Goal: Task Accomplishment & Management: Manage account settings

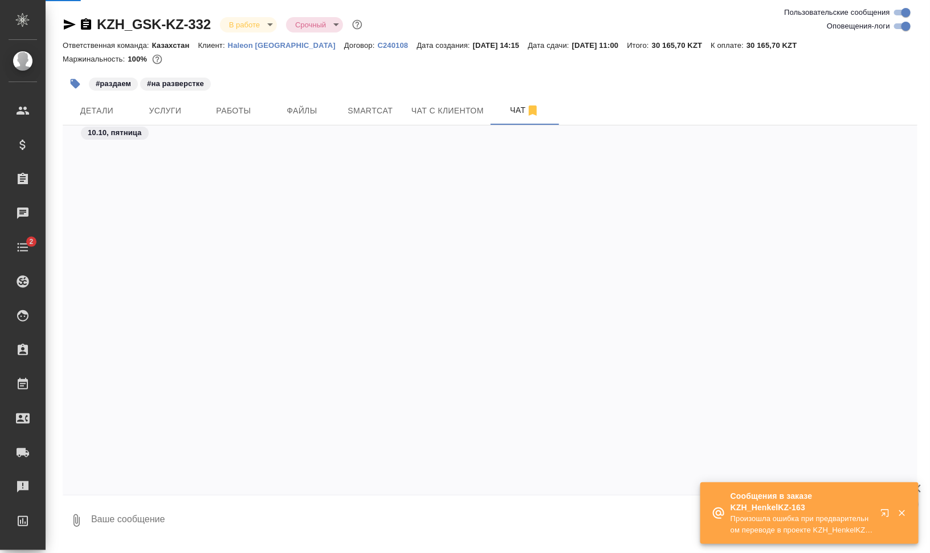
scroll to position [2075, 0]
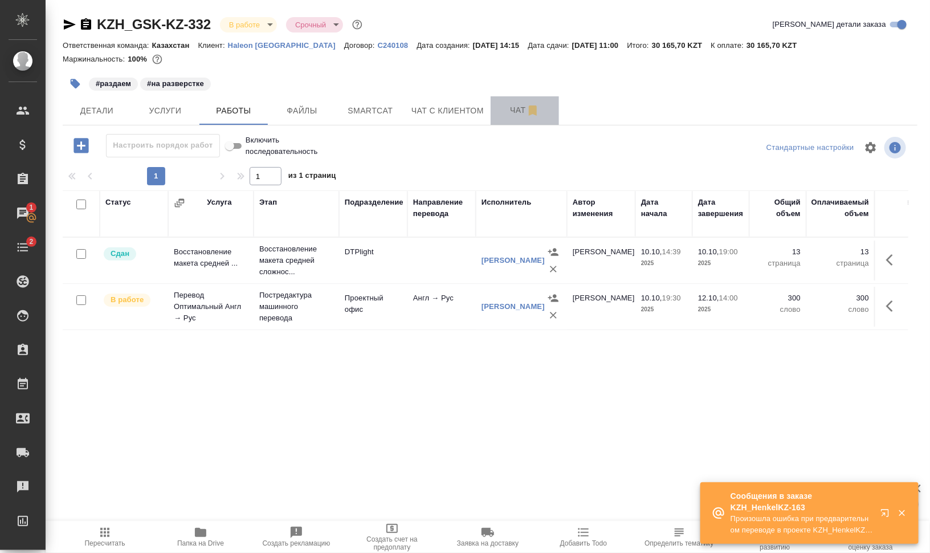
click at [497, 102] on button "Чат" at bounding box center [525, 110] width 68 height 29
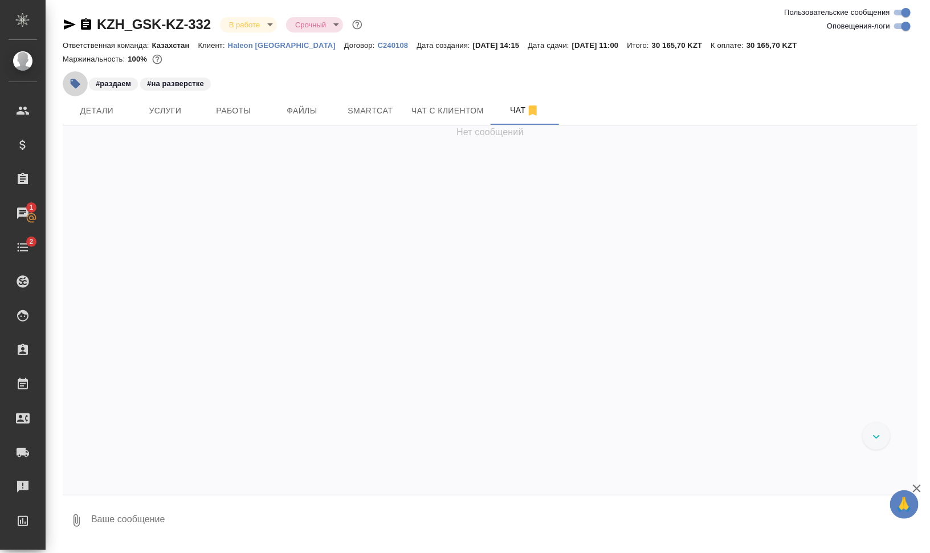
click at [72, 80] on icon "button" at bounding box center [75, 83] width 11 height 11
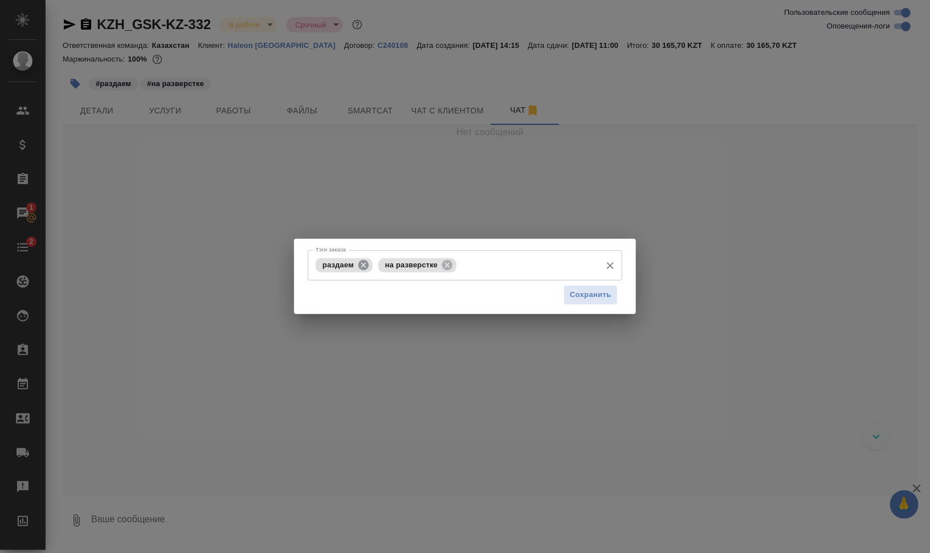
click at [366, 267] on icon at bounding box center [364, 264] width 10 height 10
click at [384, 265] on icon at bounding box center [385, 265] width 13 height 13
click at [408, 268] on input "Тэги заказа" at bounding box center [454, 264] width 283 height 19
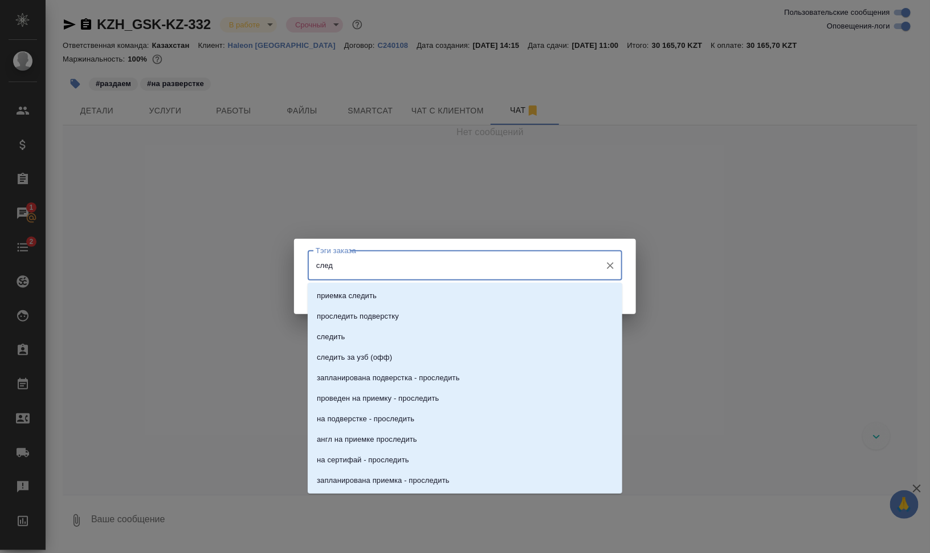
type input "следи"
click at [376, 326] on li "проследить подверстку" at bounding box center [465, 316] width 315 height 21
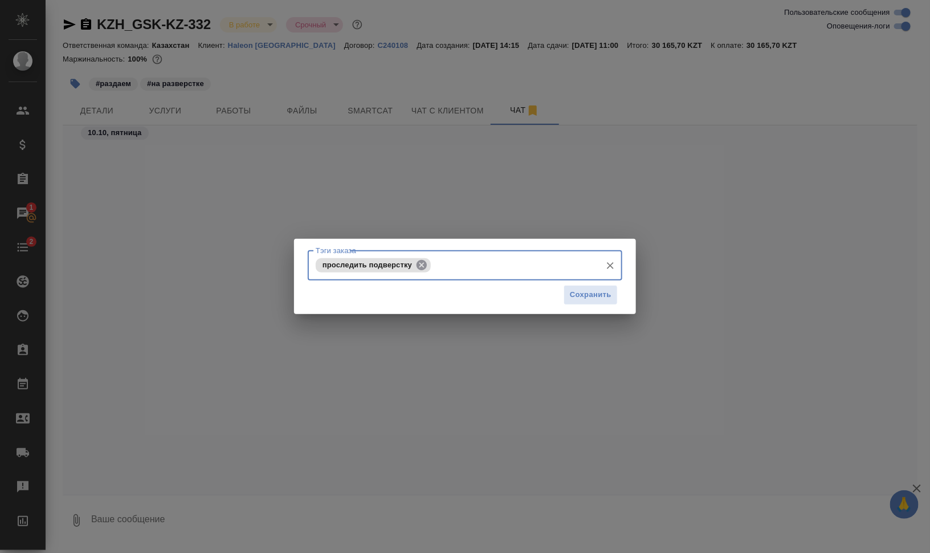
scroll to position [2116, 0]
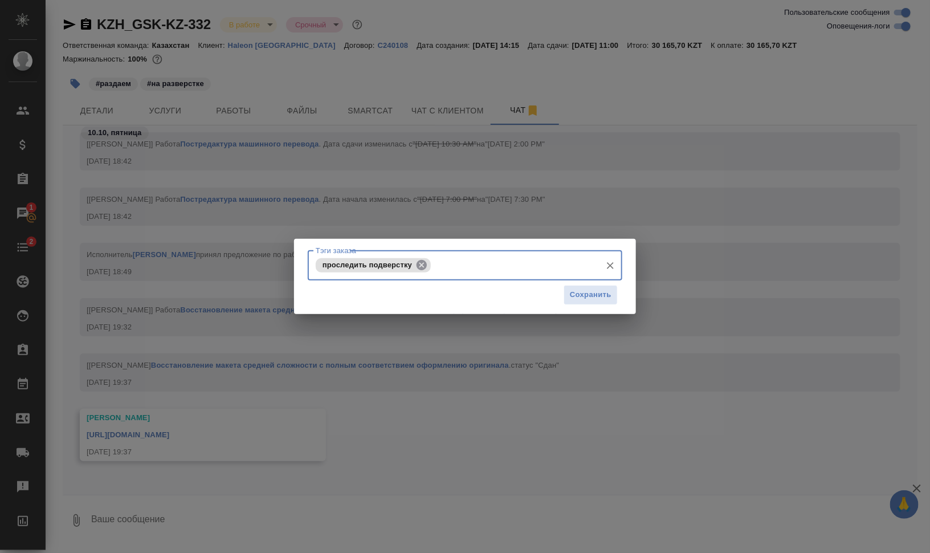
click at [425, 261] on icon at bounding box center [422, 265] width 13 height 13
click at [428, 265] on input "Тэги заказа" at bounding box center [454, 264] width 283 height 19
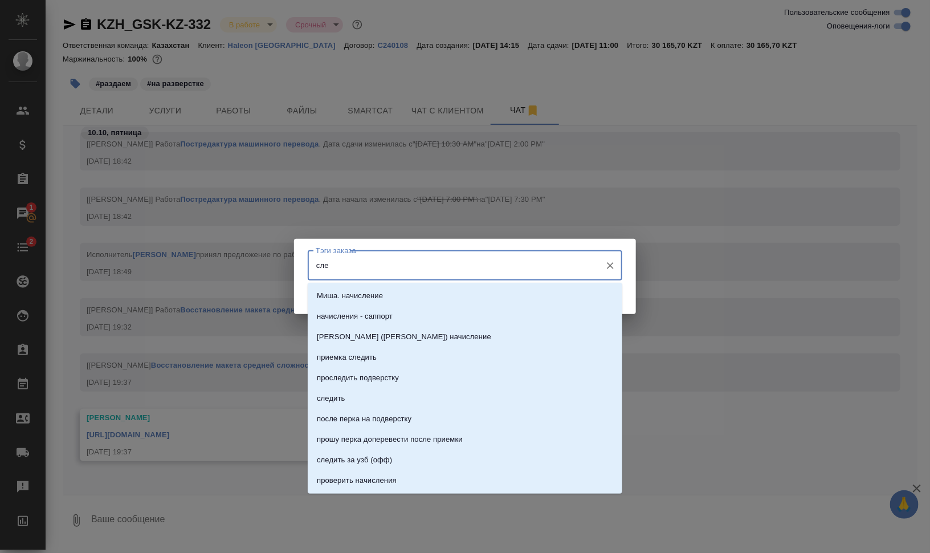
type input "след"
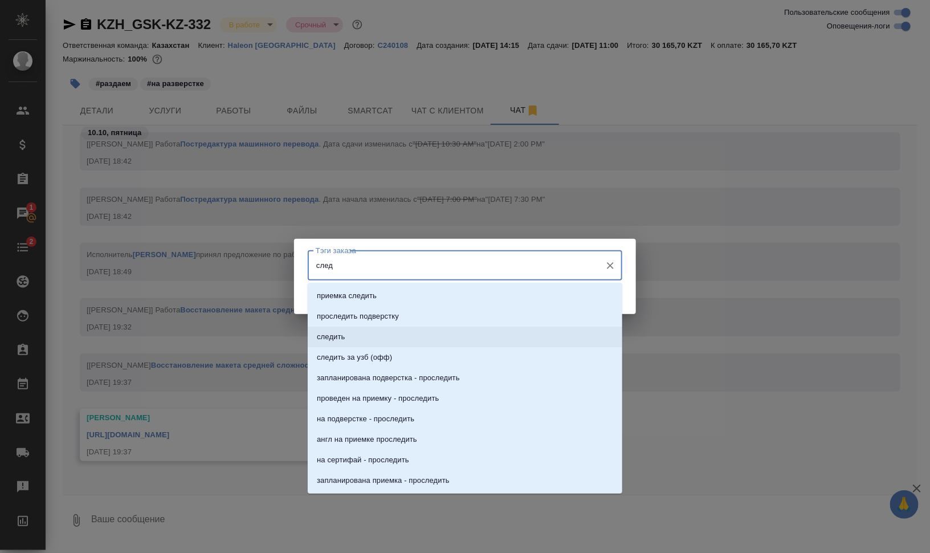
click at [374, 331] on li "следить" at bounding box center [465, 337] width 315 height 21
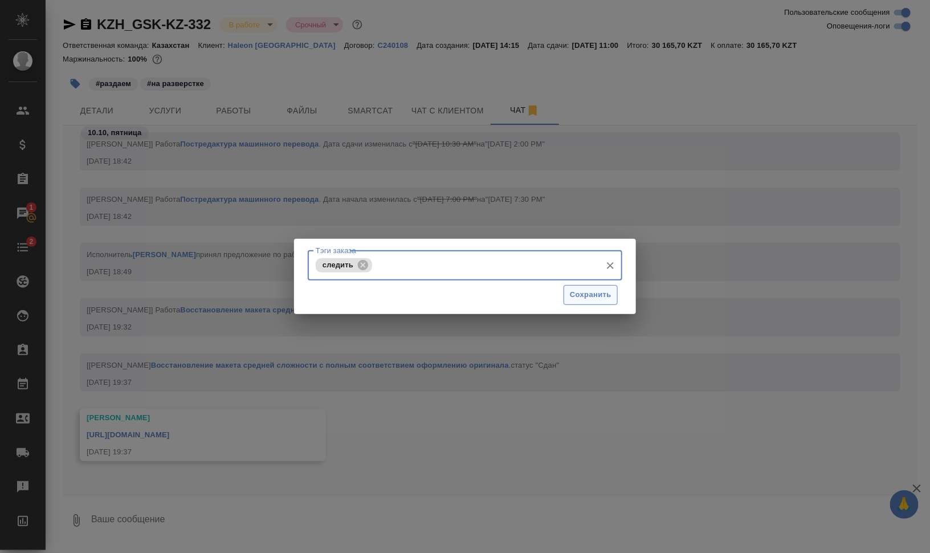
click at [593, 298] on span "Сохранить" at bounding box center [591, 294] width 42 height 13
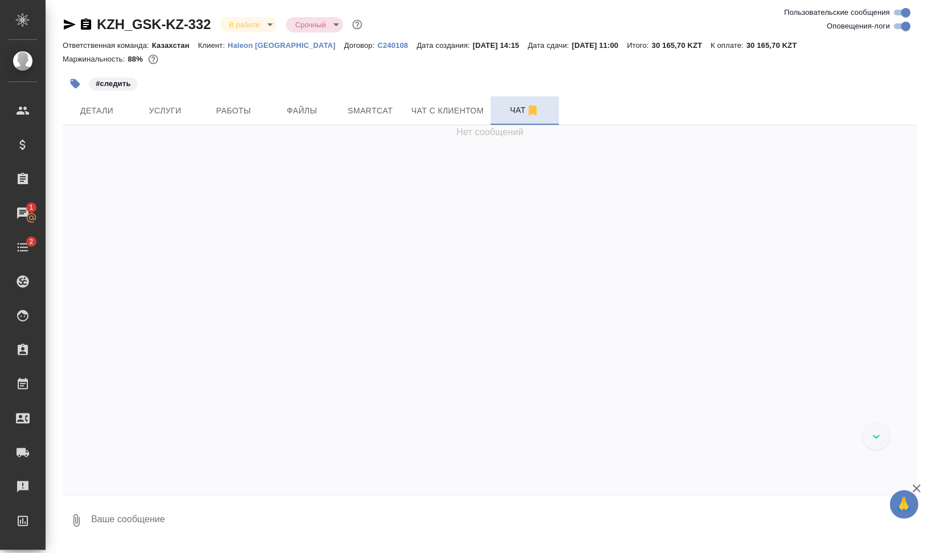
click at [510, 105] on span "Чат" at bounding box center [525, 110] width 55 height 14
click at [226, 115] on span "Работы" at bounding box center [233, 111] width 55 height 14
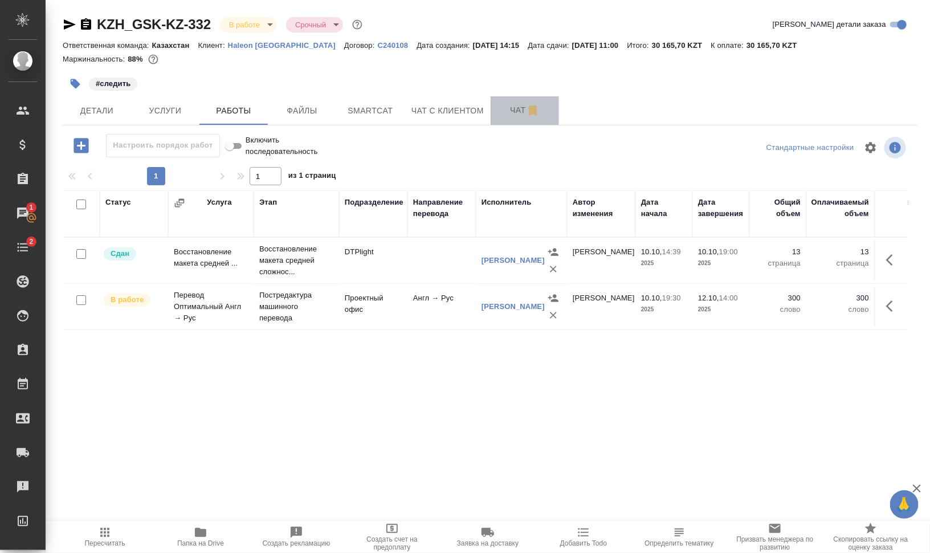
drag, startPoint x: 511, startPoint y: 108, endPoint x: 512, endPoint y: 129, distance: 21.1
click at [511, 108] on span "Чат" at bounding box center [525, 110] width 55 height 14
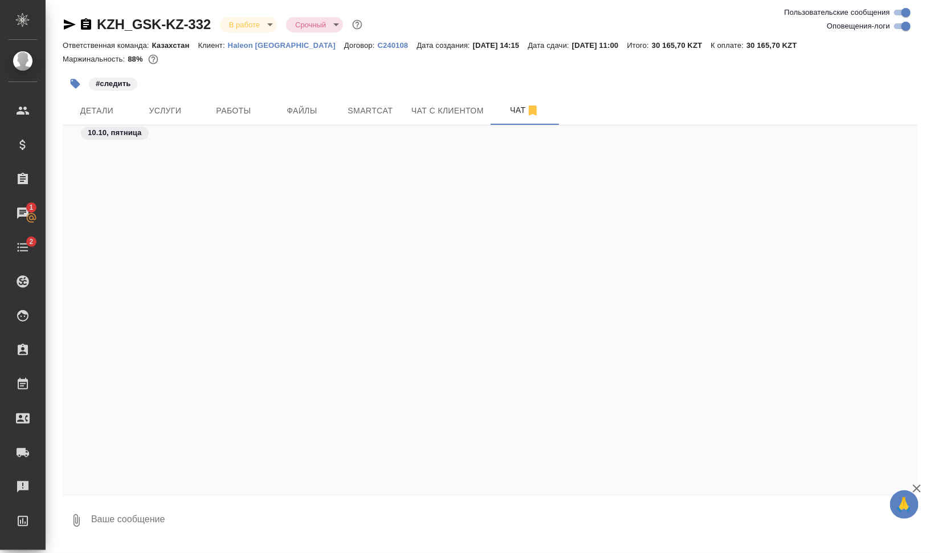
scroll to position [2116, 0]
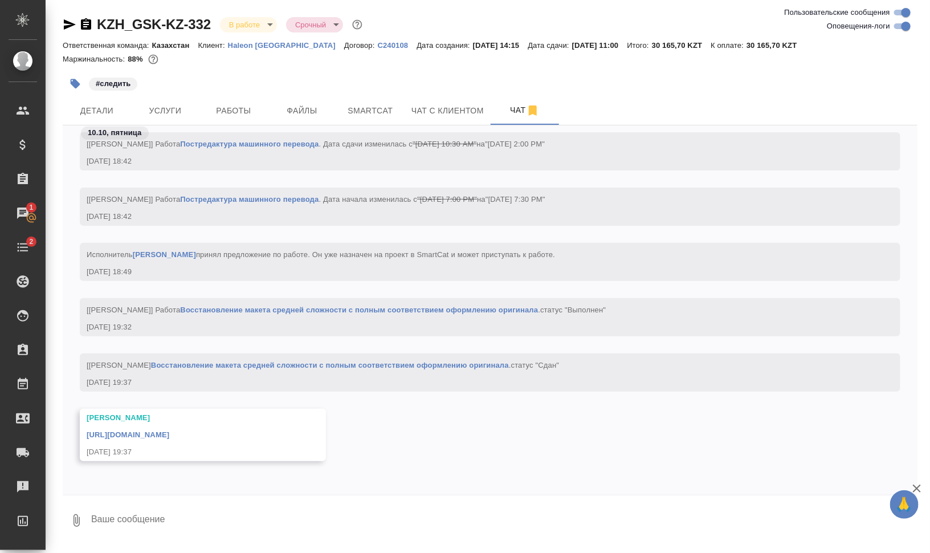
click at [169, 433] on link "https://drive.awatera.com/apps/files/files/10673558?dir=/Shares/GSK/Orders/KZH_…" at bounding box center [128, 434] width 83 height 9
click at [348, 120] on button "Smartcat" at bounding box center [370, 110] width 68 height 29
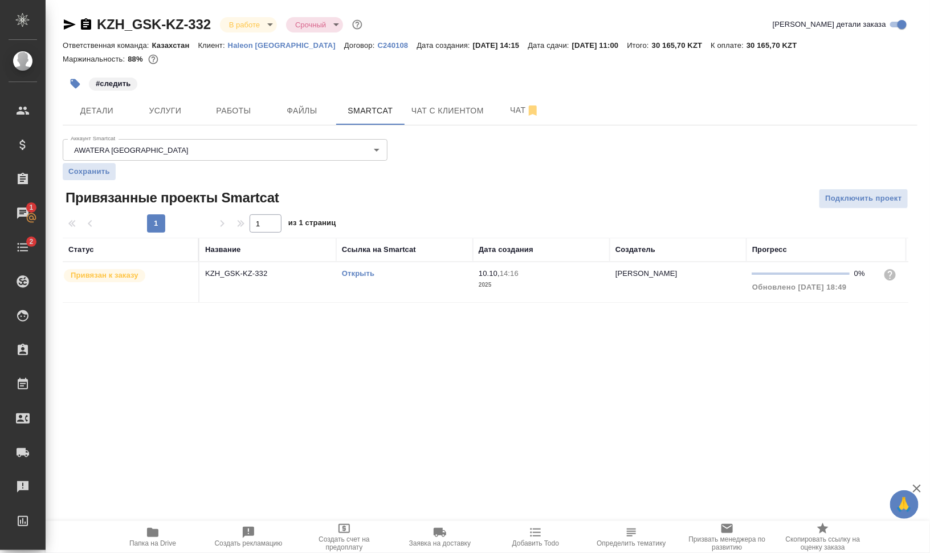
click at [345, 271] on link "Открыть" at bounding box center [358, 273] width 32 height 9
click at [408, 285] on td "Открыть" at bounding box center [404, 282] width 137 height 40
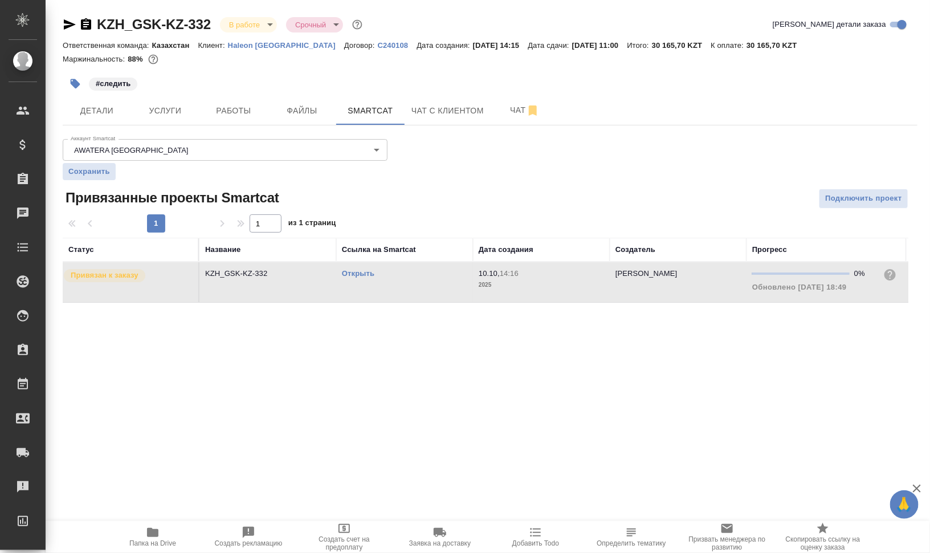
click at [408, 285] on td "Открыть" at bounding box center [404, 282] width 137 height 40
click at [96, 113] on span "Детали" at bounding box center [97, 111] width 55 height 14
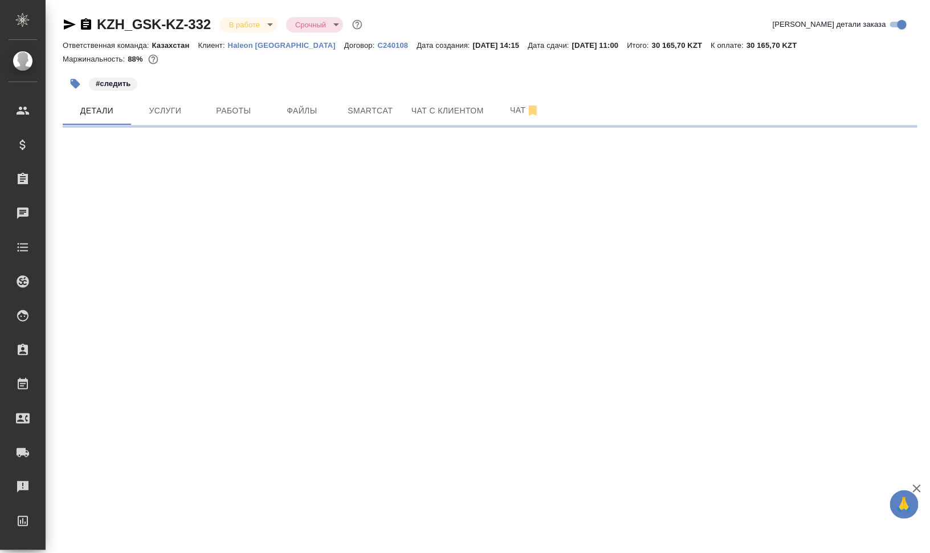
select select "RU"
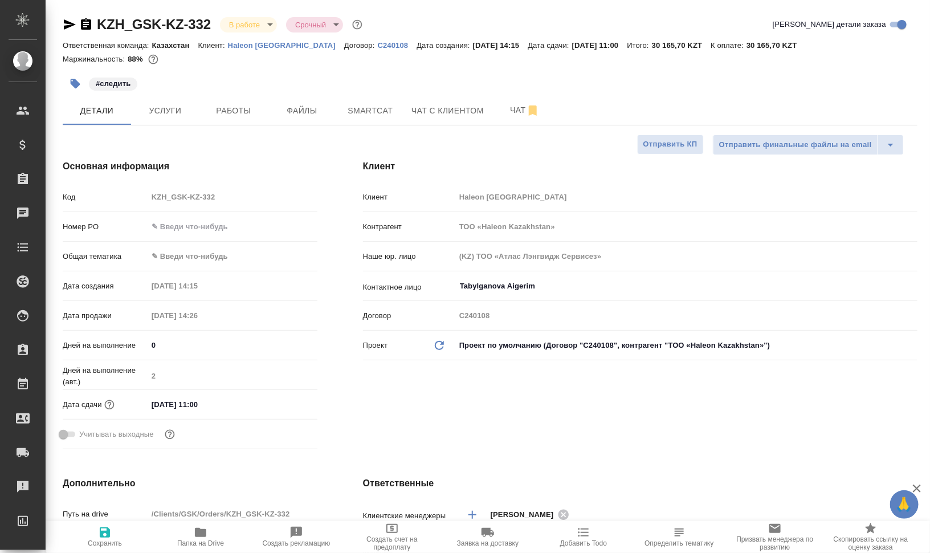
type textarea "x"
click at [243, 254] on body "🙏 .cls-1 fill:#fff; AWATERA Валеев Динар Клиенты Спецификации Заказы 0 Чаты Tod…" at bounding box center [465, 276] width 930 height 553
click at [262, 364] on li "Юридическая/Финансовая" at bounding box center [231, 365] width 168 height 18
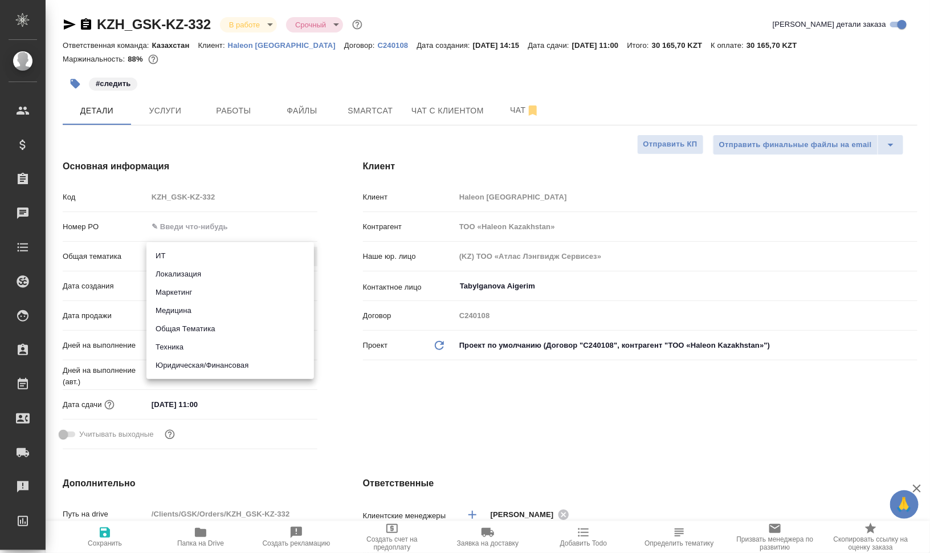
type input "yr-fn"
type textarea "x"
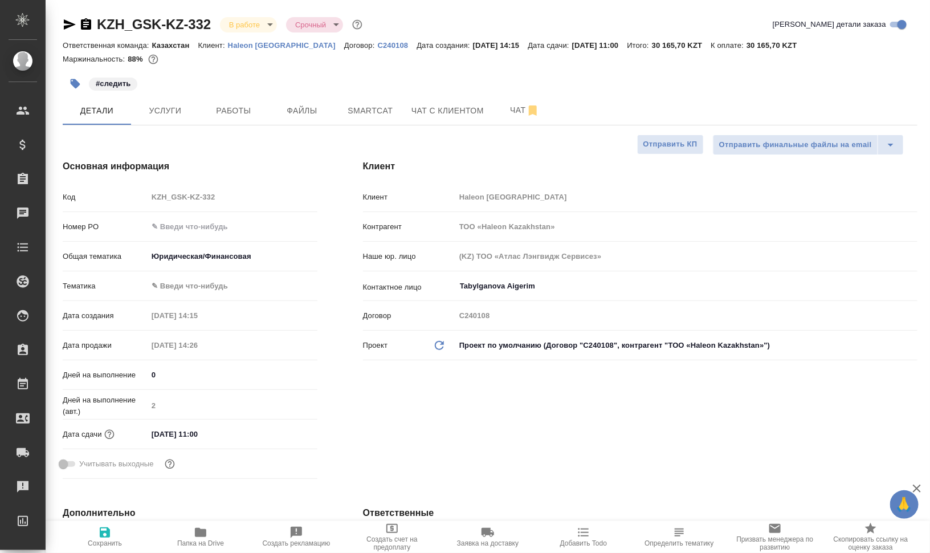
click at [235, 279] on body "🙏 .cls-1 fill:#fff; AWATERA Валеев Динар Клиенты Спецификации Заказы 0 Чаты Tod…" at bounding box center [465, 276] width 930 height 553
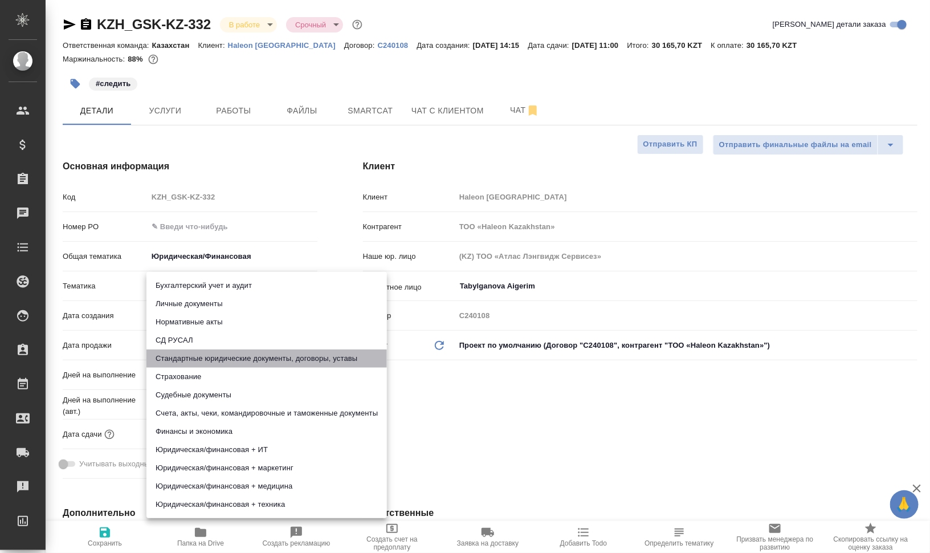
click at [242, 353] on li "Стандартные юридические документы, договоры, уставы" at bounding box center [267, 358] width 241 height 18
type textarea "x"
type input "5f647205b73bc97568ca66bf"
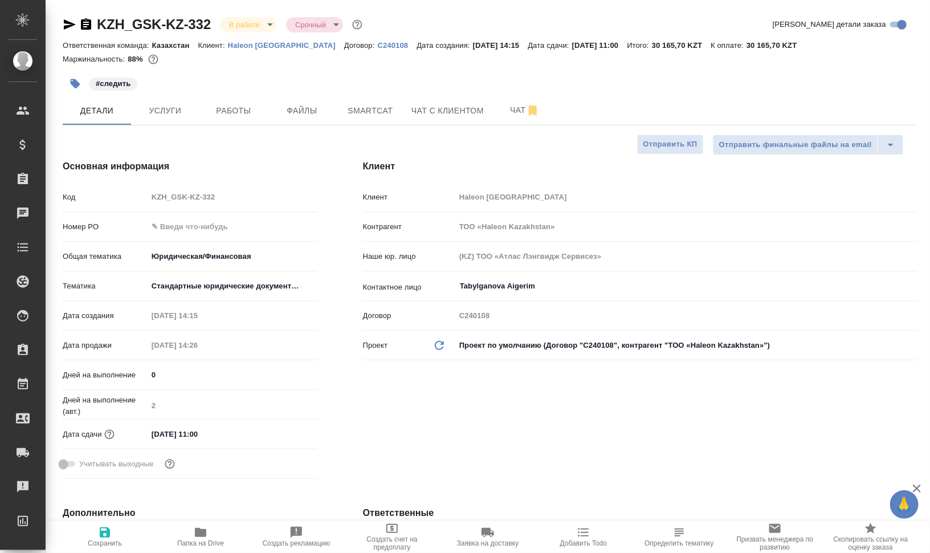
click at [210, 291] on body "🙏 .cls-1 fill:#fff; AWATERA Валеев Динар Клиенты Спецификации Заказы 0 Чаты Tod…" at bounding box center [465, 276] width 930 height 553
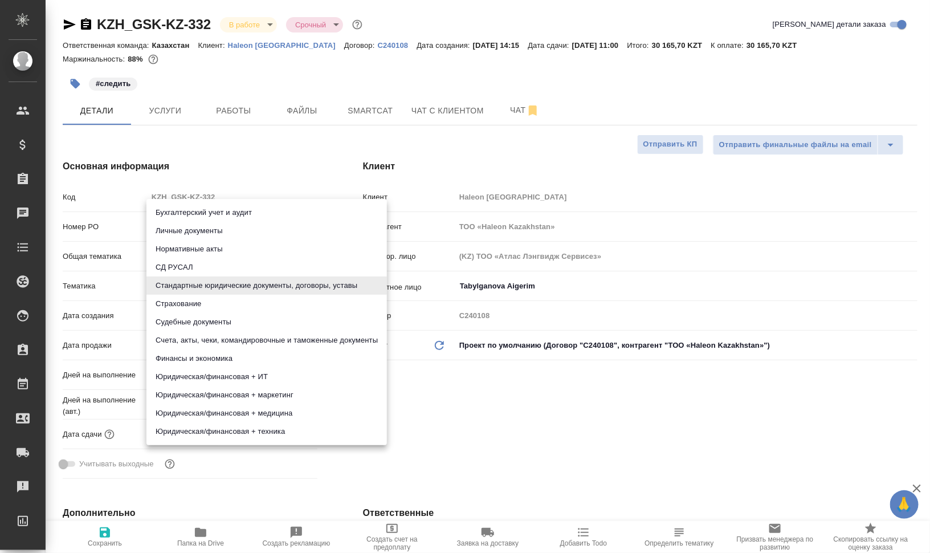
click at [231, 347] on li "Счета, акты, чеки, командировочные и таможенные документы" at bounding box center [267, 340] width 241 height 18
type textarea "x"
type input "5f647205b73bc97568ca66c0"
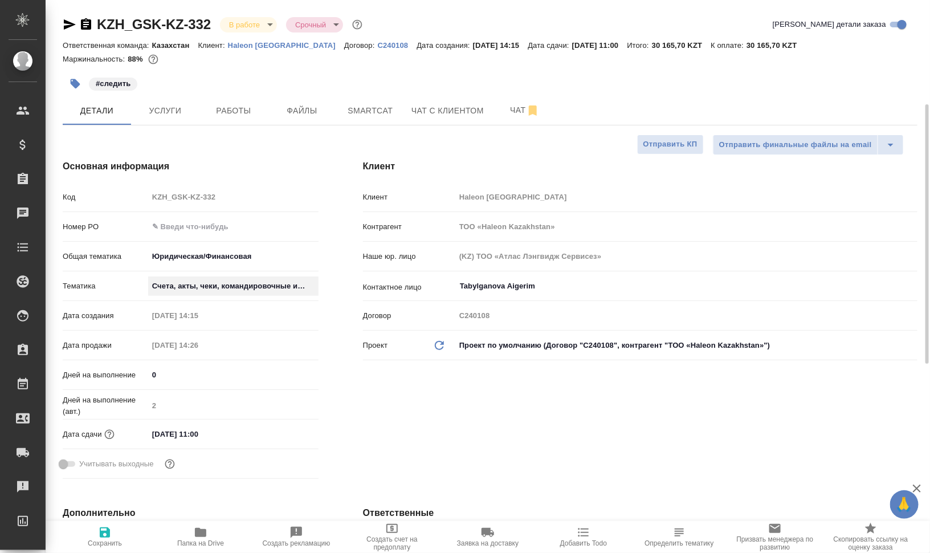
scroll to position [71, 0]
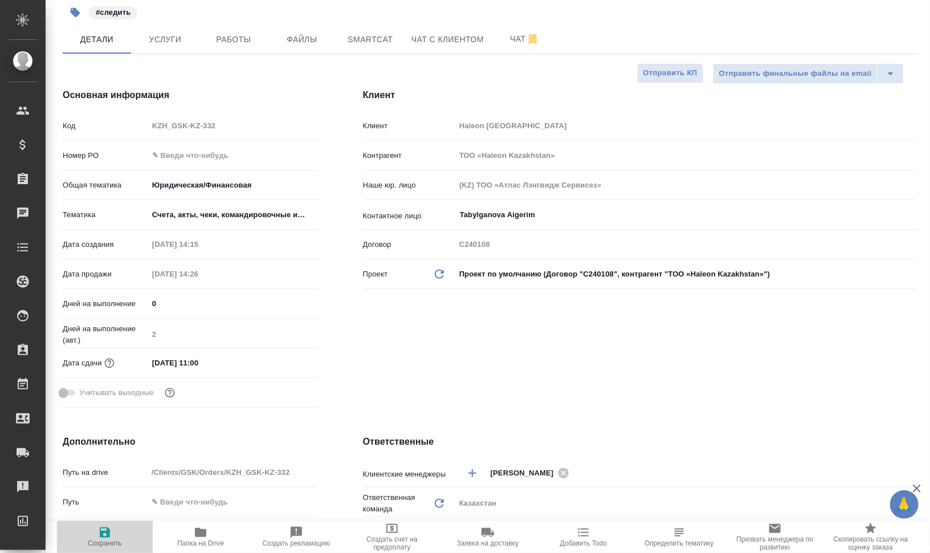
click at [96, 542] on span "Сохранить" at bounding box center [105, 543] width 34 height 8
type textarea "x"
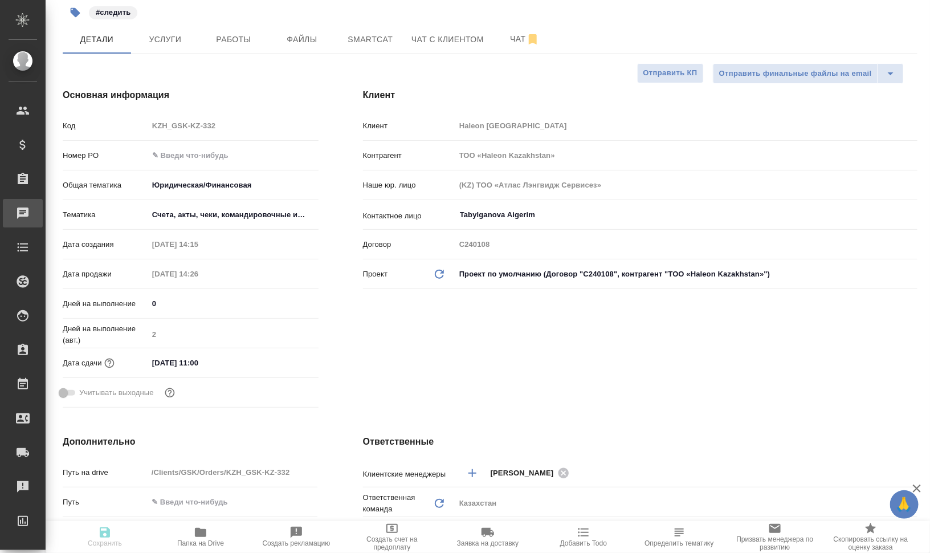
type textarea "x"
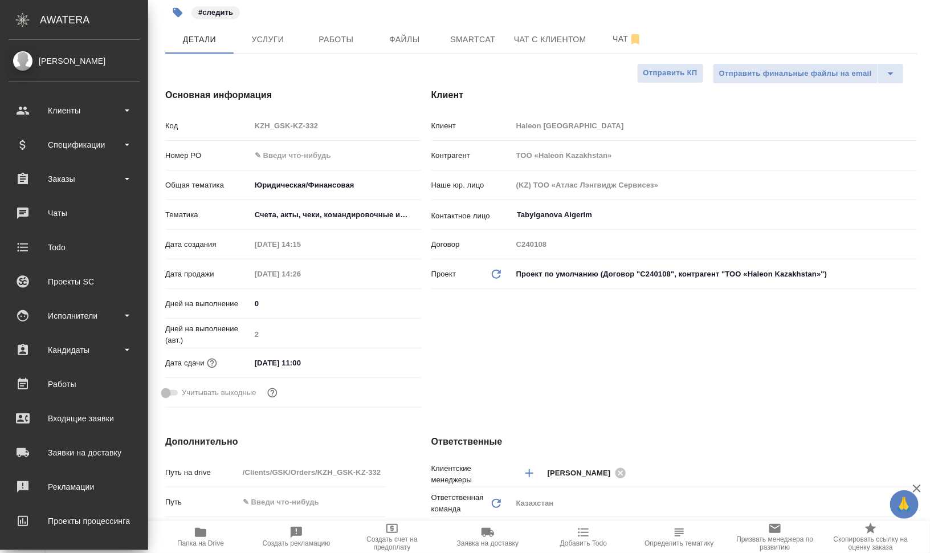
type textarea "x"
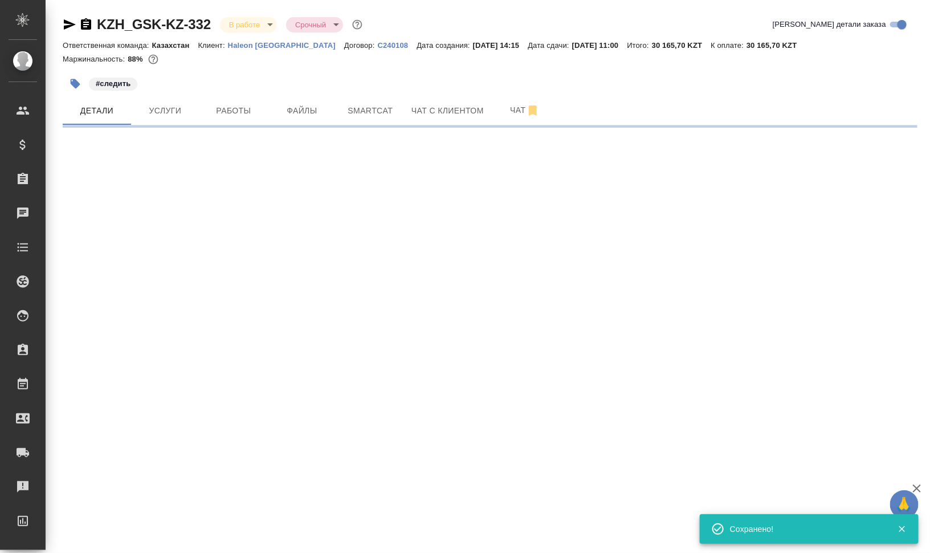
select select "RU"
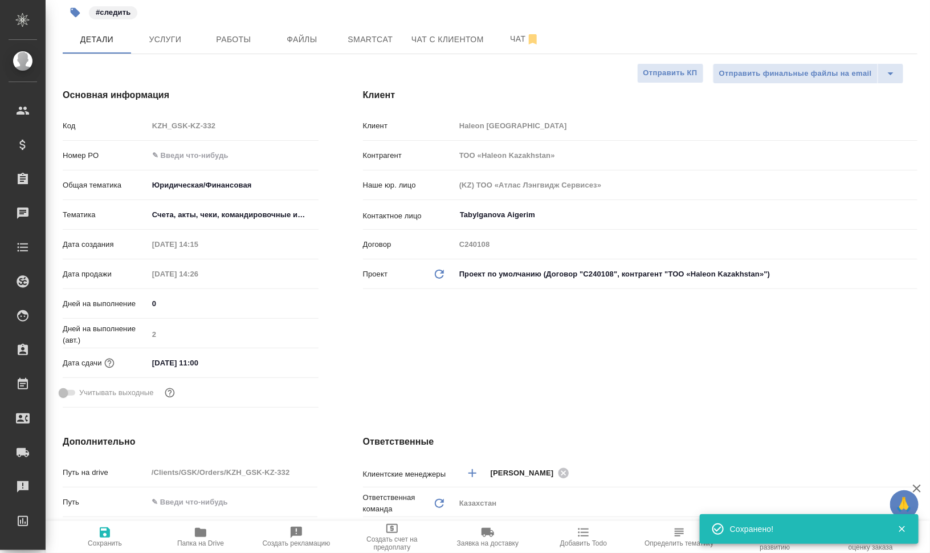
type textarea "x"
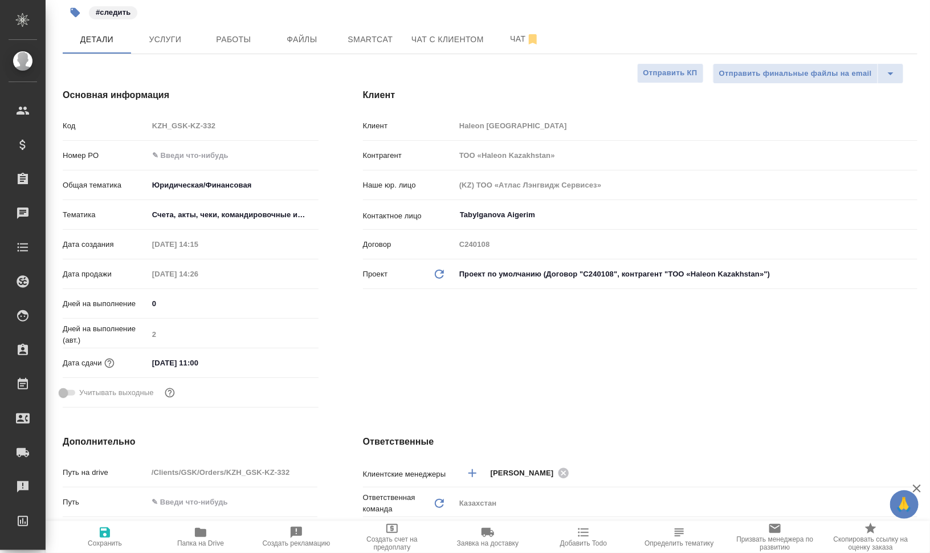
type textarea "x"
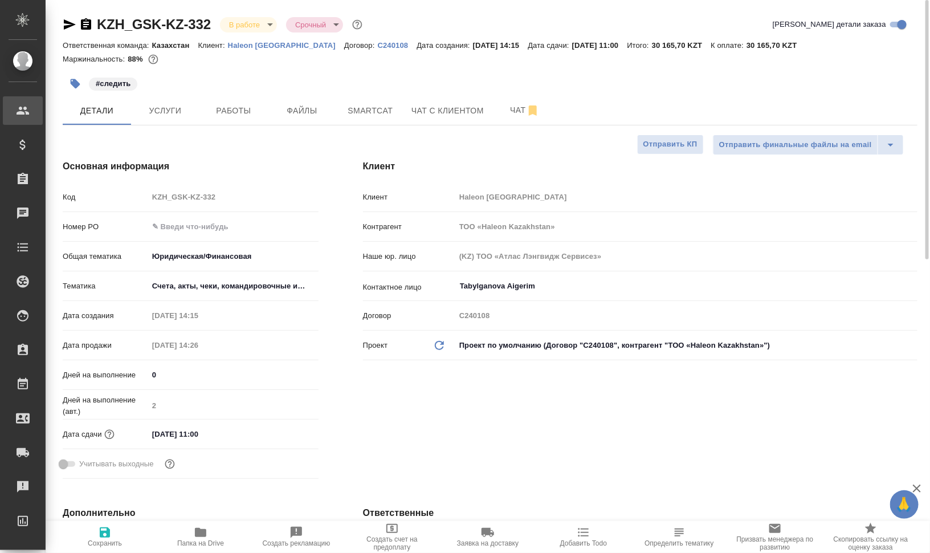
type textarea "x"
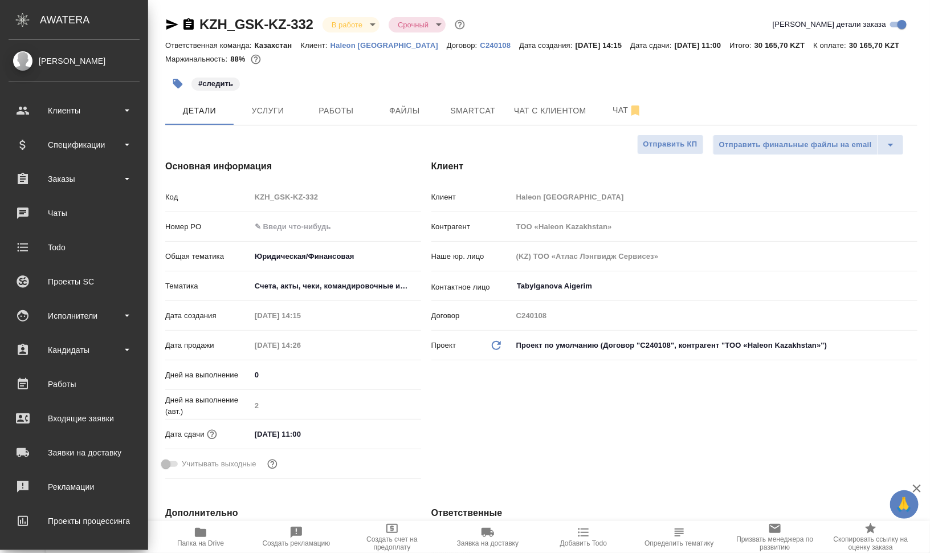
click at [73, 83] on div "Валеев Динар Клиенты Спецификации Заказы 0 Чаты Todo Проекты SC Исполнители Кан…" at bounding box center [74, 295] width 148 height 510
type textarea "x"
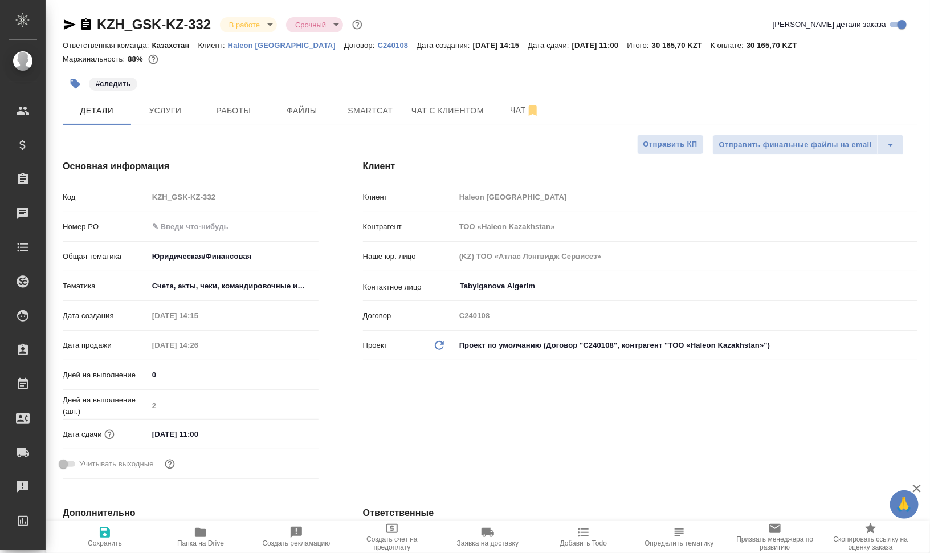
click at [80, 85] on icon "button" at bounding box center [75, 83] width 11 height 11
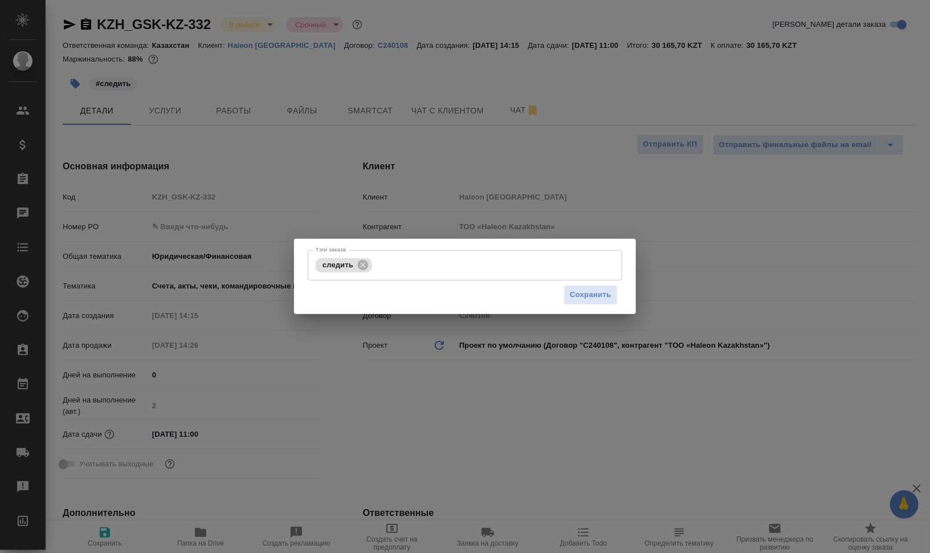
click at [363, 208] on div "Тэги заказа следить Тэги заказа Сохранить" at bounding box center [465, 276] width 930 height 553
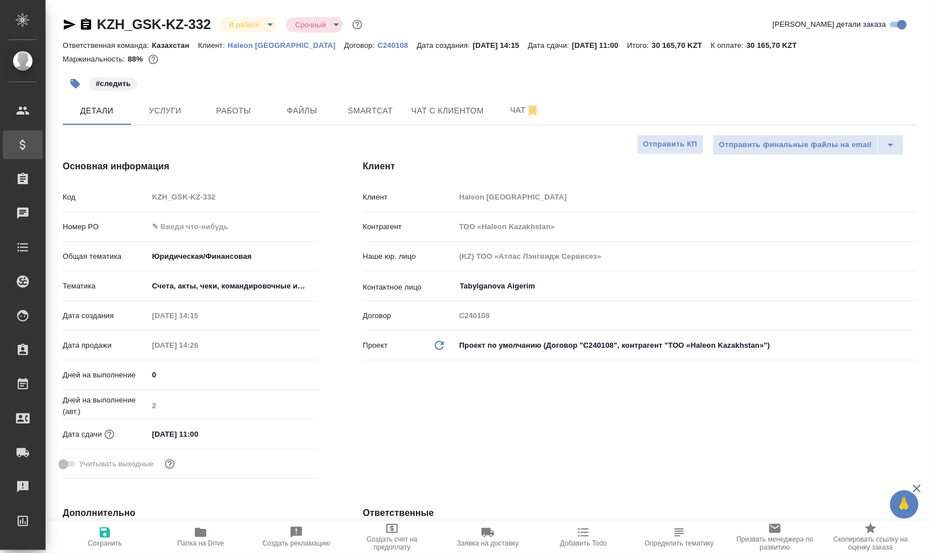
type textarea "x"
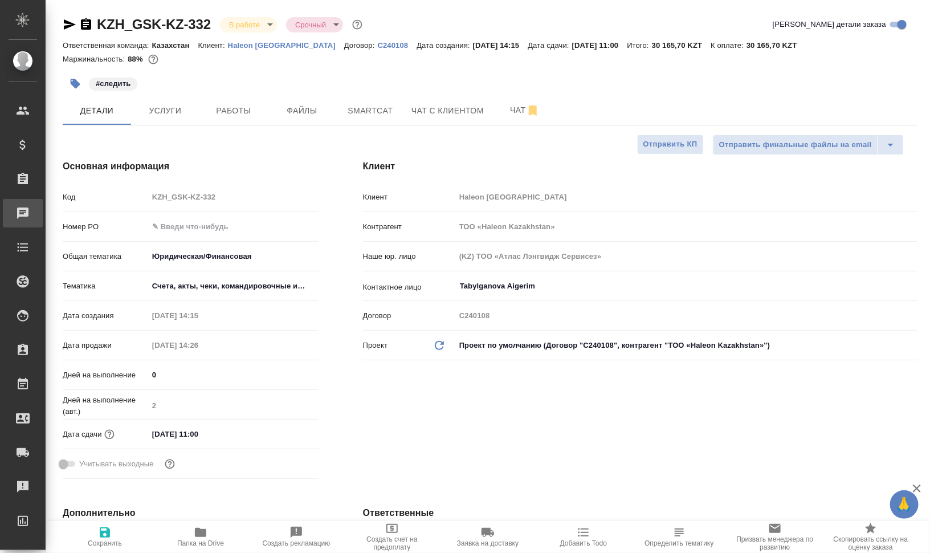
type textarea "x"
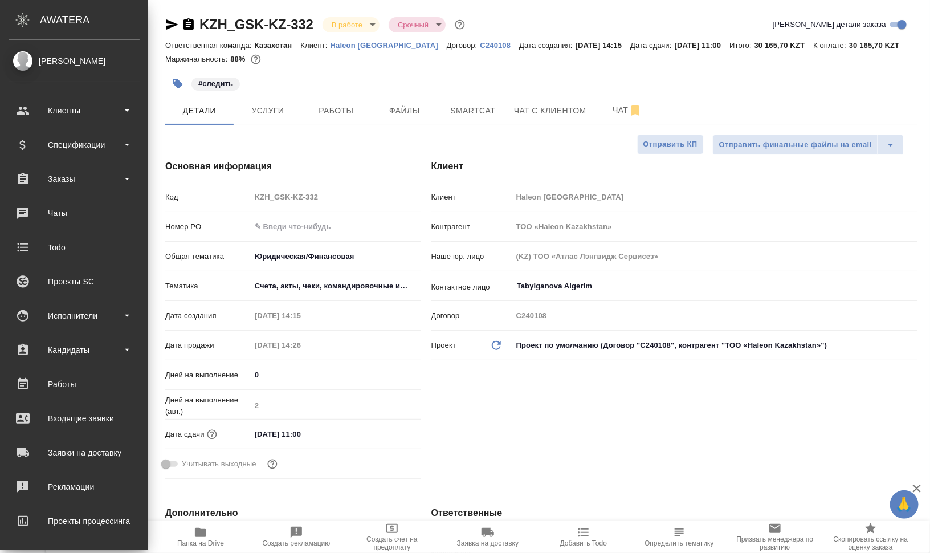
type textarea "x"
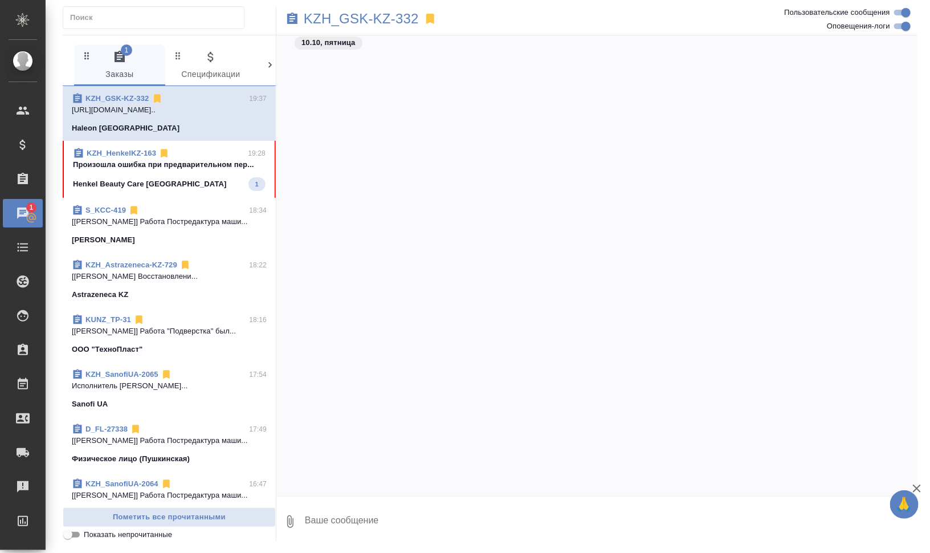
scroll to position [2036, 0]
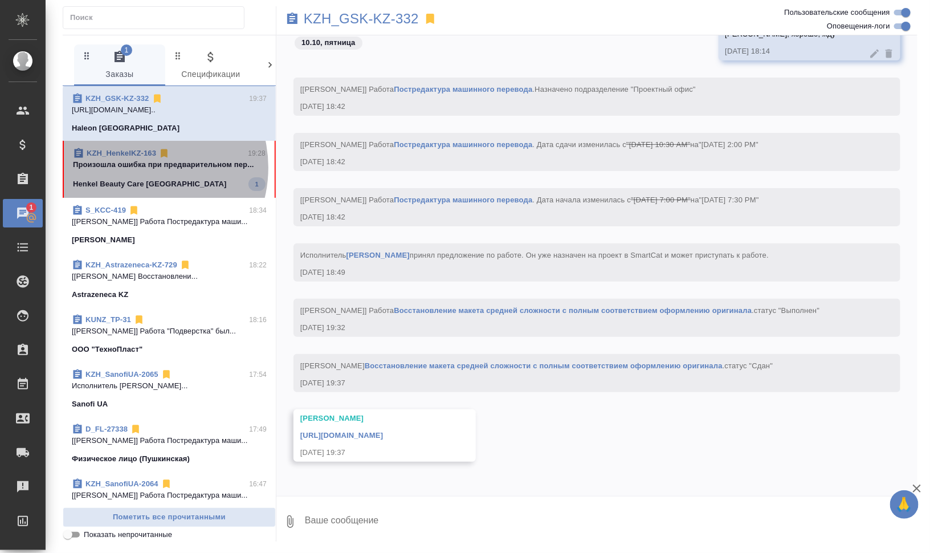
click at [138, 167] on p "Произошла ошибка при предварительном пер..." at bounding box center [169, 164] width 193 height 11
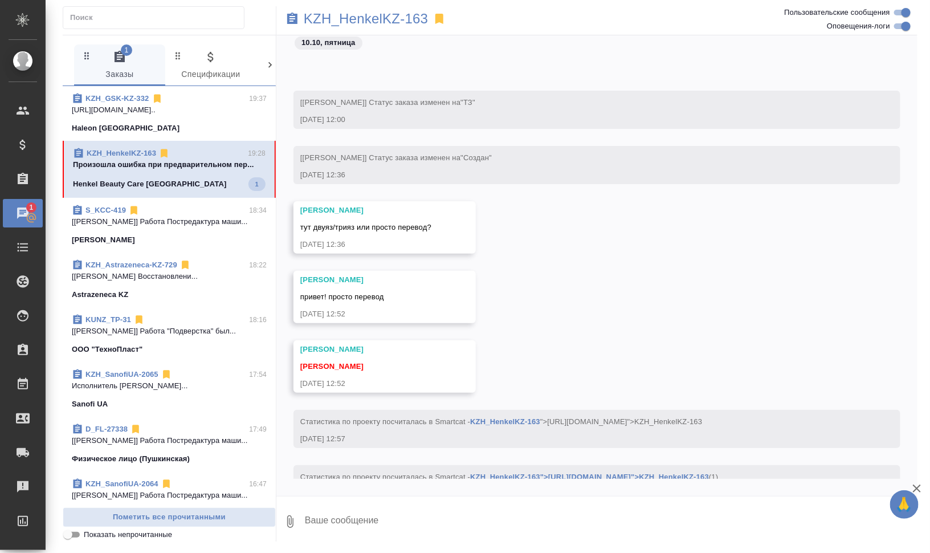
scroll to position [1380, 0]
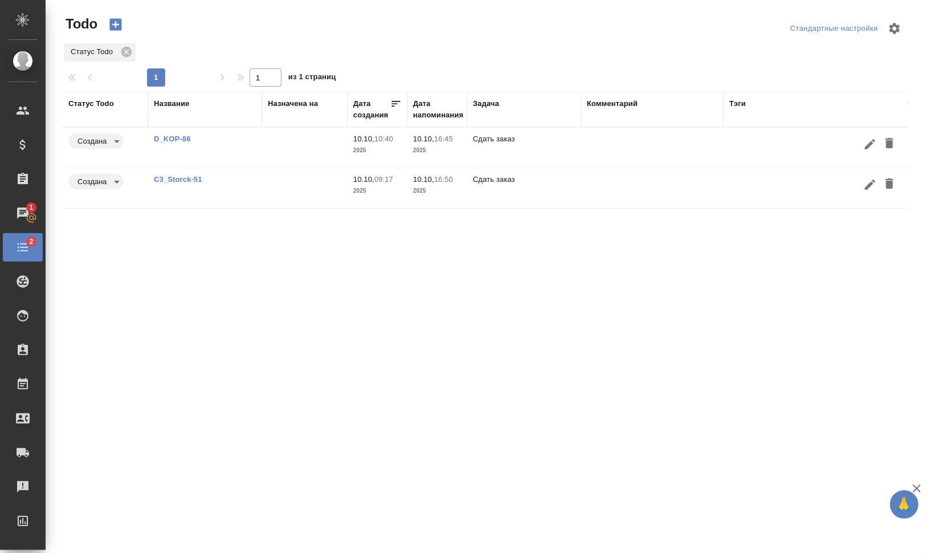
click at [897, 185] on button "button" at bounding box center [889, 184] width 19 height 21
click at [897, 141] on button "button" at bounding box center [889, 143] width 19 height 21
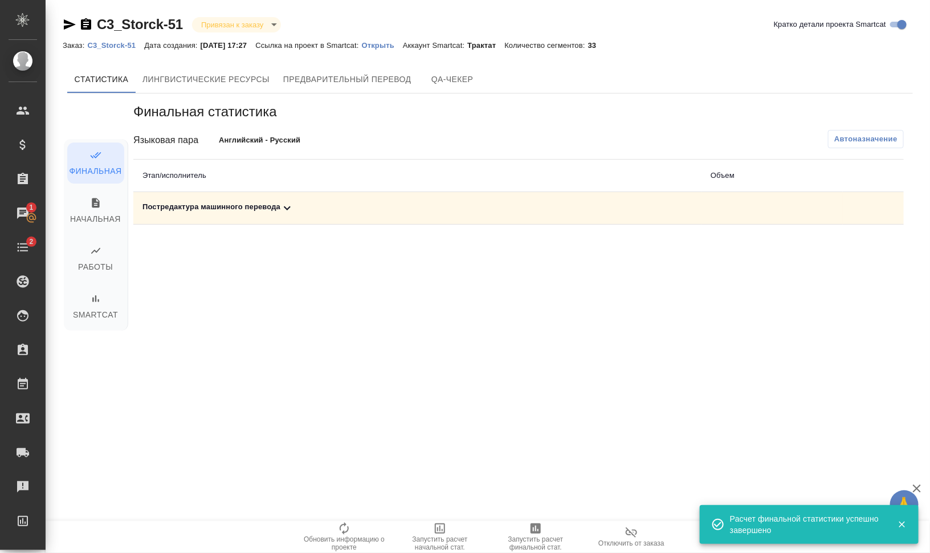
click at [172, 208] on div "Постредактура машинного перевода" at bounding box center [418, 208] width 550 height 14
click at [860, 259] on span at bounding box center [853, 247] width 27 height 27
click at [858, 252] on icon "button" at bounding box center [854, 248] width 11 height 10
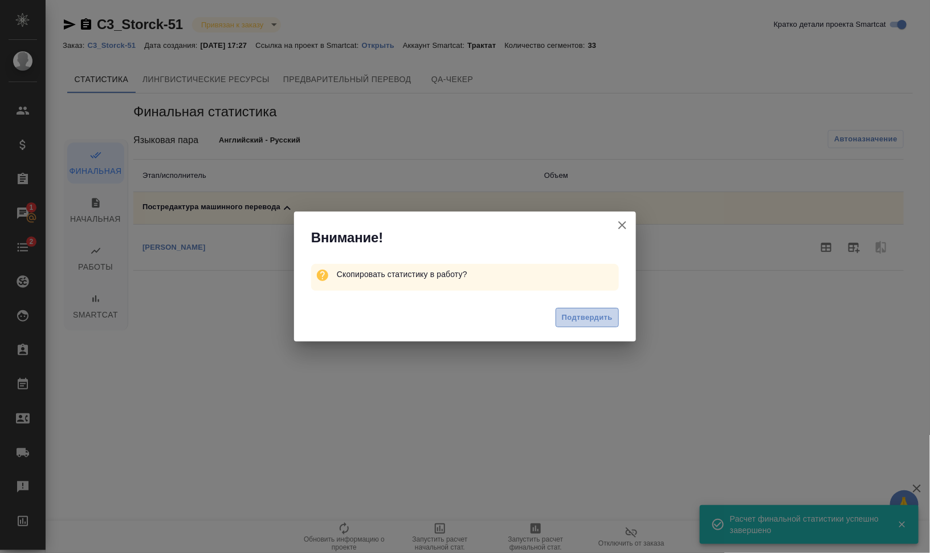
click at [604, 318] on span "Подтвердить" at bounding box center [587, 317] width 51 height 13
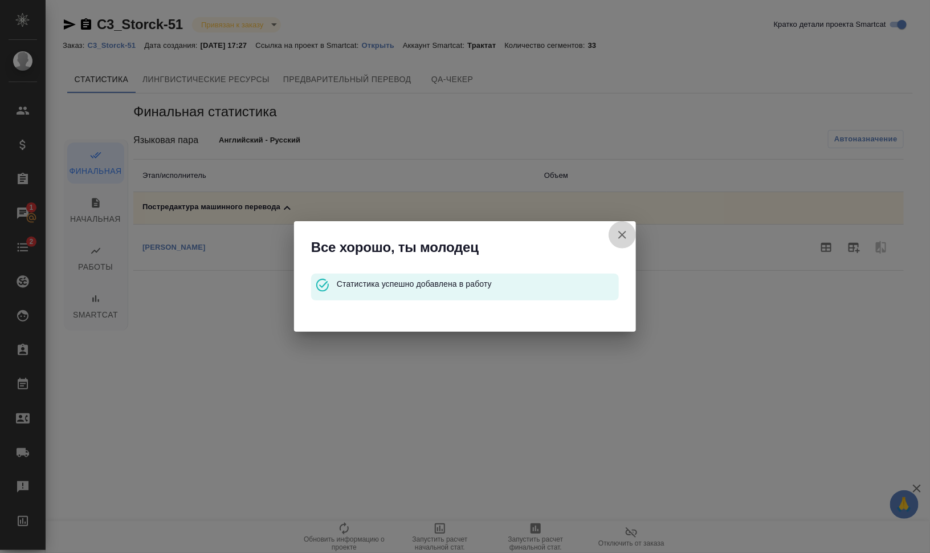
click at [624, 237] on icon "button" at bounding box center [623, 235] width 8 height 8
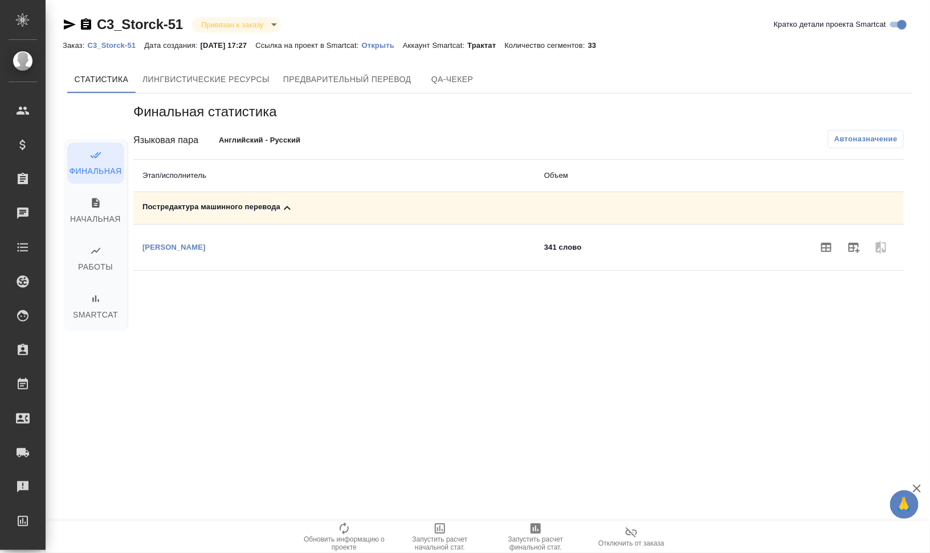
click at [104, 40] on link "C3_Storck-51" at bounding box center [115, 45] width 57 height 10
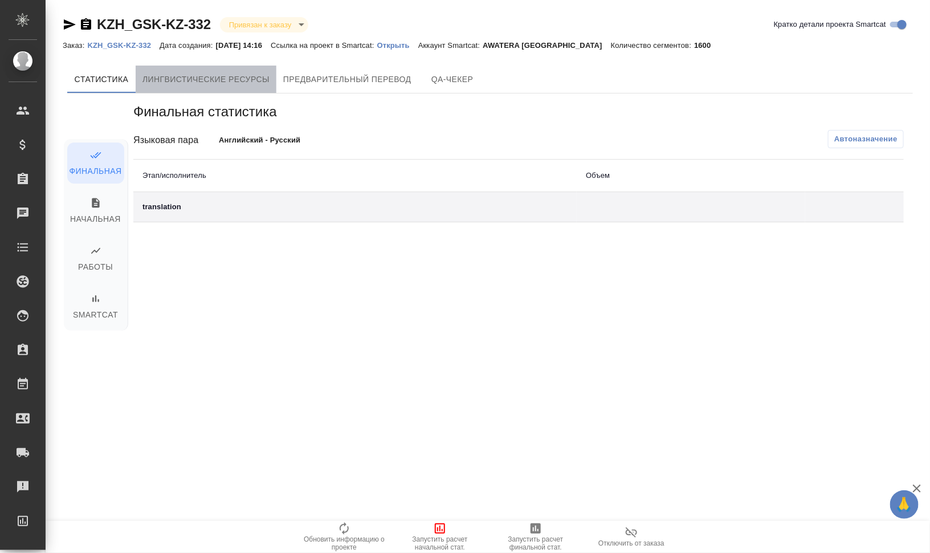
click at [200, 69] on button "Лингвистические ресурсы" at bounding box center [206, 79] width 141 height 27
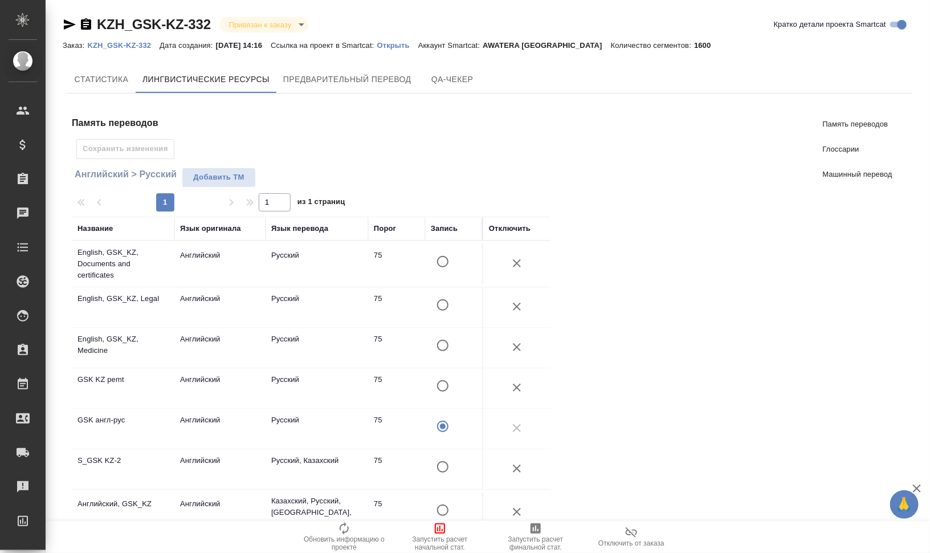
scroll to position [143, 0]
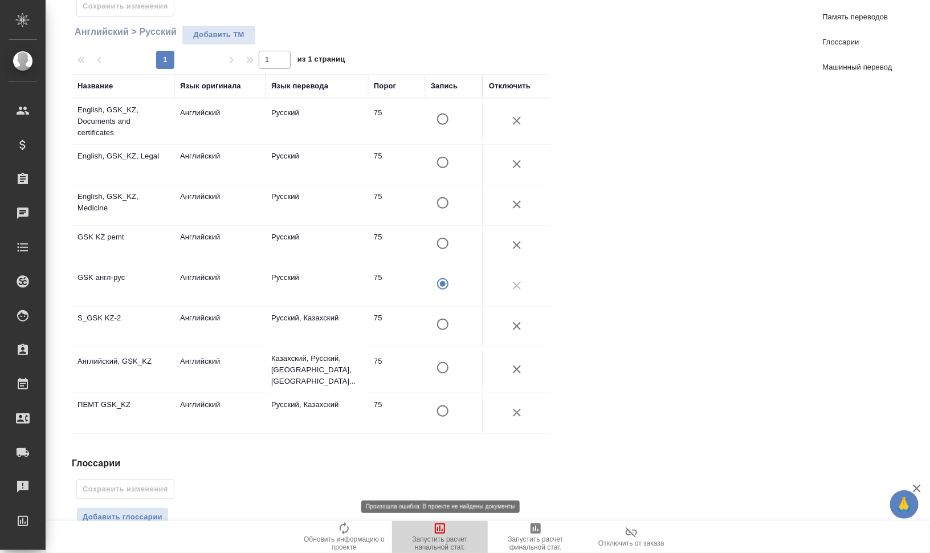
click at [453, 532] on span "Запустить расчет начальной стат." at bounding box center [440, 537] width 82 height 30
click at [442, 237] on input "A" at bounding box center [443, 243] width 24 height 24
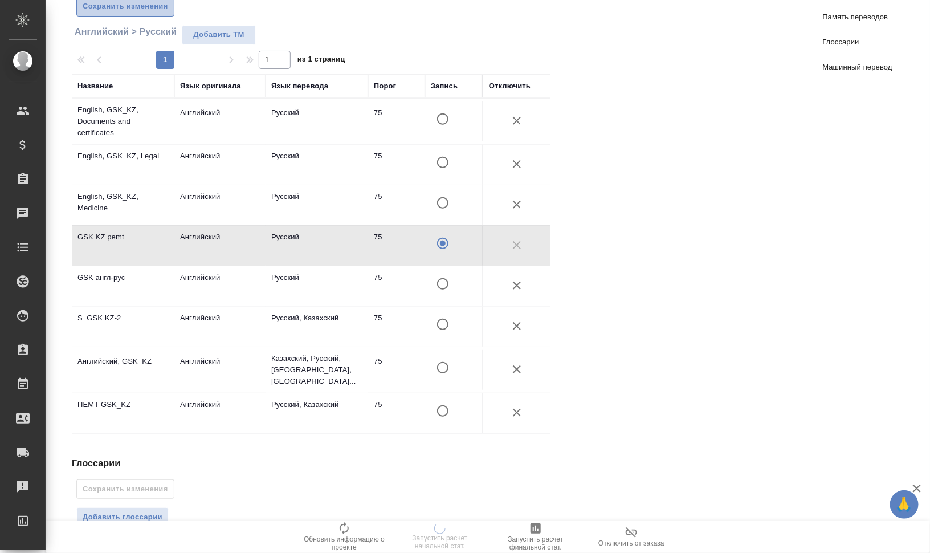
click at [136, 7] on span "Сохранить изменения" at bounding box center [126, 6] width 86 height 13
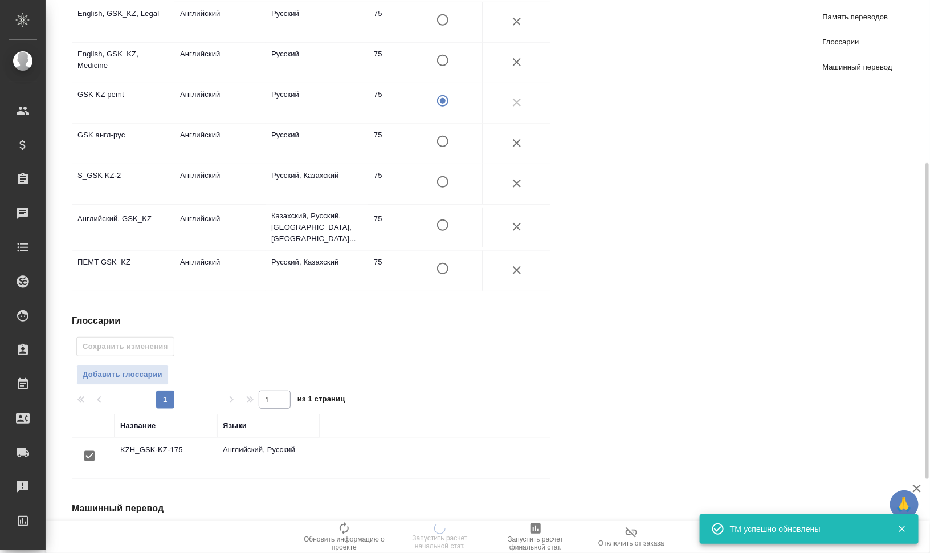
scroll to position [414, 0]
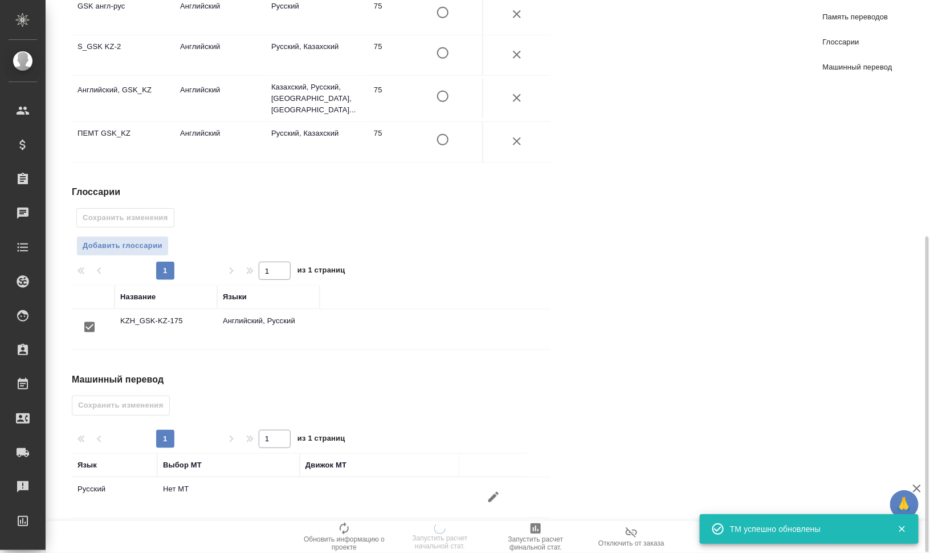
click at [487, 490] on icon "button" at bounding box center [494, 497] width 14 height 14
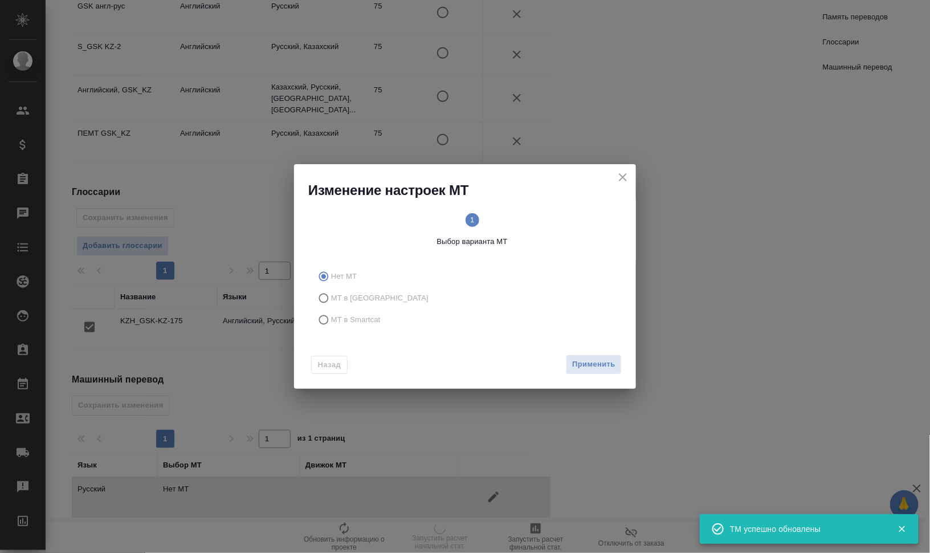
click at [373, 316] on span "МТ в Smartcat" at bounding box center [356, 319] width 50 height 11
click at [331, 316] on input "МТ в Smartcat" at bounding box center [322, 320] width 18 height 22
radio input "true"
click at [555, 217] on span "2 Выбор движка Smartcat" at bounding box center [547, 230] width 141 height 34
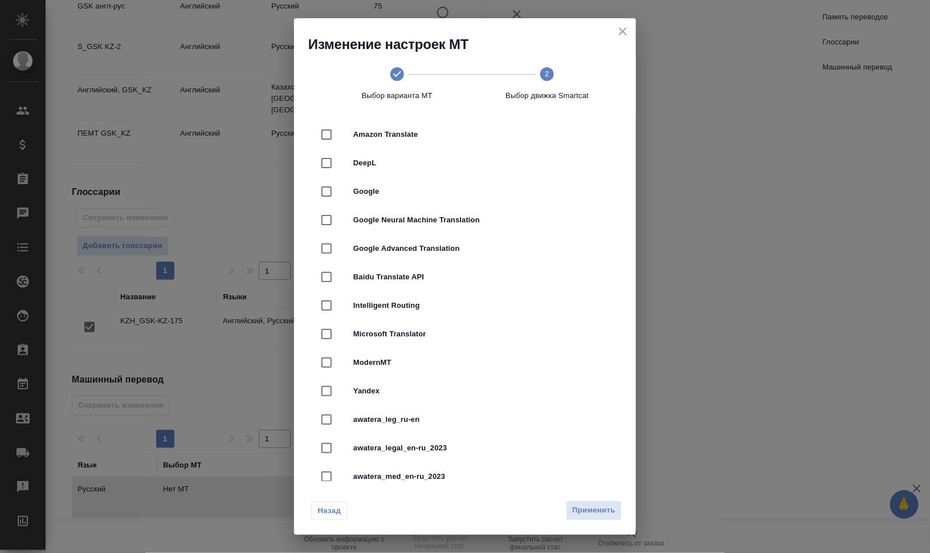
scroll to position [0, 0]
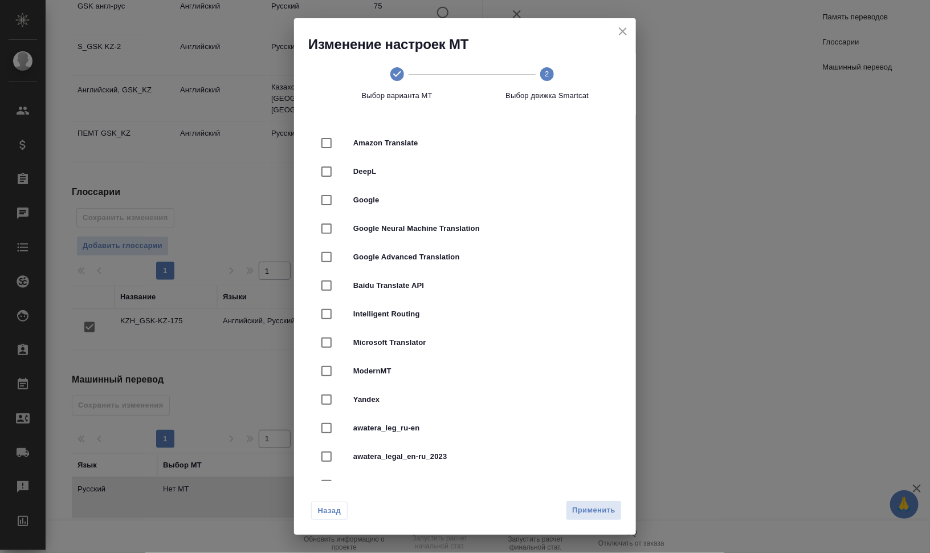
click at [510, 233] on span "Google Neural Machine Translation" at bounding box center [480, 228] width 255 height 11
checkbox input "true"
click at [599, 516] on span "Применить" at bounding box center [593, 510] width 43 height 13
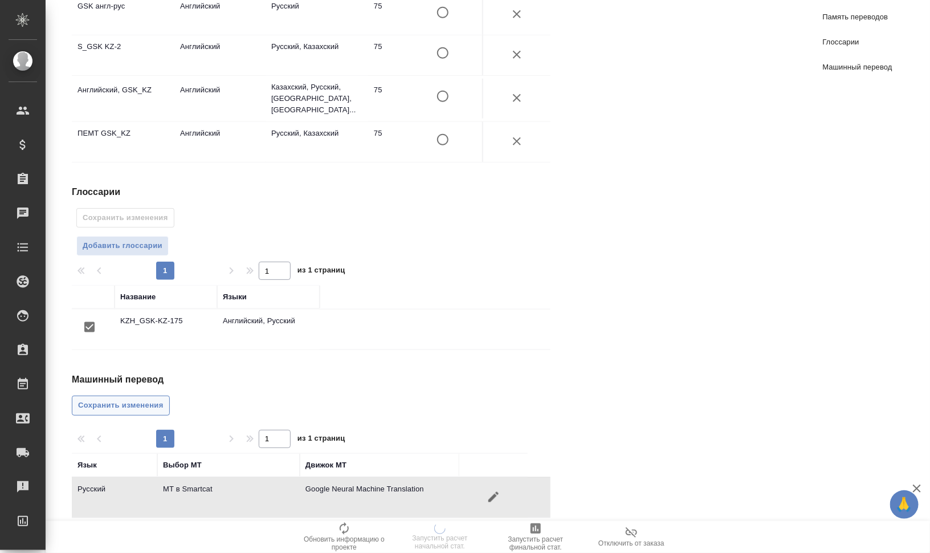
click at [153, 399] on span "Сохранить изменения" at bounding box center [121, 405] width 86 height 13
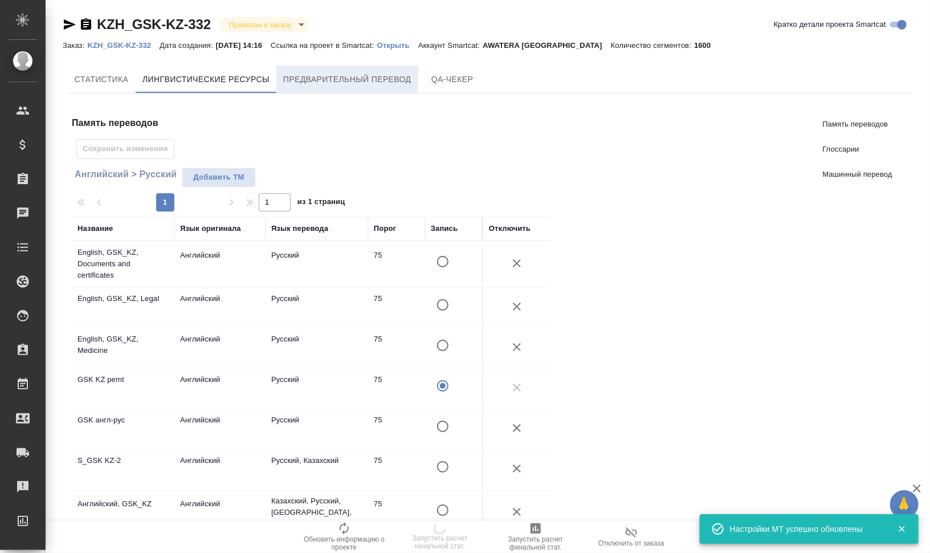
click at [341, 72] on span "Предварительный перевод" at bounding box center [347, 79] width 128 height 14
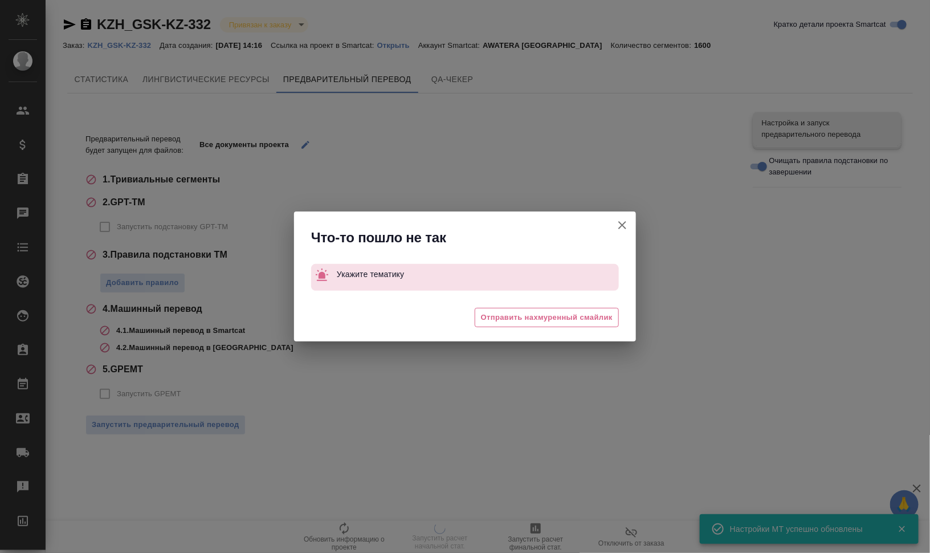
click at [630, 222] on button "Кратко детали проекта Smartcat" at bounding box center [622, 225] width 27 height 27
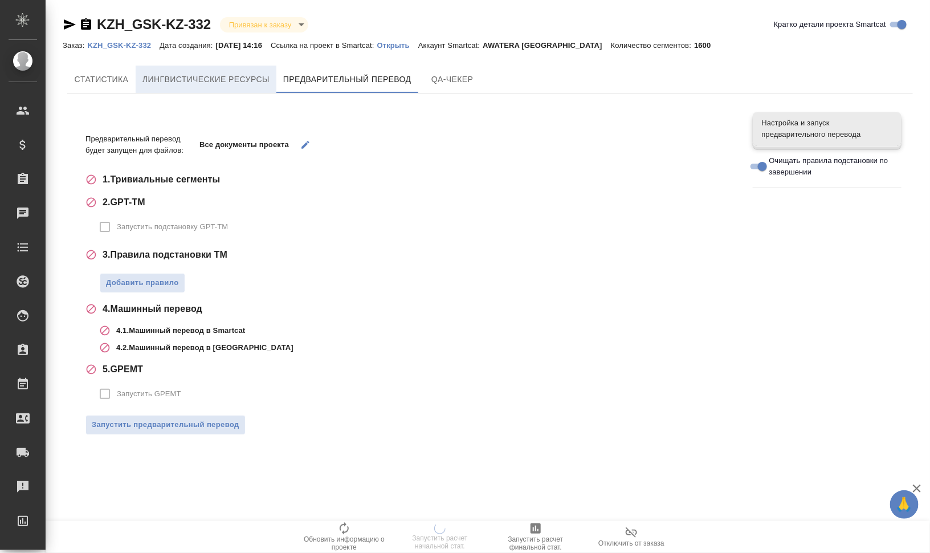
click at [233, 72] on span "Лингвистические ресурсы" at bounding box center [206, 79] width 127 height 14
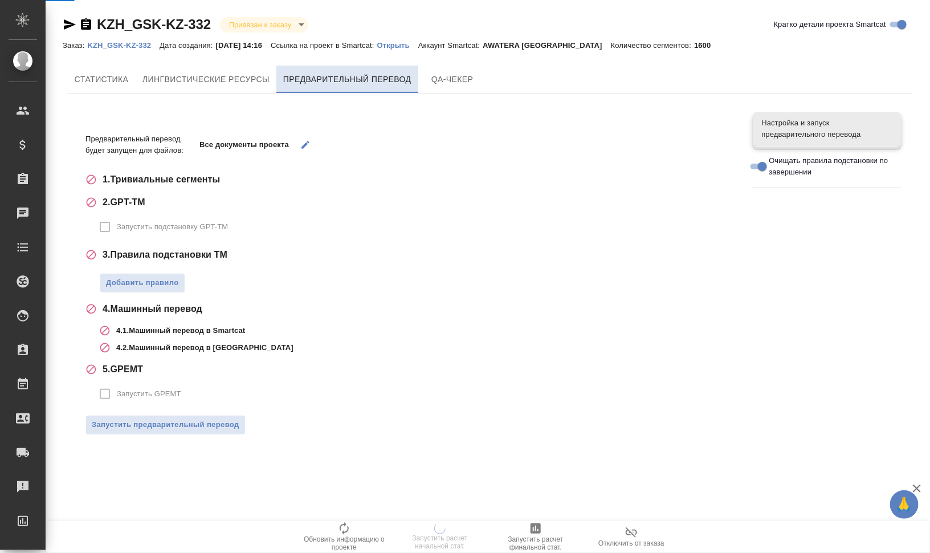
click at [354, 80] on span "Предварительный перевод" at bounding box center [347, 79] width 128 height 14
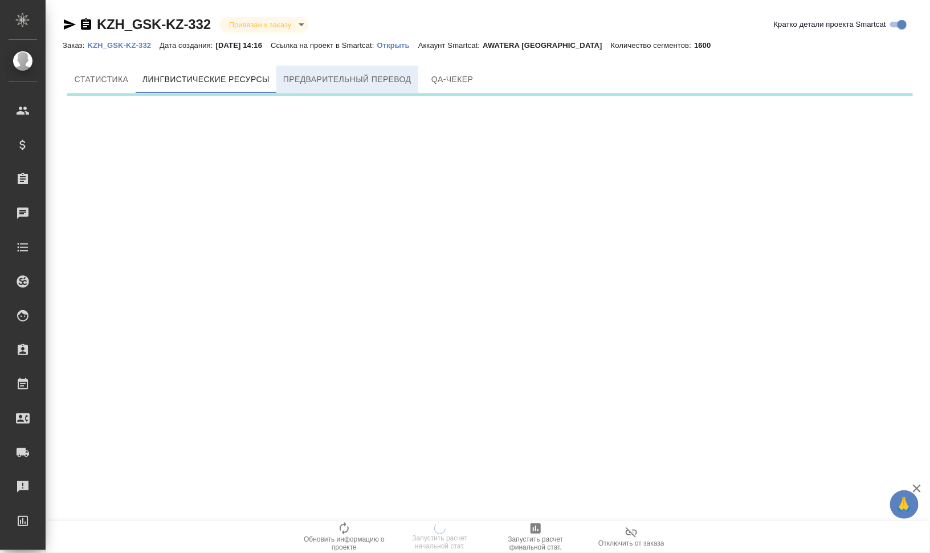
click at [354, 80] on span "Предварительный перевод" at bounding box center [347, 79] width 128 height 14
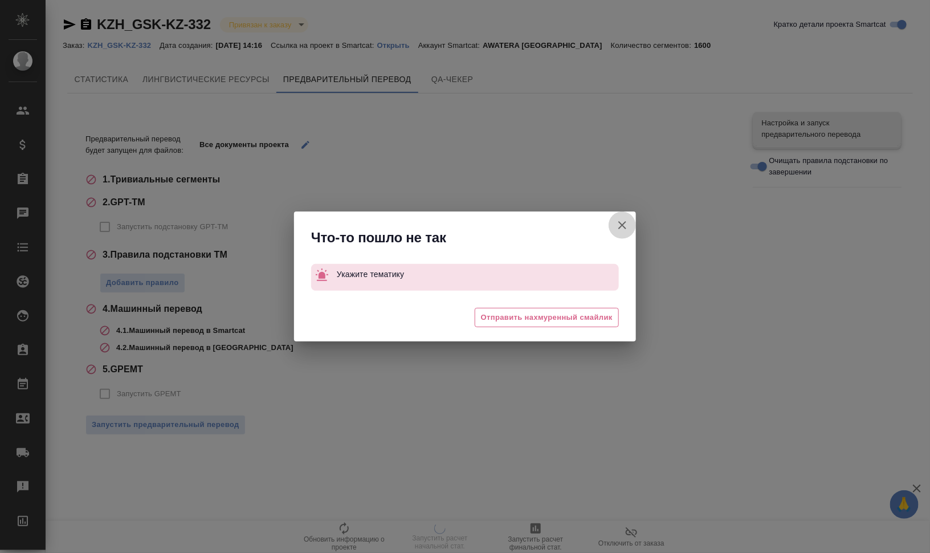
click at [625, 222] on icon "button" at bounding box center [623, 225] width 8 height 8
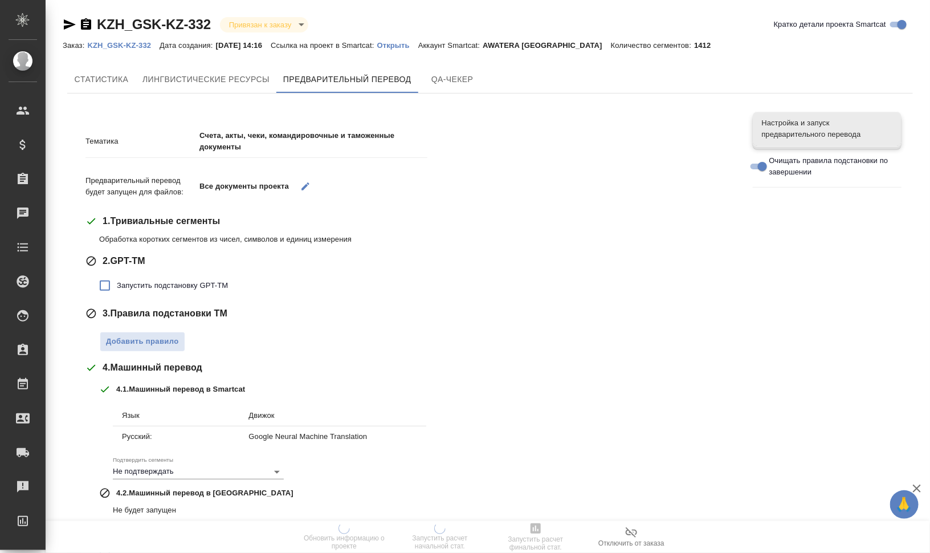
click at [177, 286] on span "Запустить подстановку GPT-TM" at bounding box center [172, 285] width 111 height 11
click at [117, 286] on input "Запустить подстановку GPT-TM" at bounding box center [105, 286] width 24 height 24
checkbox input "true"
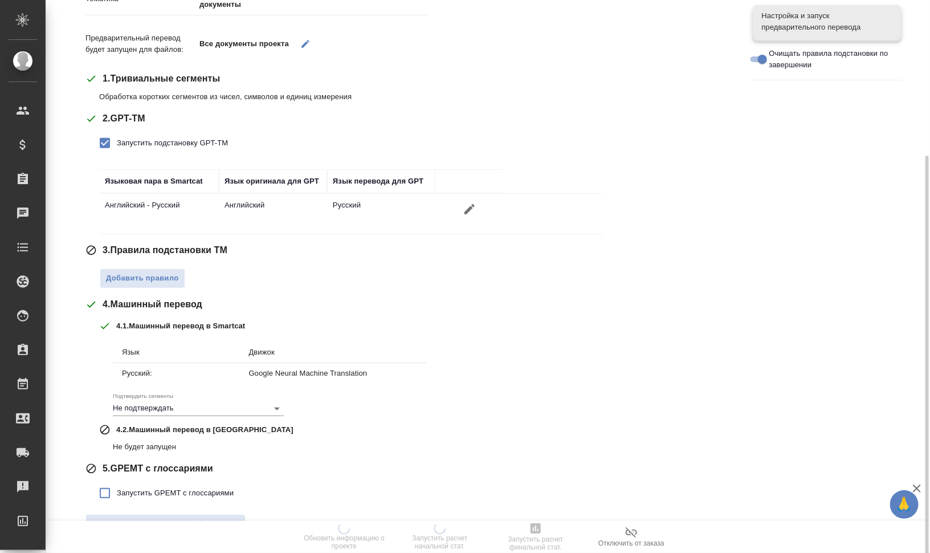
scroll to position [169, 0]
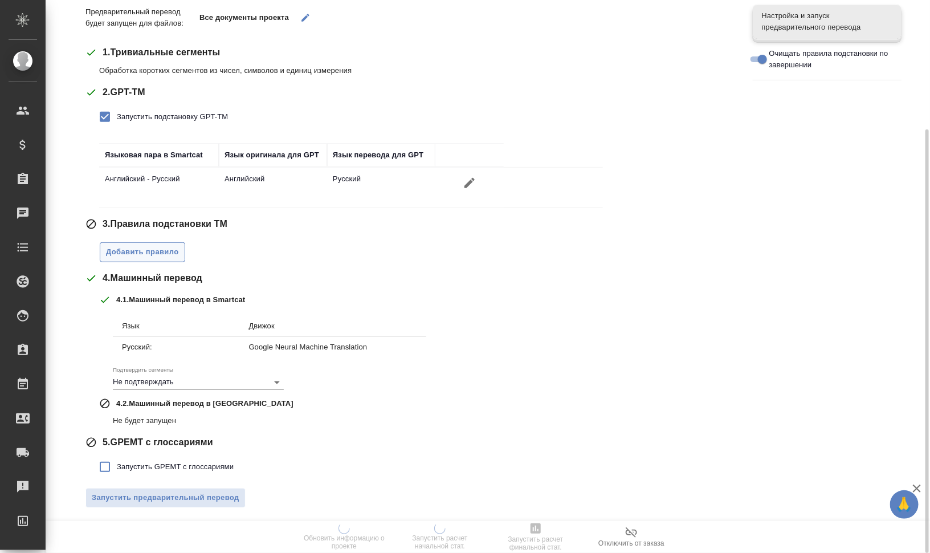
click at [133, 246] on span "Добавить правило" at bounding box center [142, 252] width 73 height 13
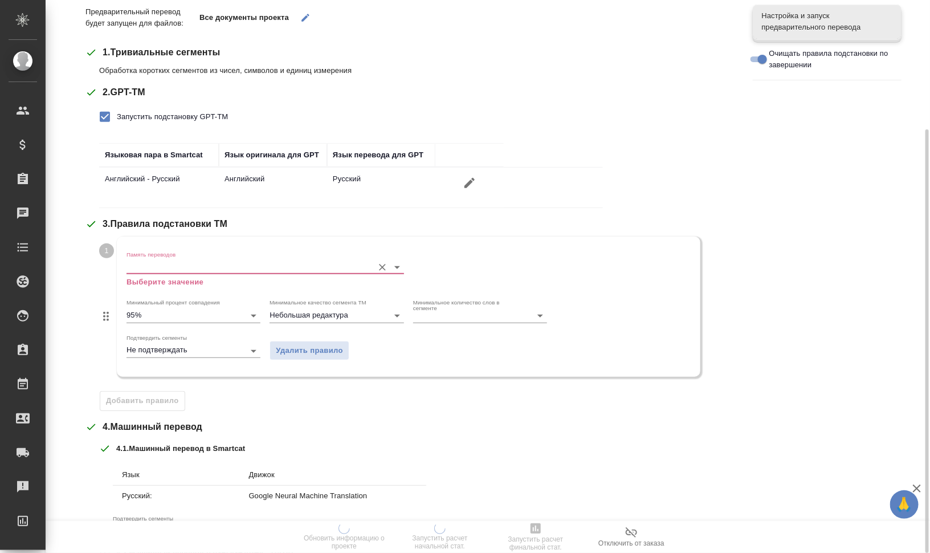
click at [157, 263] on input "Память переводов" at bounding box center [247, 267] width 241 height 14
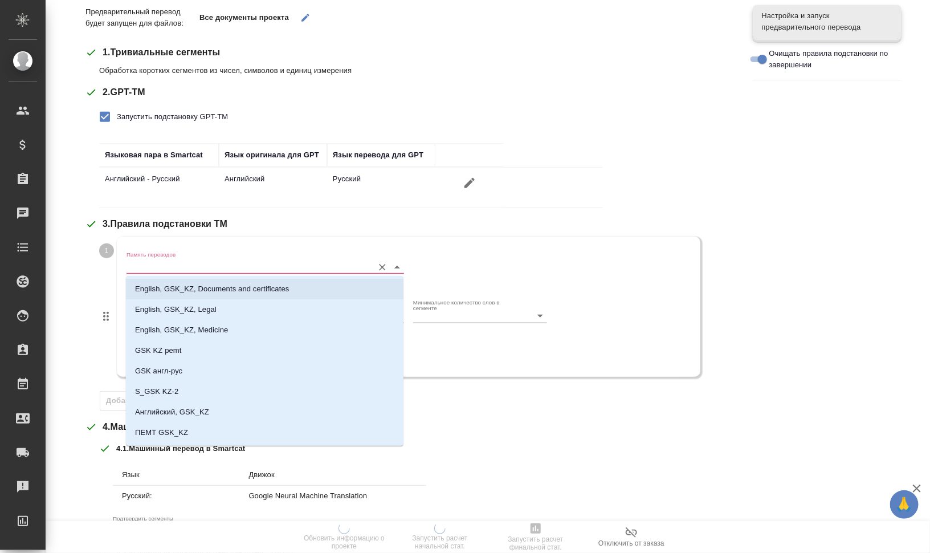
click at [173, 287] on p "English, GSK_KZ, Documents and certificates" at bounding box center [212, 288] width 154 height 11
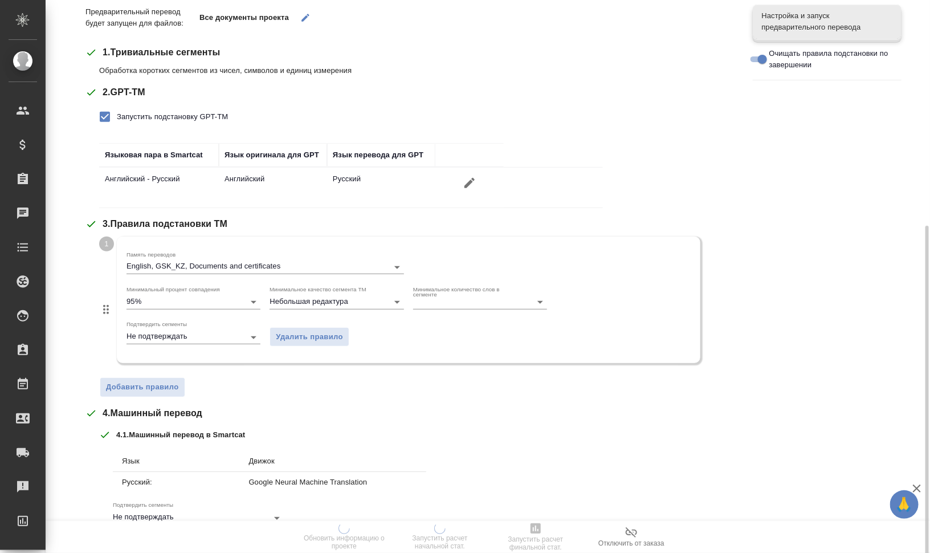
scroll to position [304, 0]
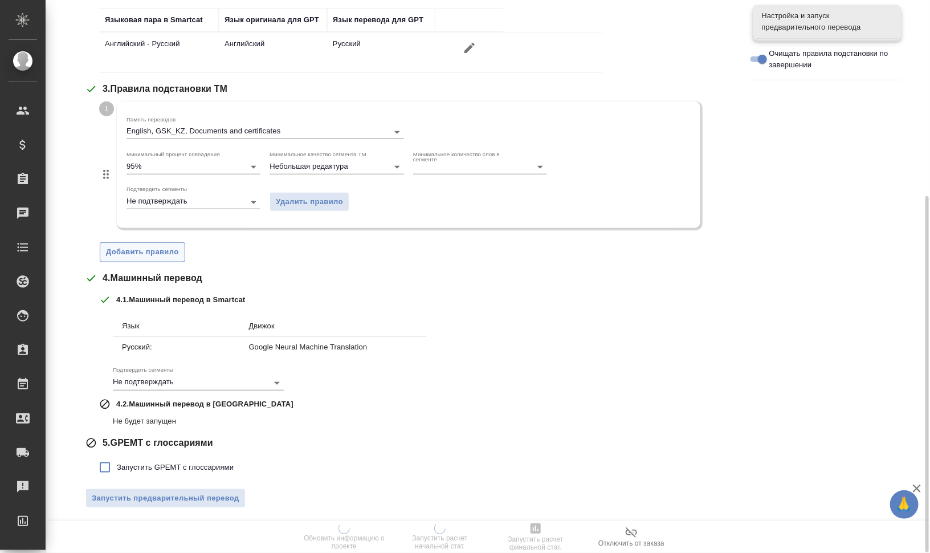
click at [157, 260] on button "Добавить правило" at bounding box center [143, 252] width 86 height 20
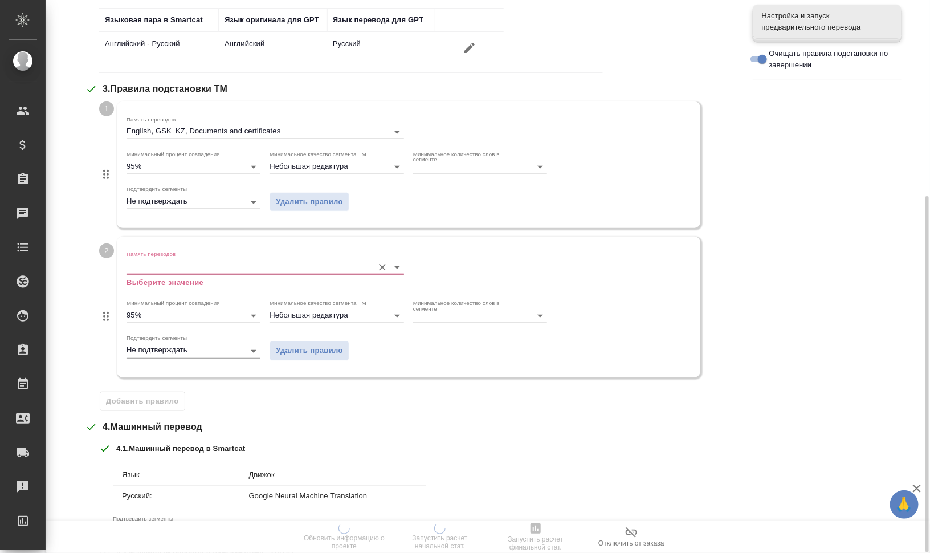
click at [160, 268] on input "Память переводов" at bounding box center [247, 267] width 241 height 14
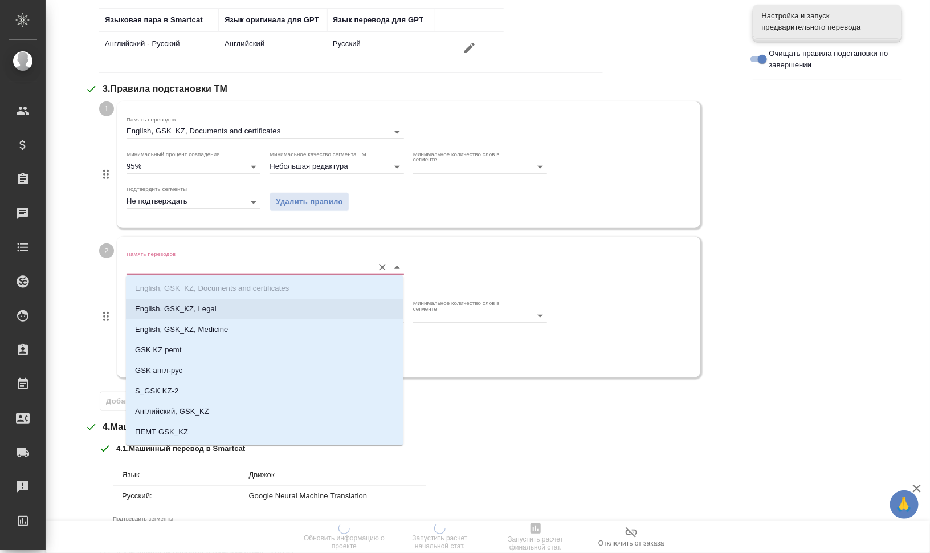
click at [184, 302] on li "English, GSK_KZ, Legal" at bounding box center [265, 309] width 278 height 21
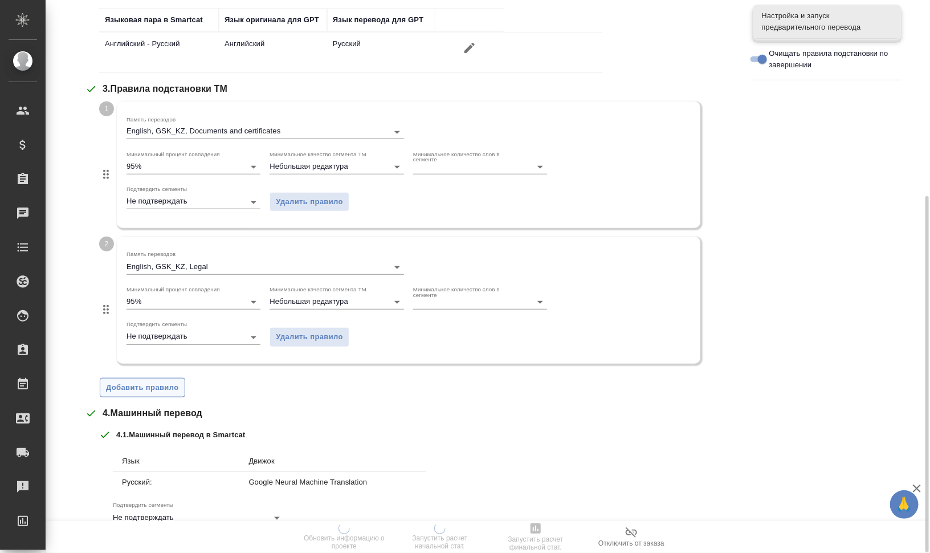
click at [160, 391] on span "Добавить правило" at bounding box center [142, 387] width 73 height 13
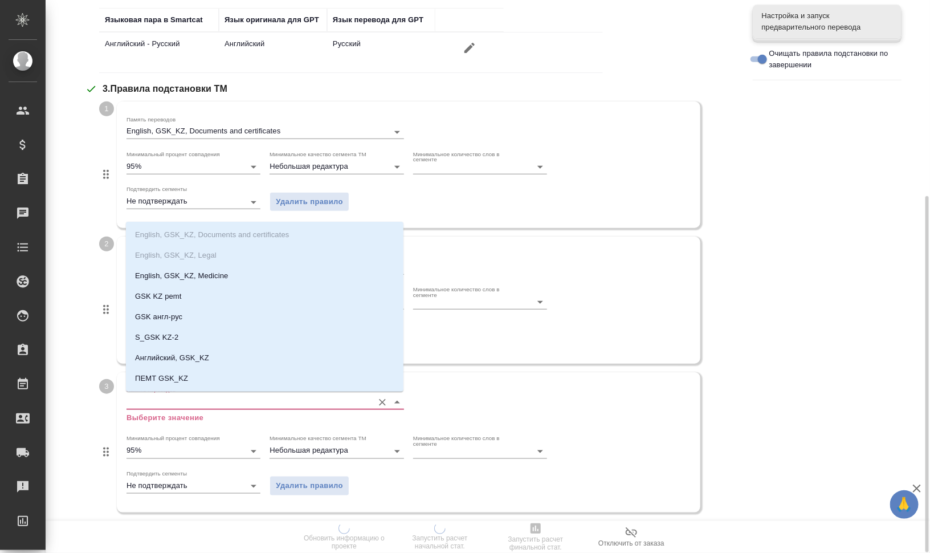
click at [184, 401] on input "Память переводов" at bounding box center [247, 403] width 241 height 14
click at [198, 276] on p "English, GSK_KZ, Medicine" at bounding box center [181, 275] width 93 height 11
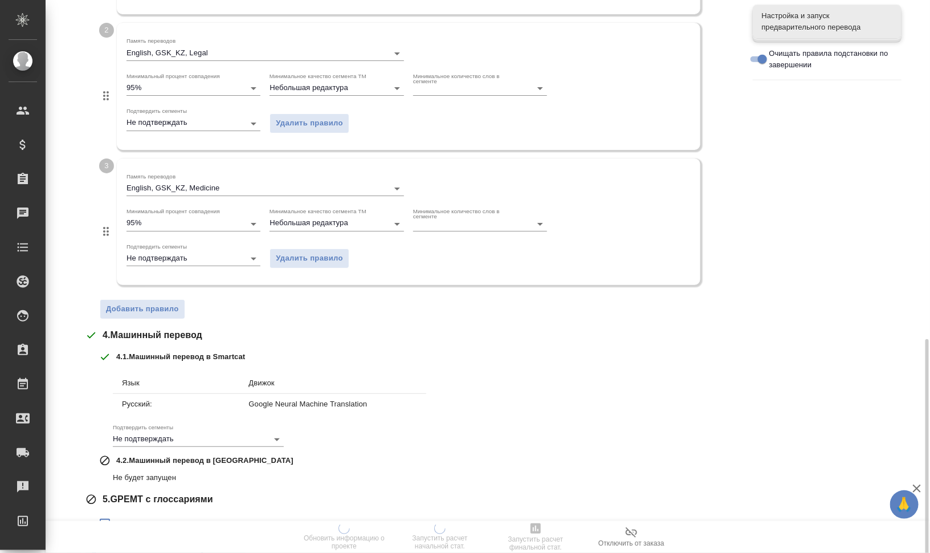
scroll to position [575, 0]
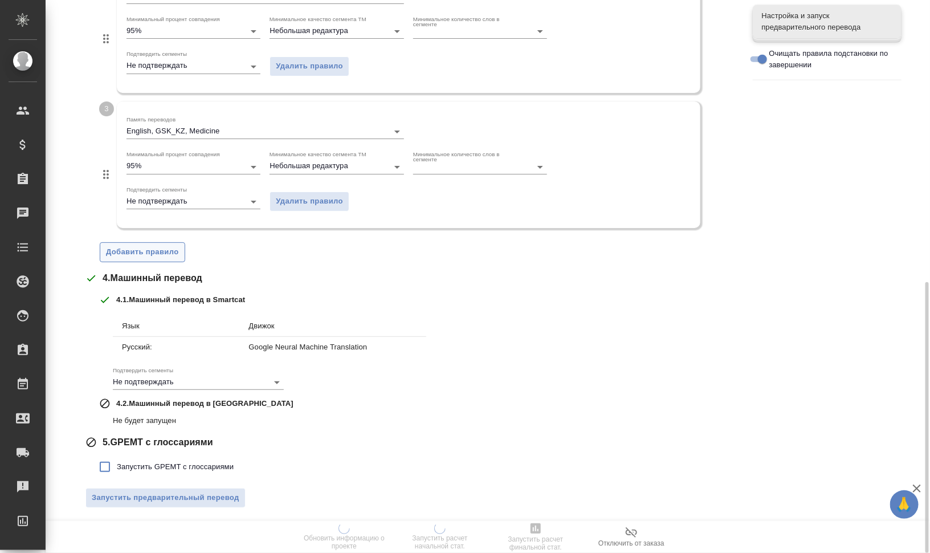
click at [140, 254] on span "Добавить правило" at bounding box center [142, 252] width 73 height 13
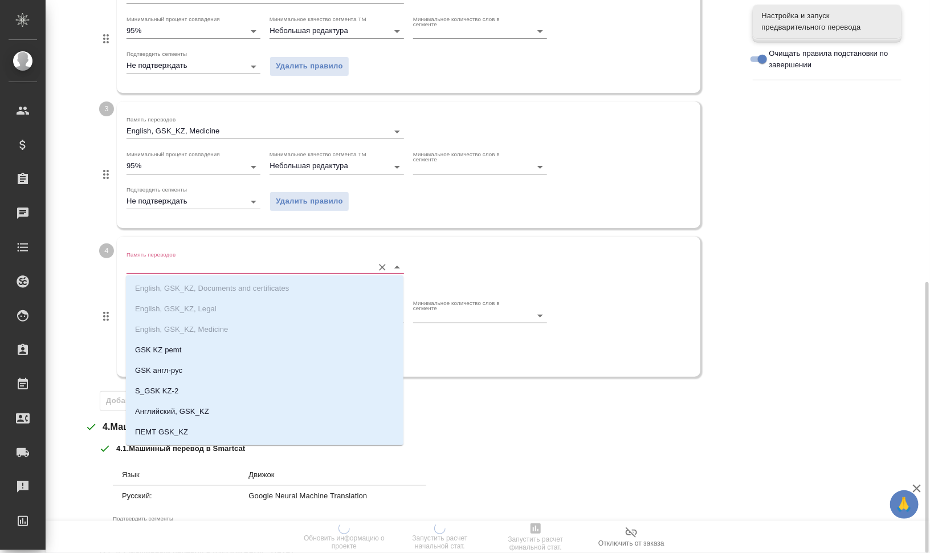
click at [153, 265] on input "Память переводов" at bounding box center [247, 267] width 241 height 14
click at [195, 354] on li "GSK KZ pemt" at bounding box center [265, 350] width 278 height 21
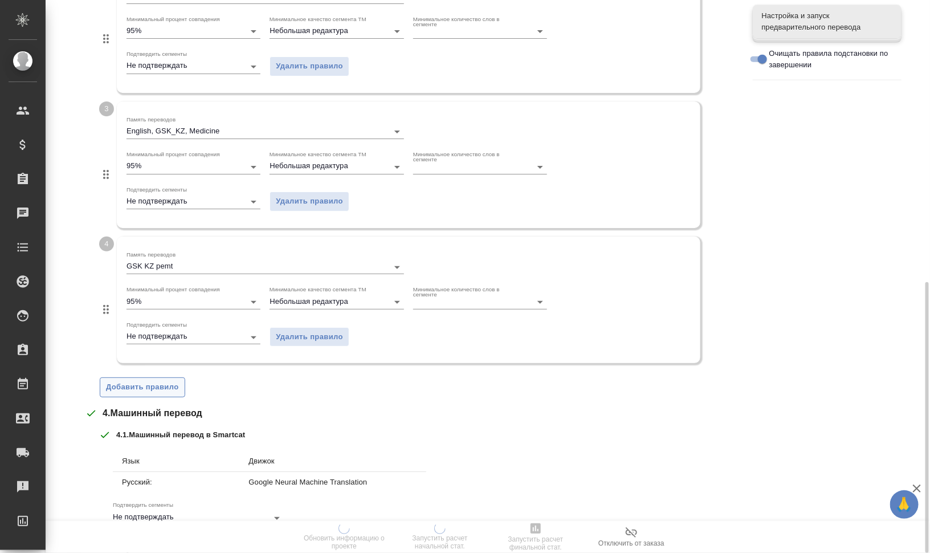
click at [157, 383] on span "Добавить правило" at bounding box center [142, 387] width 73 height 13
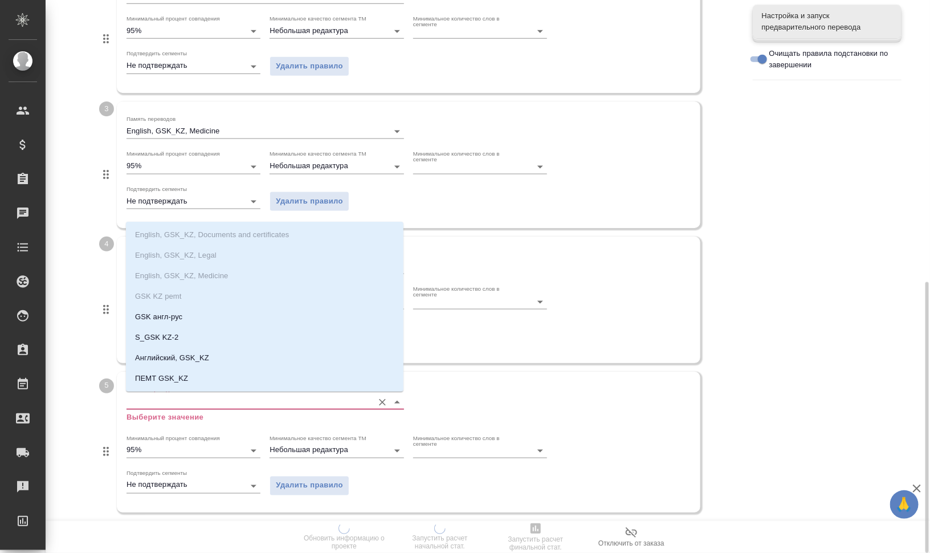
click at [189, 406] on input "Память переводов" at bounding box center [247, 402] width 241 height 14
click at [207, 315] on li "GSK англ-рус" at bounding box center [265, 317] width 278 height 21
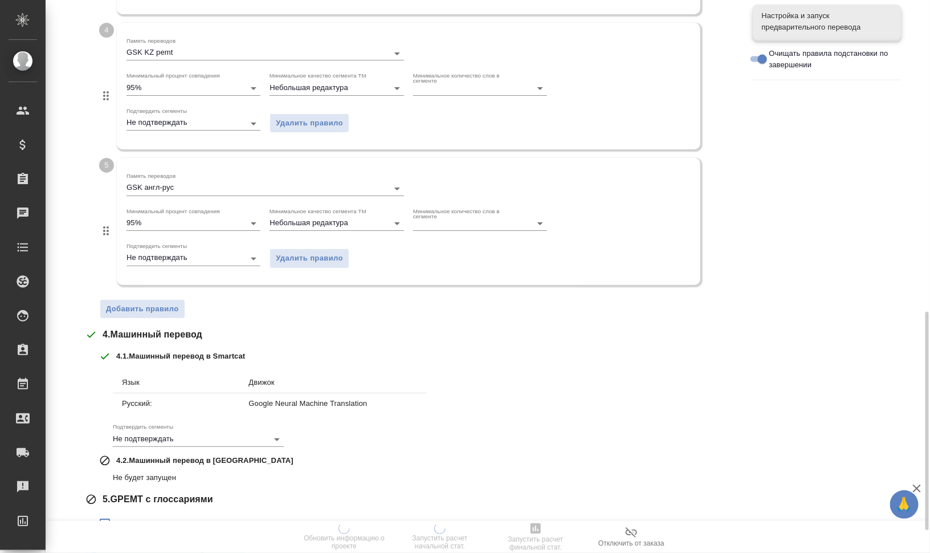
scroll to position [845, 0]
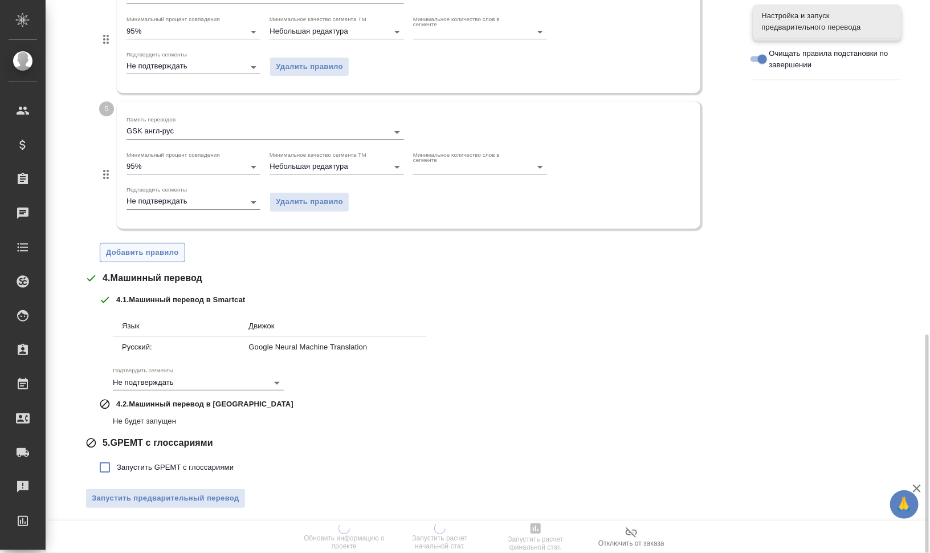
click at [165, 246] on span "Добавить правило" at bounding box center [142, 252] width 73 height 13
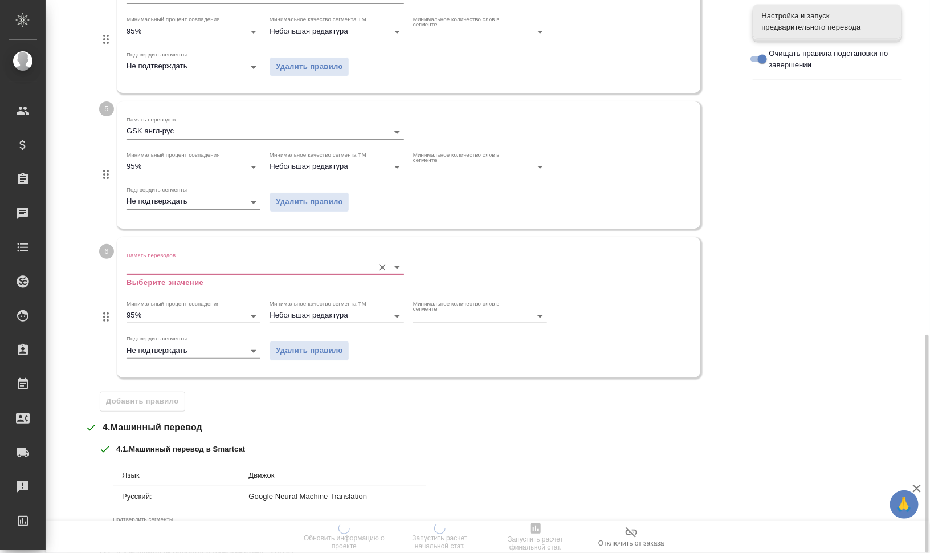
click at [178, 267] on input "Память переводов" at bounding box center [247, 268] width 241 height 14
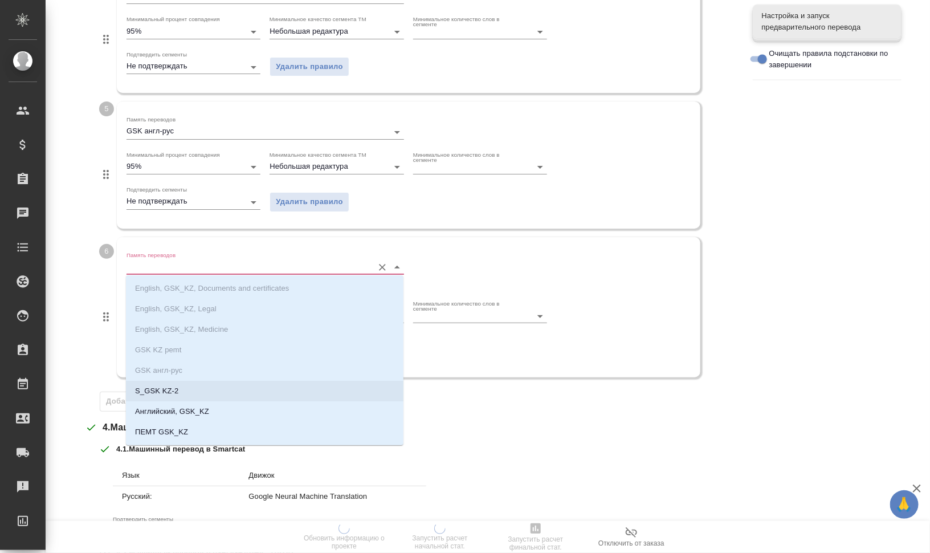
click at [203, 395] on li "S_GSK KZ-2" at bounding box center [265, 391] width 278 height 21
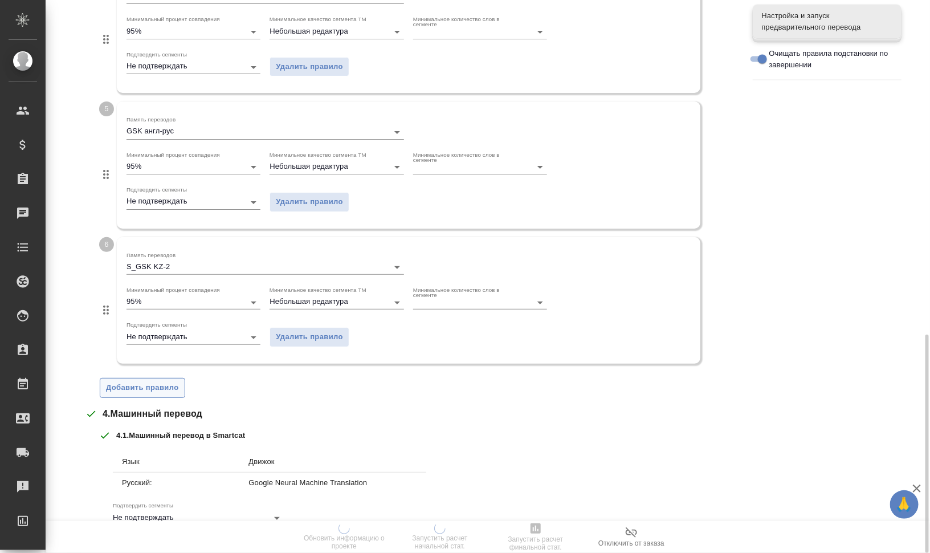
click at [152, 383] on span "Добавить правило" at bounding box center [142, 387] width 73 height 13
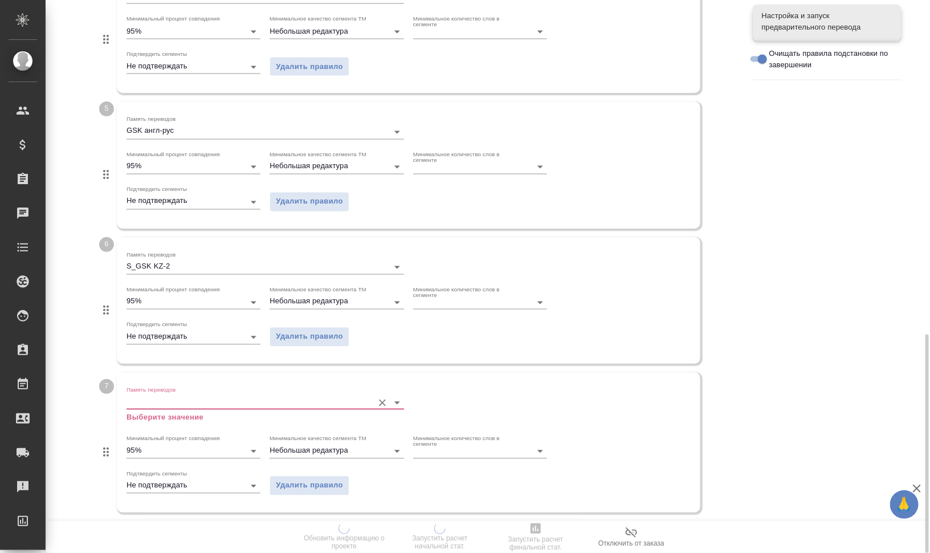
click at [198, 405] on input "Память переводов" at bounding box center [247, 403] width 241 height 14
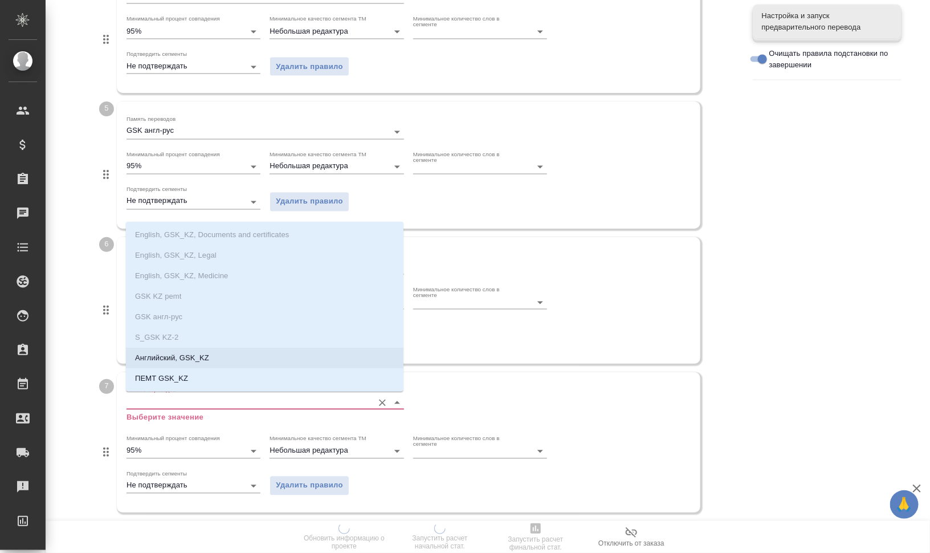
click at [208, 349] on li "Английский, GSK_KZ" at bounding box center [265, 358] width 278 height 21
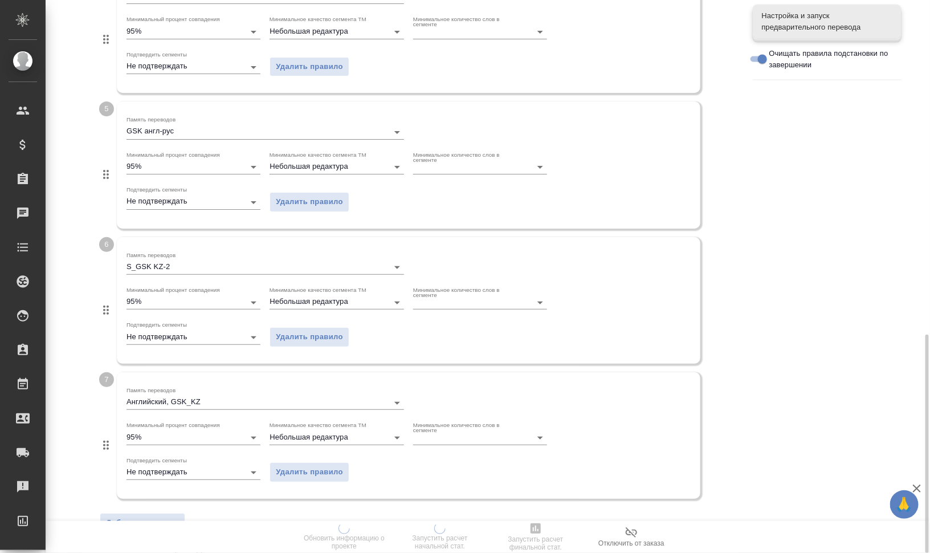
scroll to position [1115, 0]
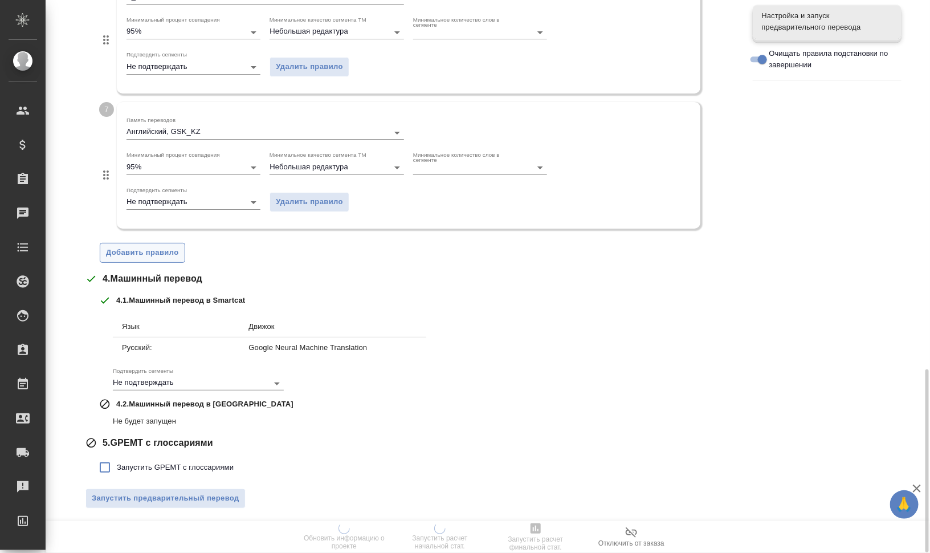
click at [123, 253] on span "Добавить правило" at bounding box center [142, 252] width 73 height 13
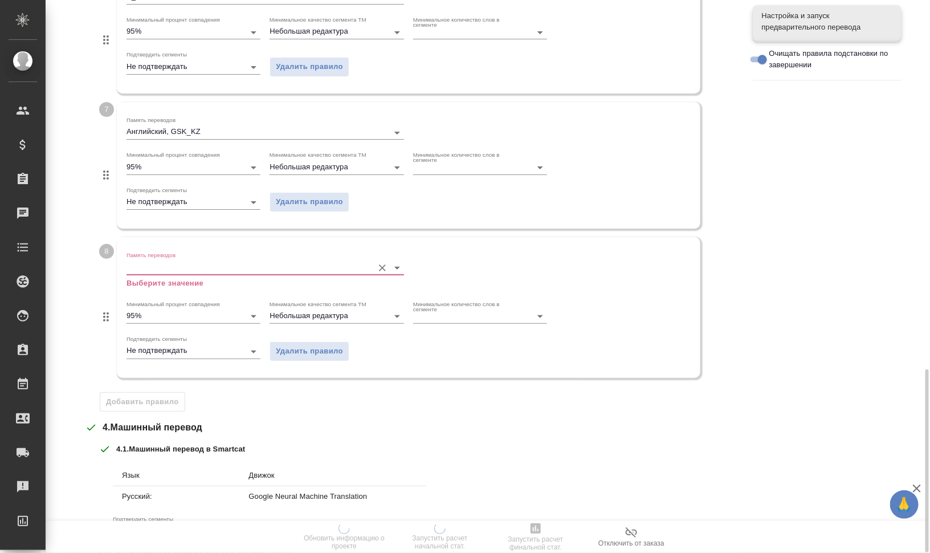
click at [182, 255] on div "Память переводов Выберите значение" at bounding box center [266, 269] width 278 height 37
click at [182, 263] on input "Память переводов" at bounding box center [247, 268] width 241 height 14
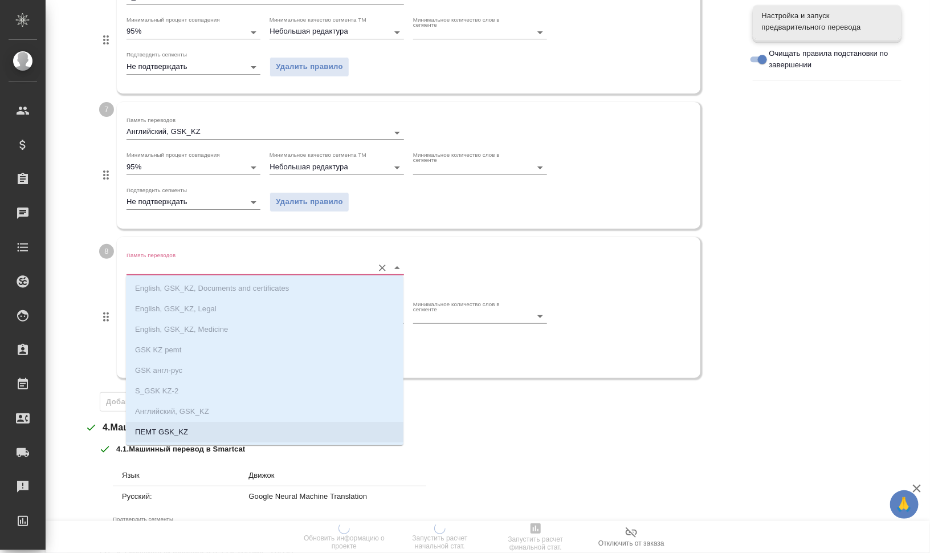
click at [205, 424] on li "ПЕМТ GSK_KZ" at bounding box center [265, 432] width 278 height 21
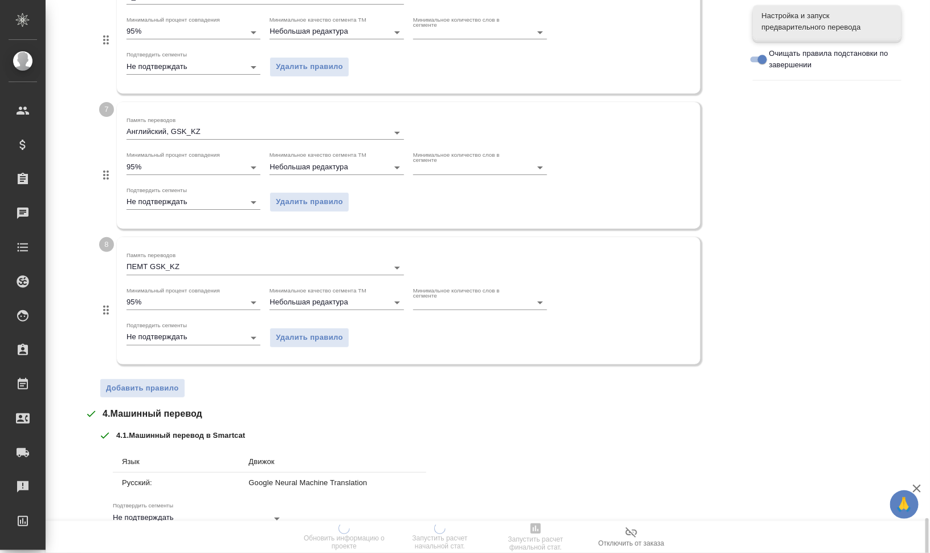
scroll to position [1250, 0]
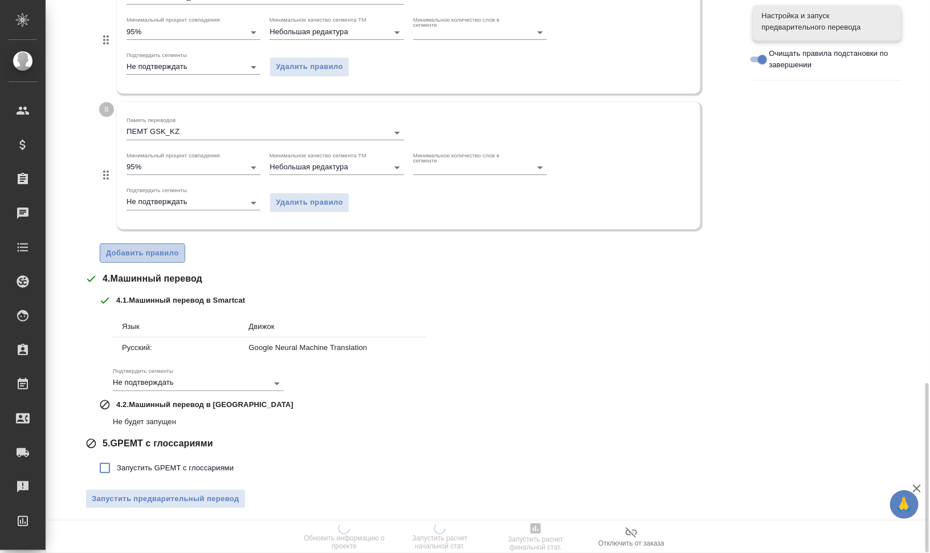
click at [160, 257] on span "Добавить правило" at bounding box center [142, 253] width 73 height 13
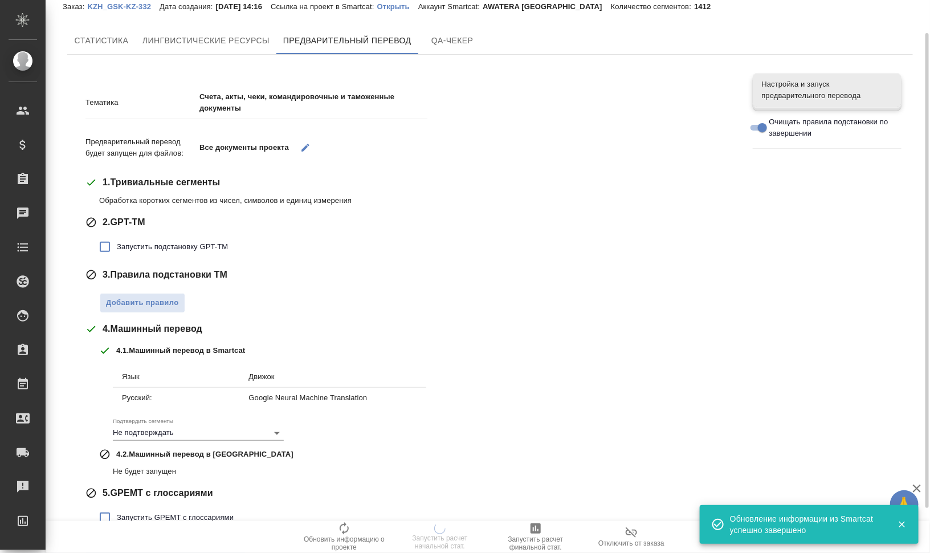
scroll to position [0, 0]
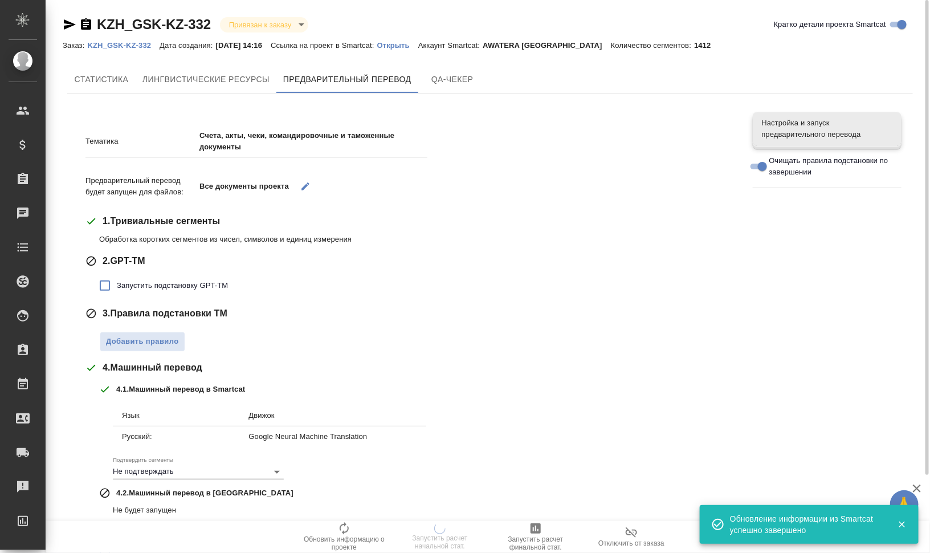
click at [165, 286] on span "Запустить подстановку GPT-TM" at bounding box center [172, 285] width 111 height 11
click at [117, 286] on input "Запустить подстановку GPT-TM" at bounding box center [105, 286] width 24 height 24
checkbox input "true"
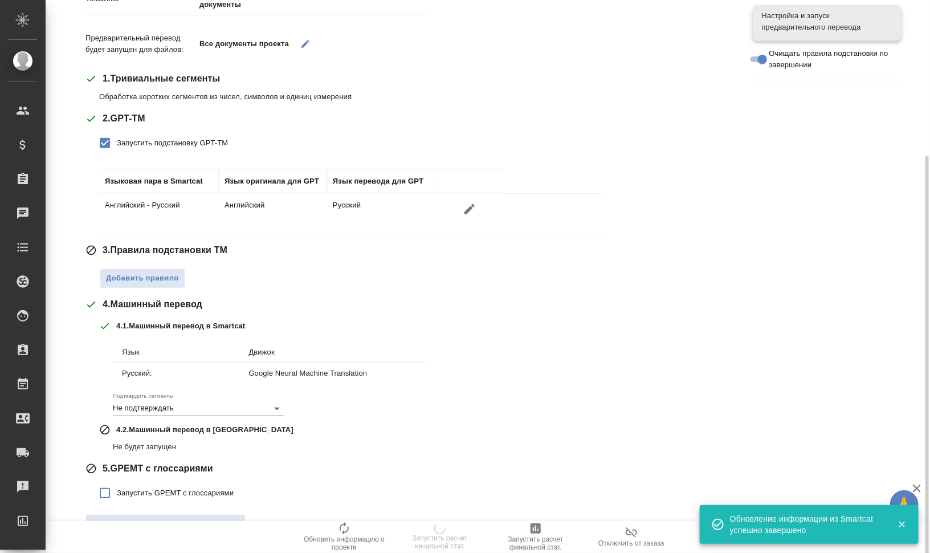
scroll to position [169, 0]
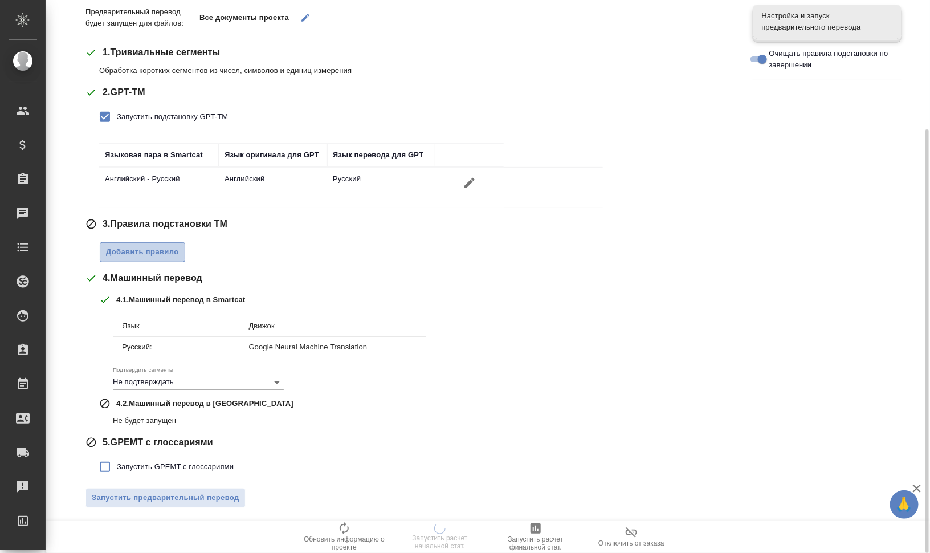
click at [137, 251] on span "Добавить правило" at bounding box center [142, 252] width 73 height 13
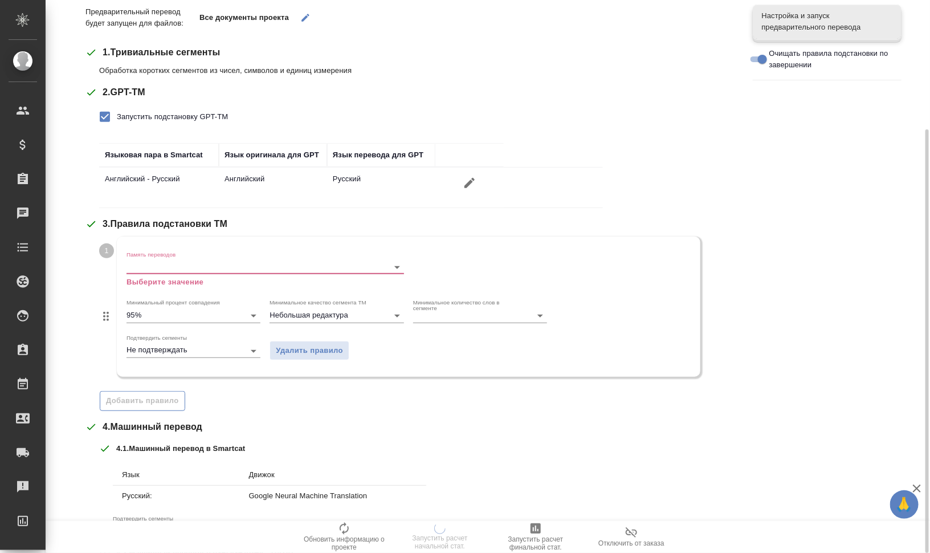
click at [154, 261] on input "Память переводов" at bounding box center [247, 267] width 241 height 14
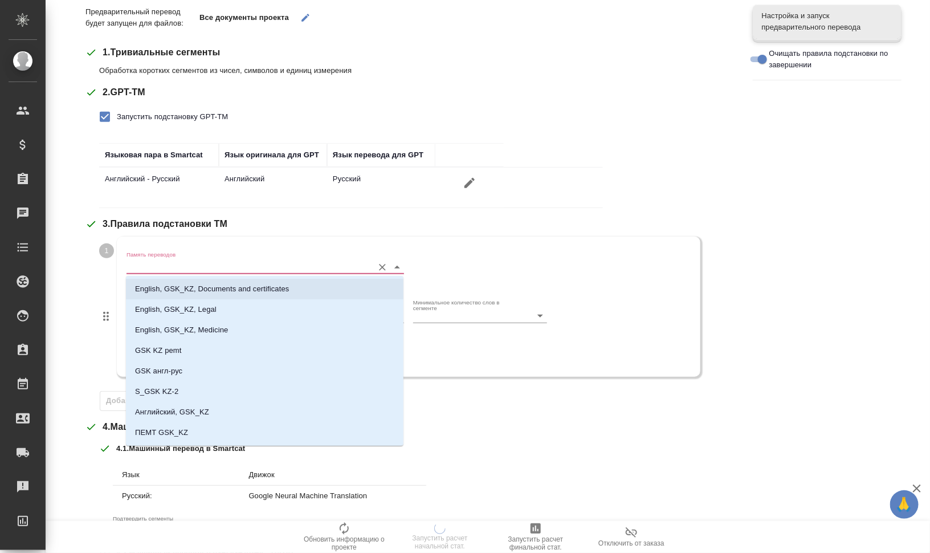
click at [160, 294] on p "English, GSK_KZ, Documents and certificates" at bounding box center [212, 288] width 154 height 11
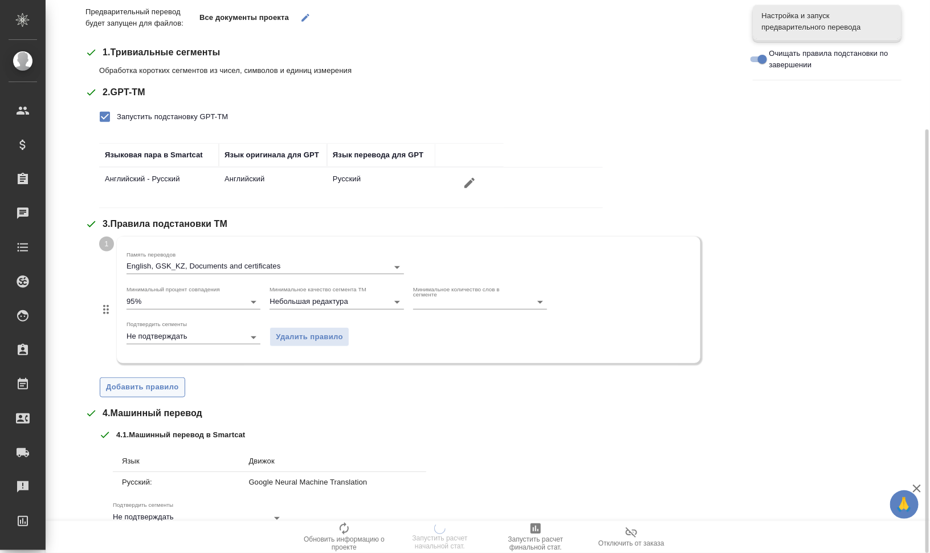
click at [148, 389] on span "Добавить правило" at bounding box center [142, 387] width 73 height 13
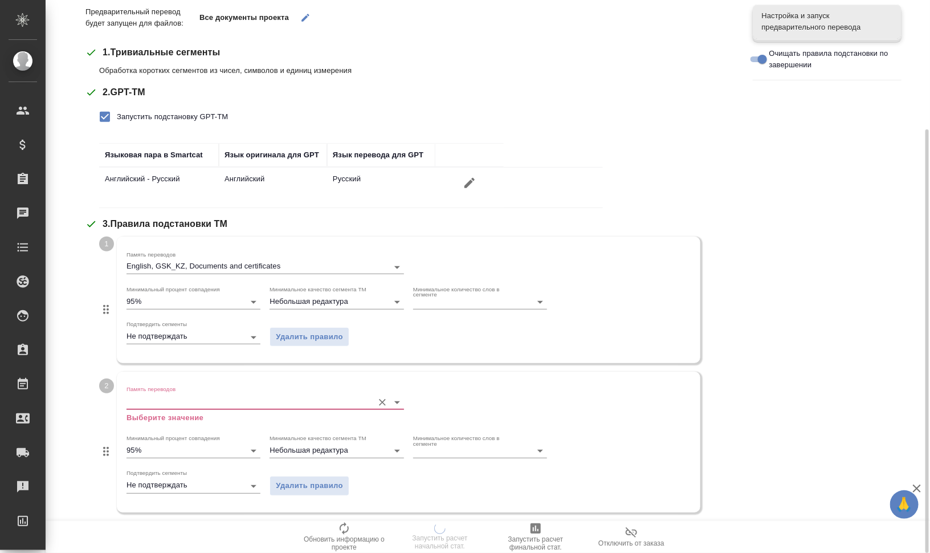
click at [169, 404] on input "Память переводов" at bounding box center [247, 402] width 241 height 14
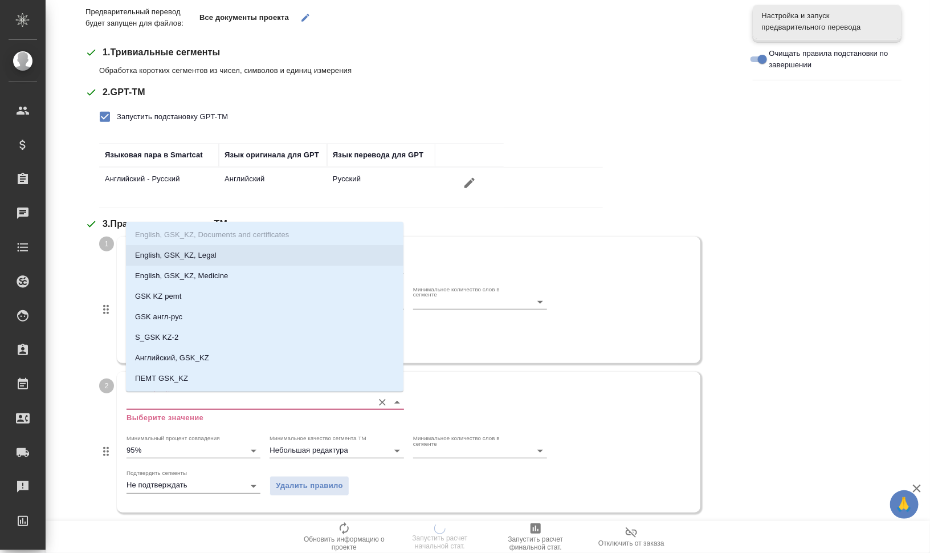
click at [180, 254] on p "English, GSK_KZ, Legal" at bounding box center [176, 255] width 82 height 11
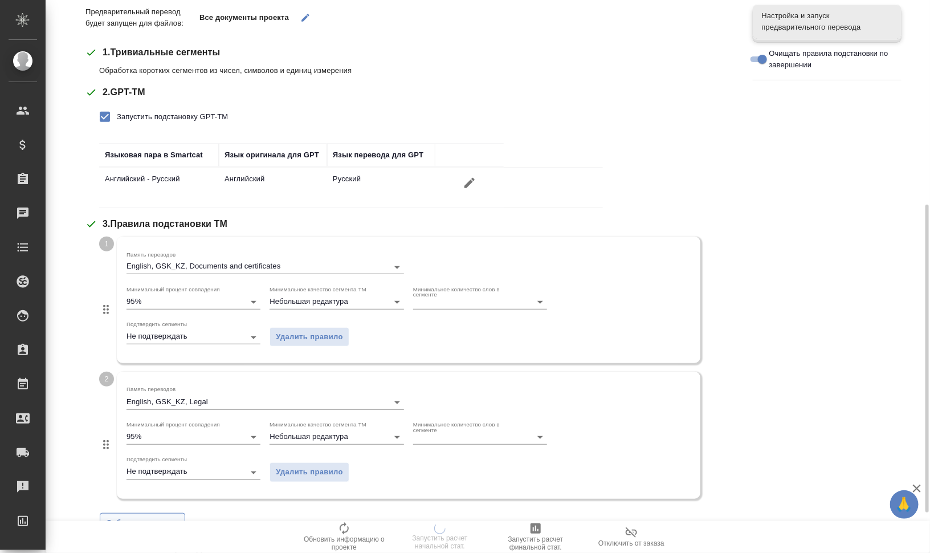
scroll to position [439, 0]
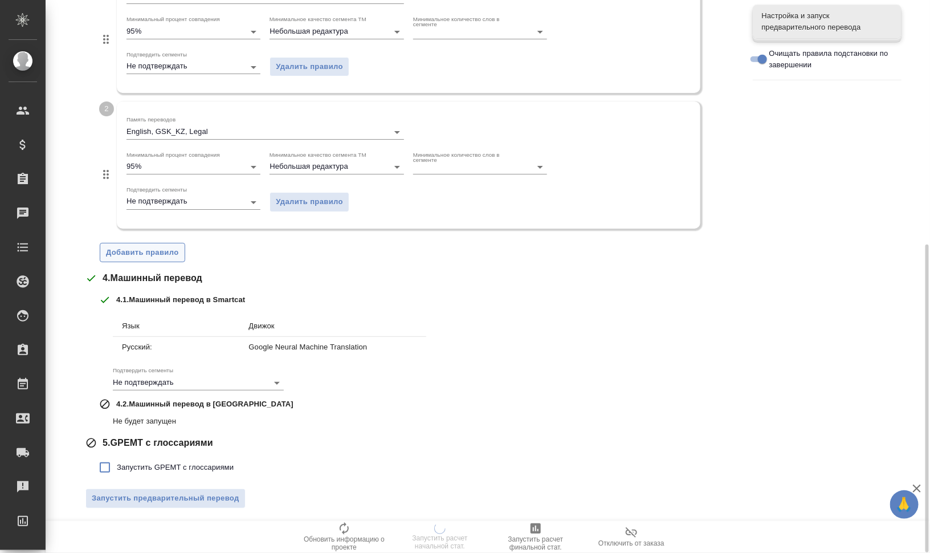
click at [167, 251] on span "Добавить правило" at bounding box center [142, 252] width 73 height 13
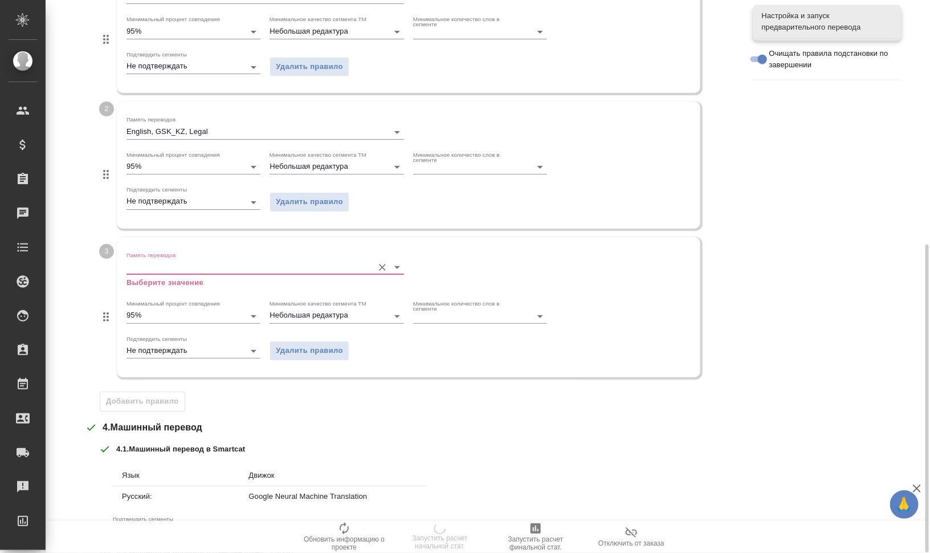
click at [171, 264] on input "Память переводов" at bounding box center [247, 268] width 241 height 14
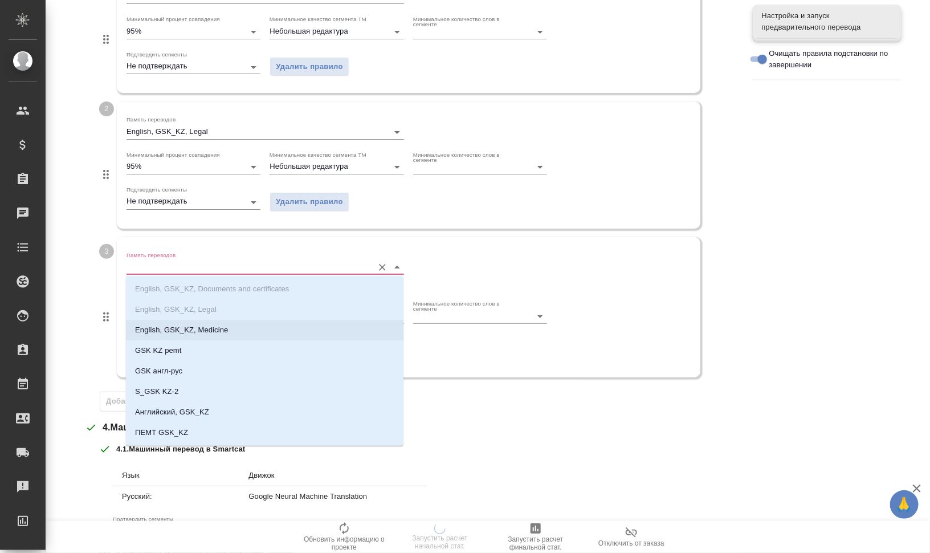
click at [189, 336] on li "English, GSK_KZ, Medicine" at bounding box center [265, 330] width 278 height 21
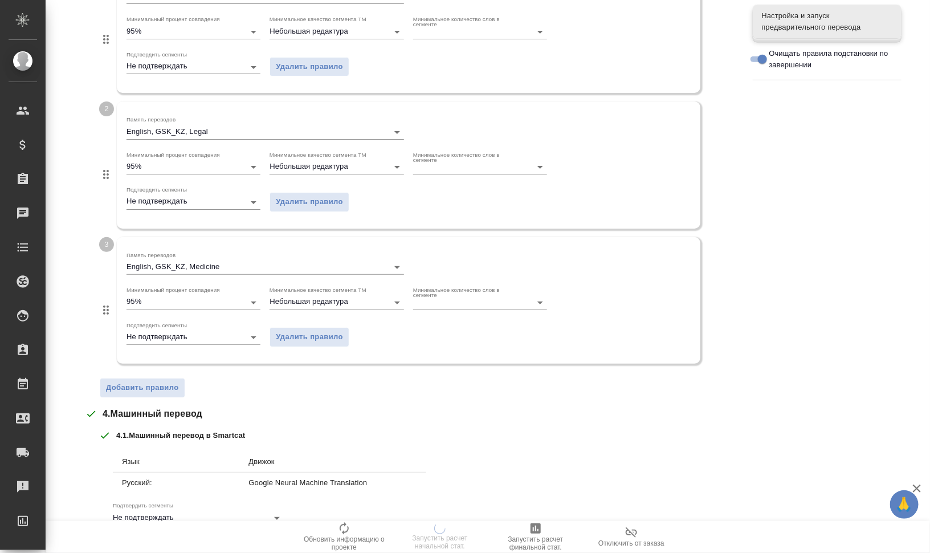
scroll to position [575, 0]
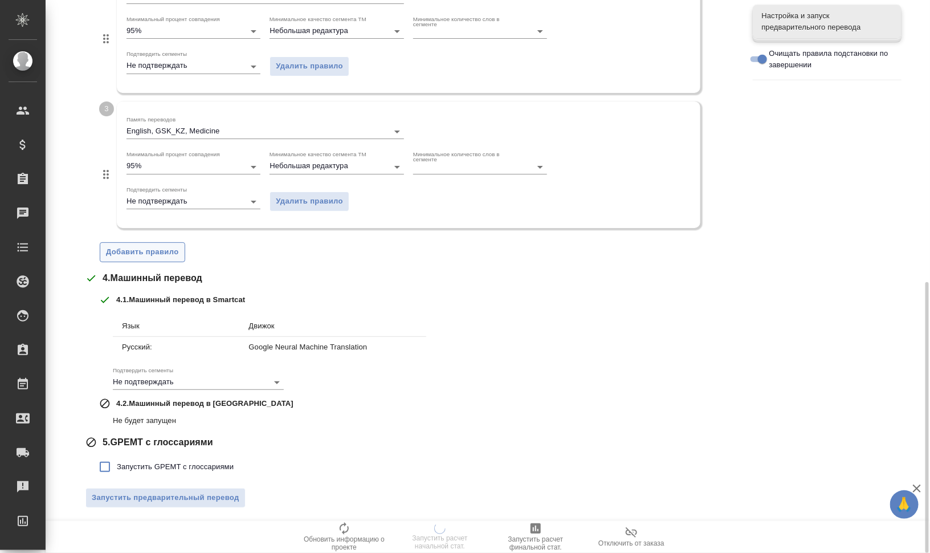
click at [148, 251] on span "Добавить правило" at bounding box center [142, 252] width 73 height 13
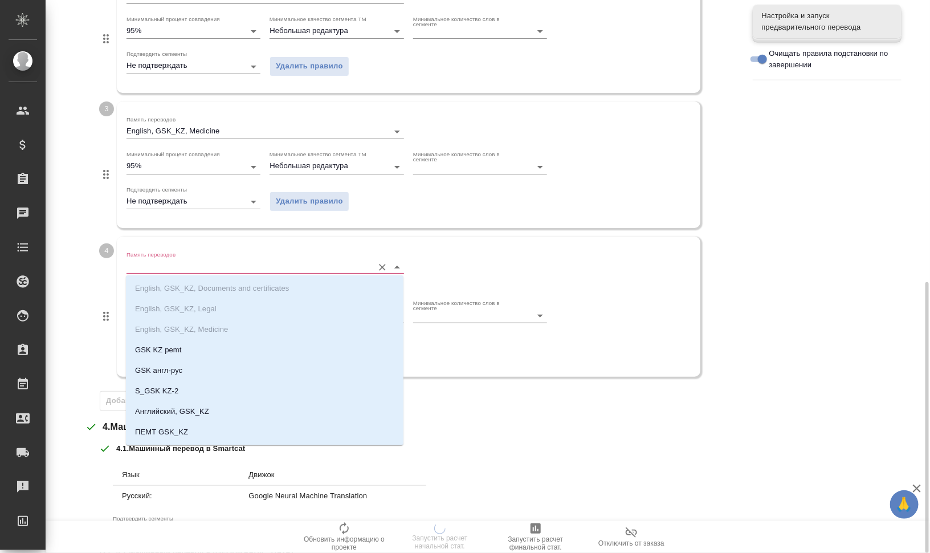
click at [166, 269] on input "Память переводов" at bounding box center [247, 267] width 241 height 14
click at [196, 354] on li "GSK KZ pemt" at bounding box center [265, 350] width 278 height 21
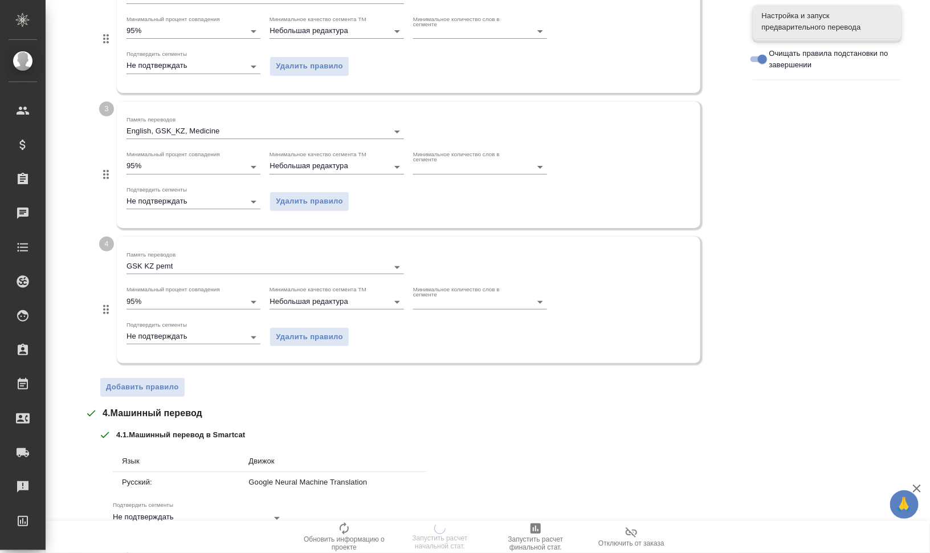
scroll to position [710, 0]
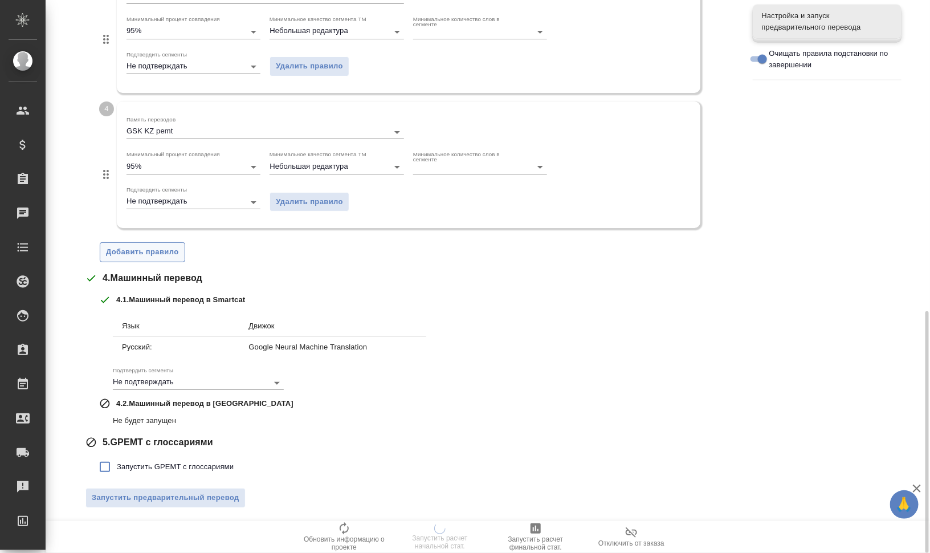
click at [161, 251] on span "Добавить правило" at bounding box center [142, 252] width 73 height 13
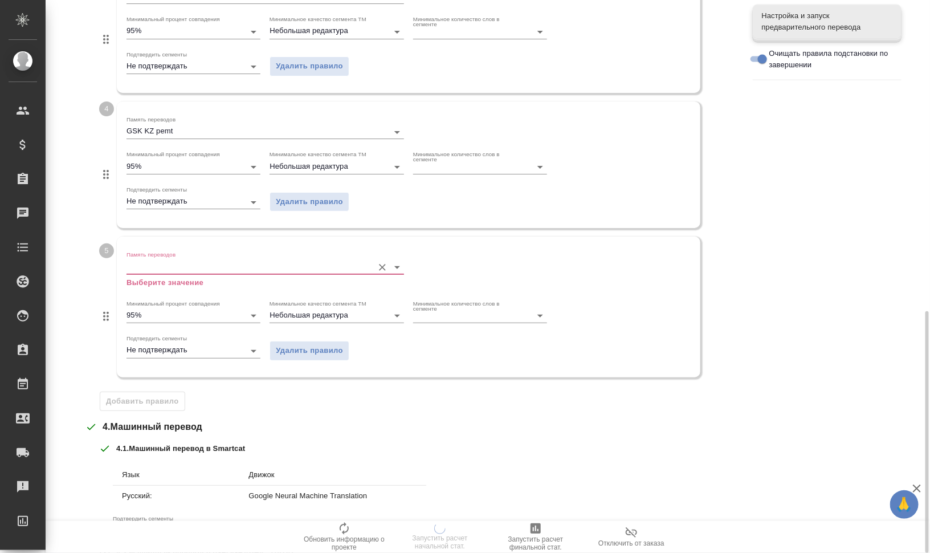
click at [173, 267] on input "Память переводов" at bounding box center [247, 267] width 241 height 14
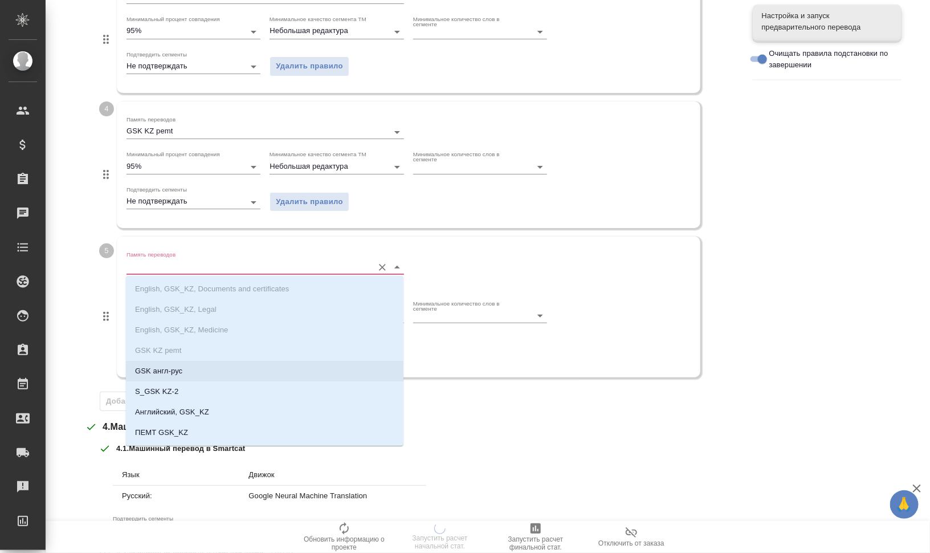
click at [223, 372] on li "GSK англ-рус" at bounding box center [265, 371] width 278 height 21
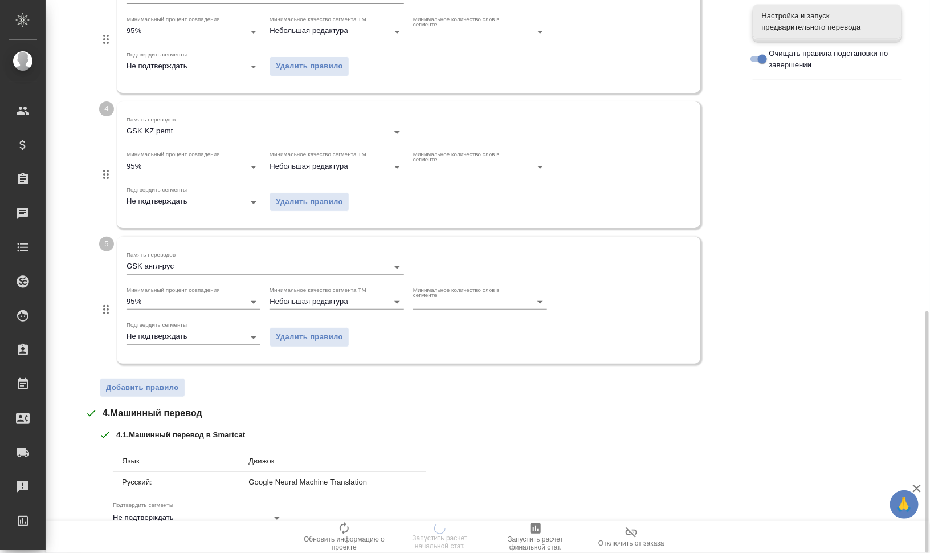
scroll to position [845, 0]
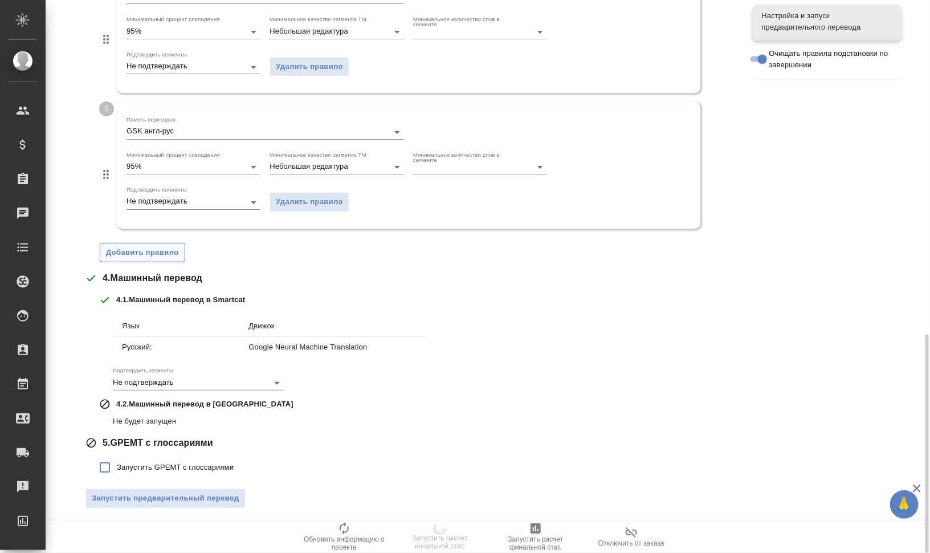
click at [154, 243] on button "Добавить правило" at bounding box center [143, 253] width 86 height 20
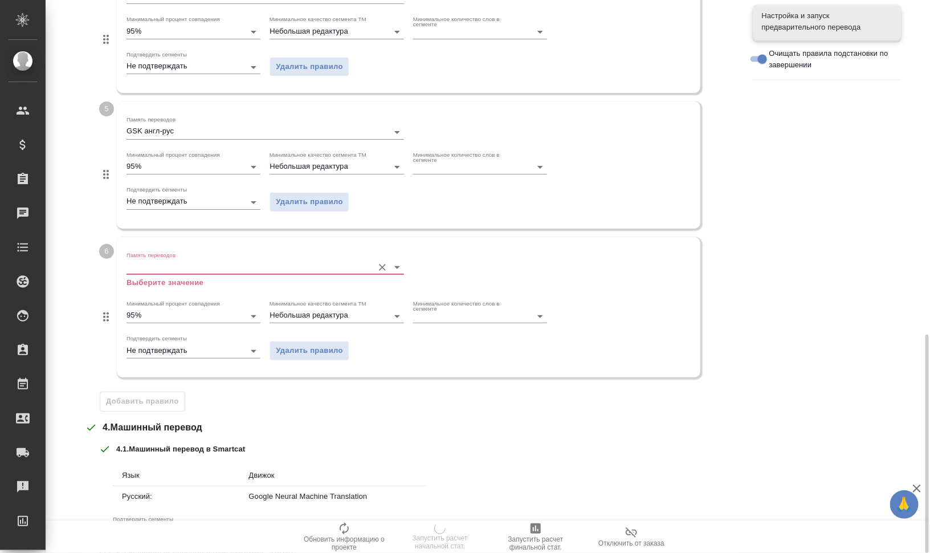
click at [184, 262] on input "Память переводов" at bounding box center [247, 268] width 241 height 14
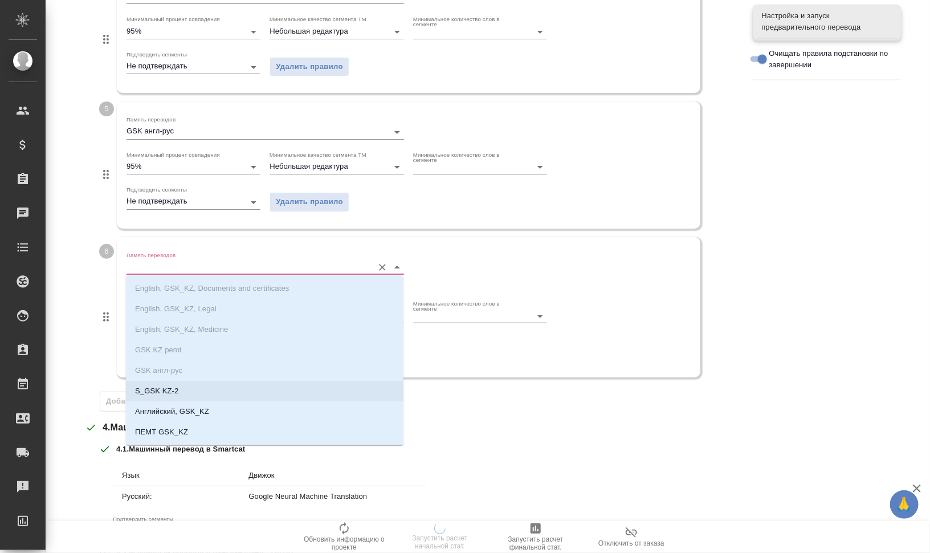
click at [254, 391] on li "S_GSK KZ-2" at bounding box center [265, 391] width 278 height 21
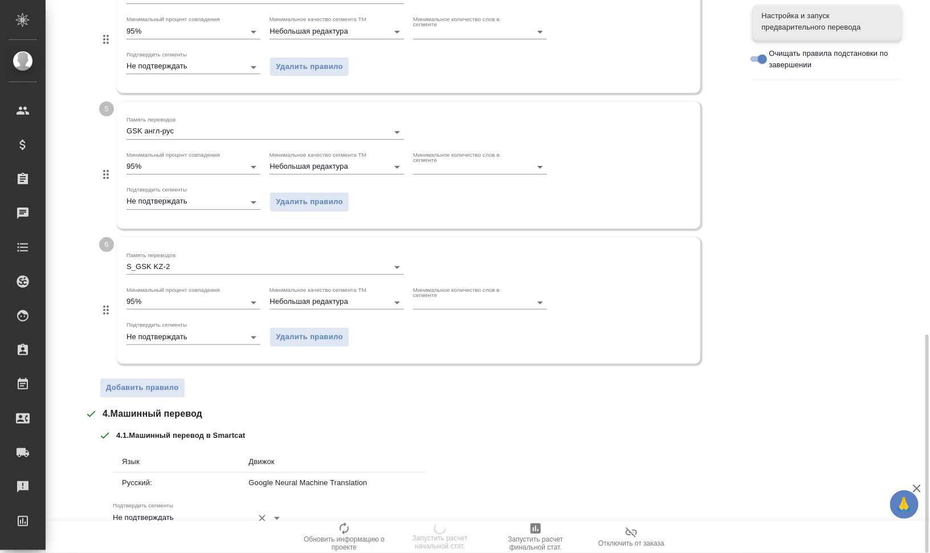
scroll to position [980, 0]
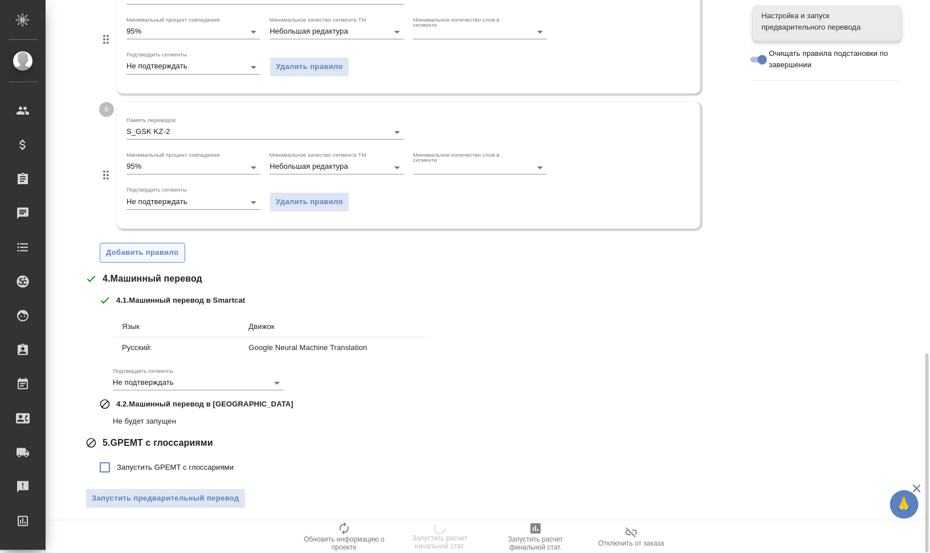
click at [155, 246] on span "Добавить правило" at bounding box center [142, 252] width 73 height 13
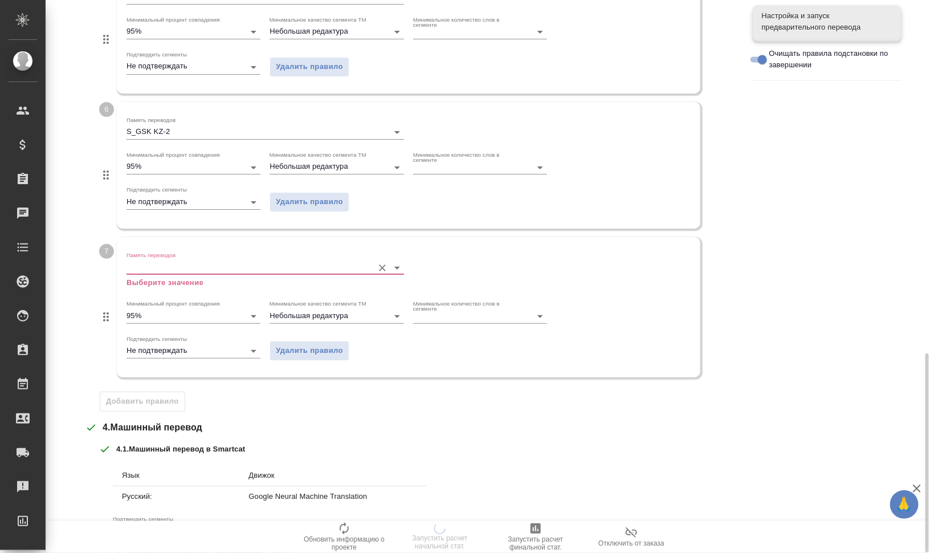
click at [178, 264] on input "Память переводов" at bounding box center [247, 268] width 241 height 14
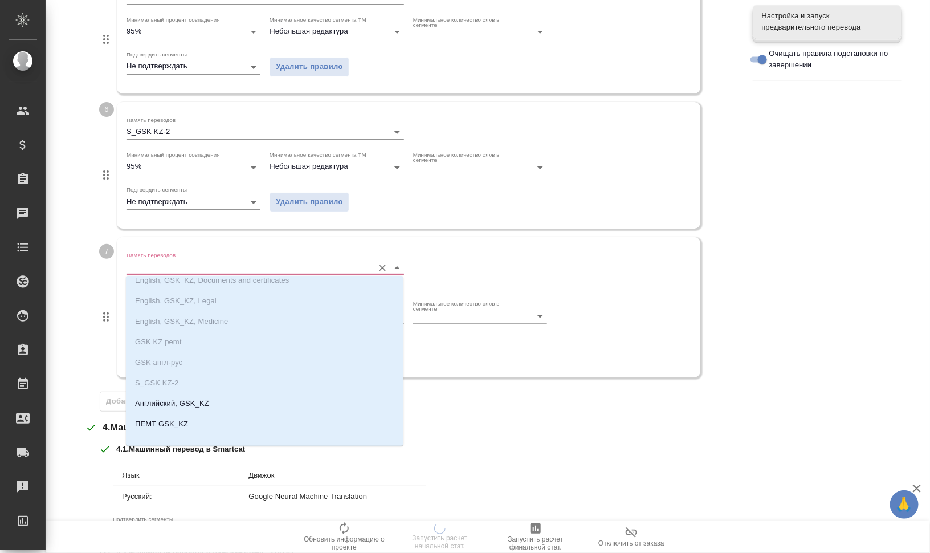
scroll to position [18, 0]
click at [239, 388] on li "Английский, GSK_KZ" at bounding box center [265, 394] width 278 height 21
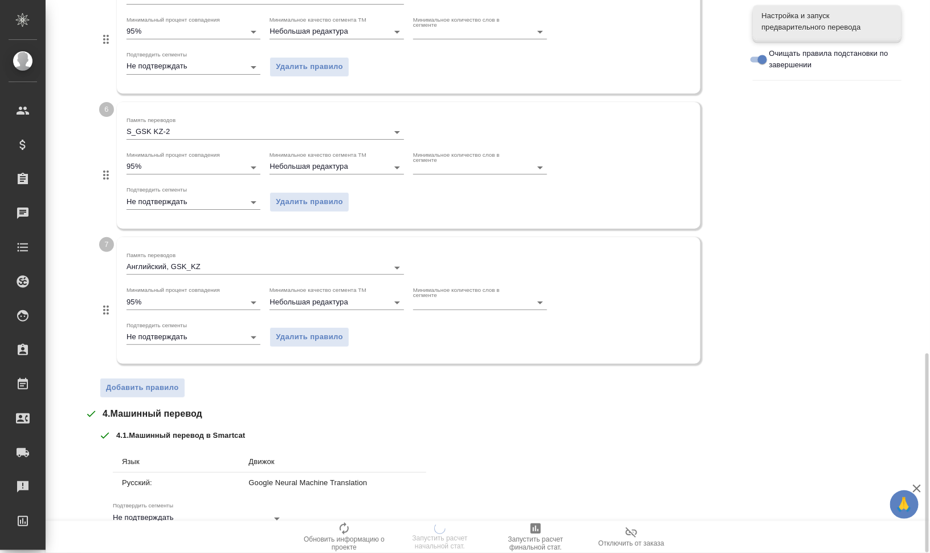
scroll to position [1051, 0]
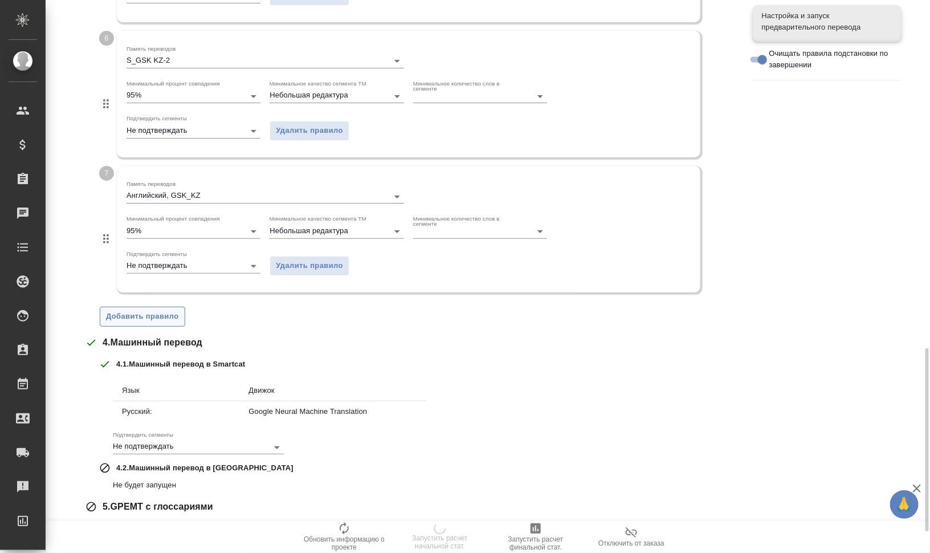
click at [145, 310] on span "Добавить правило" at bounding box center [142, 316] width 73 height 13
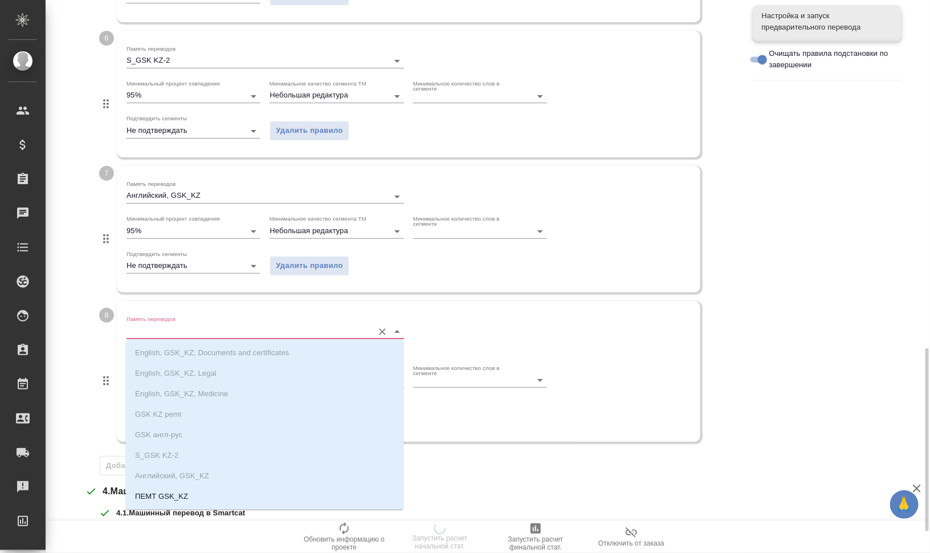
click at [180, 328] on input "Память переводов" at bounding box center [247, 331] width 241 height 14
click at [280, 483] on li "ПЕМТ GSK_KZ" at bounding box center [265, 479] width 278 height 21
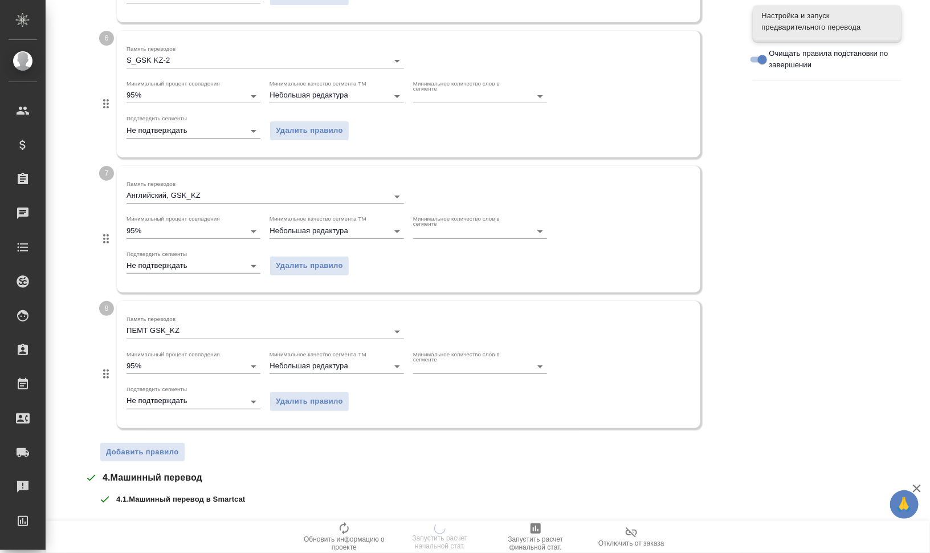
scroll to position [1250, 0]
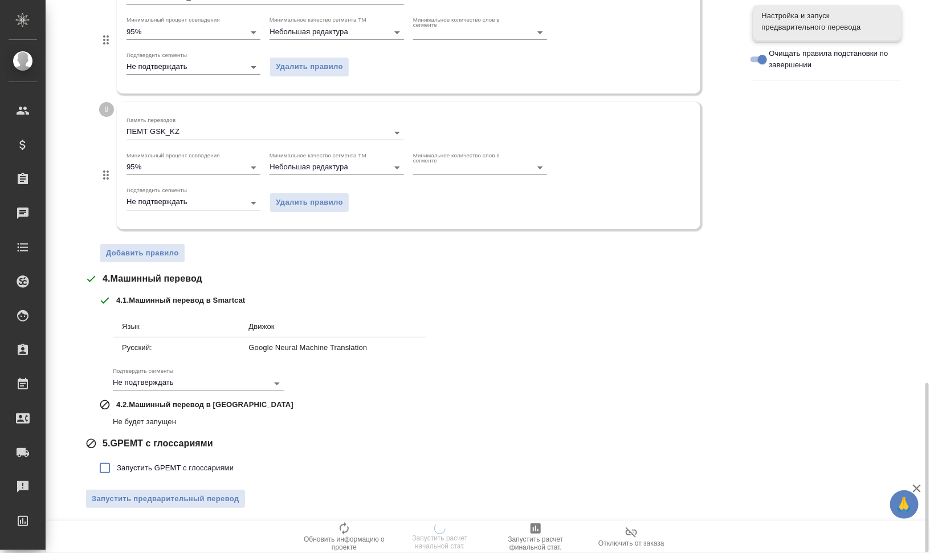
click at [197, 466] on span "Запустить GPEMT с глоссариями" at bounding box center [175, 467] width 117 height 11
click at [117, 466] on input "Запустить GPEMT с глоссариями" at bounding box center [105, 468] width 24 height 24
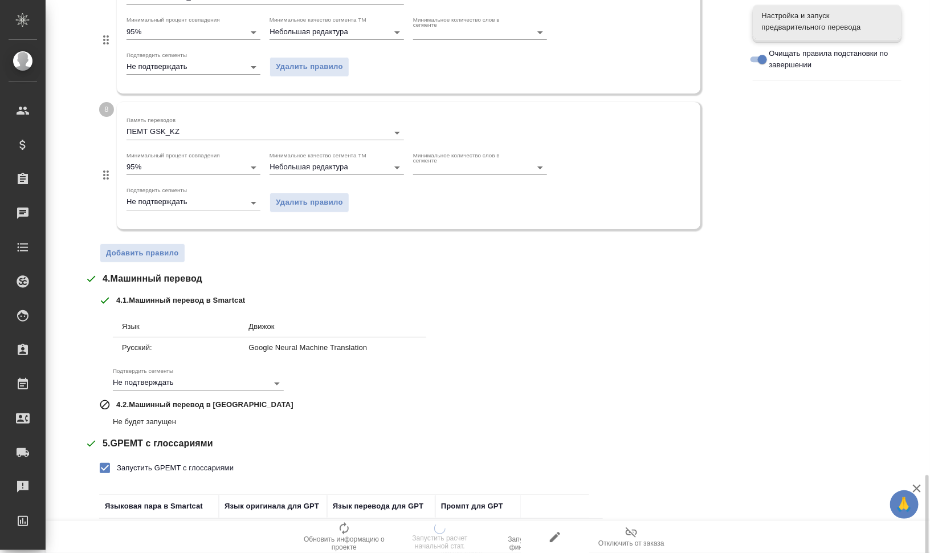
scroll to position [1335, 0]
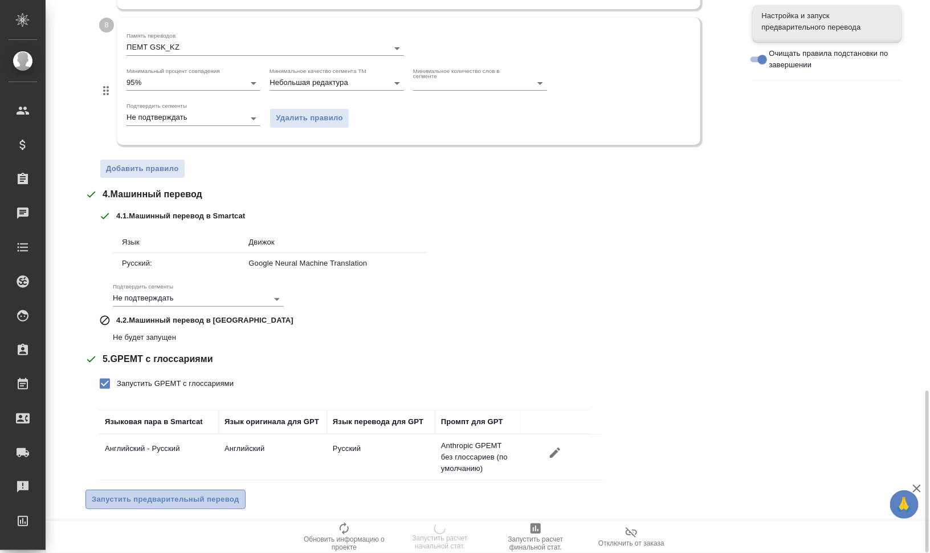
click at [219, 490] on button "Запустить предварительный перевод" at bounding box center [166, 500] width 160 height 20
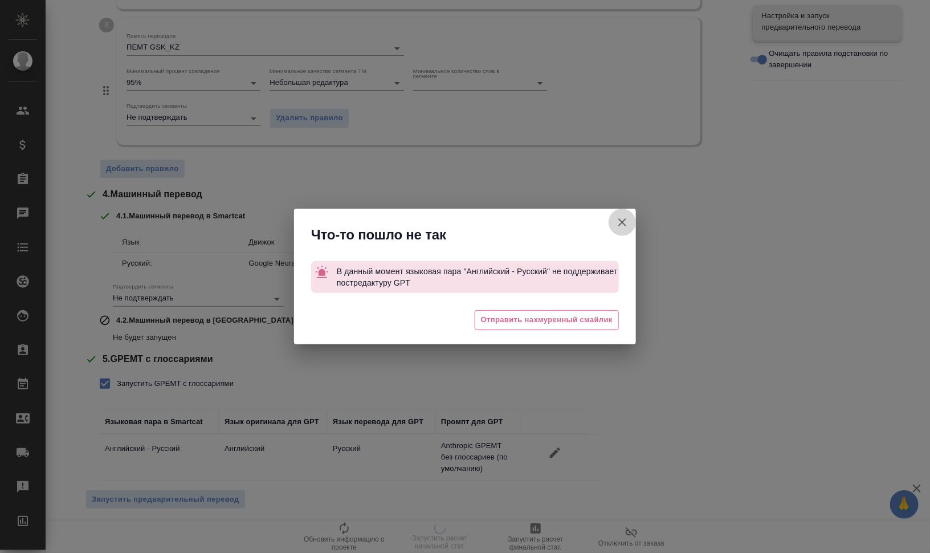
click at [613, 221] on button "Кратко детали проекта Smartcat" at bounding box center [622, 222] width 27 height 27
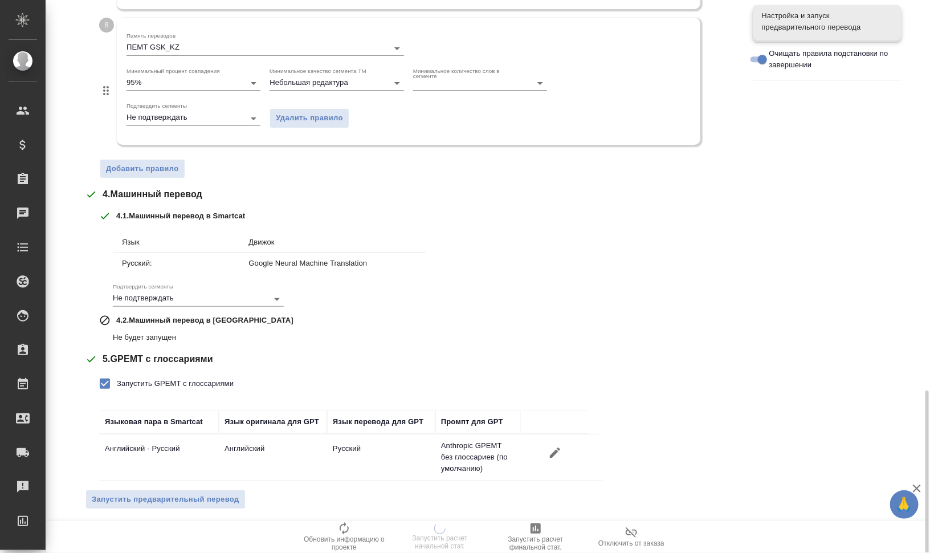
click at [166, 379] on span "Запустить GPEMT с глоссариями" at bounding box center [175, 383] width 117 height 11
click at [117, 379] on input "Запустить GPEMT с глоссариями" at bounding box center [105, 384] width 24 height 24
checkbox input "false"
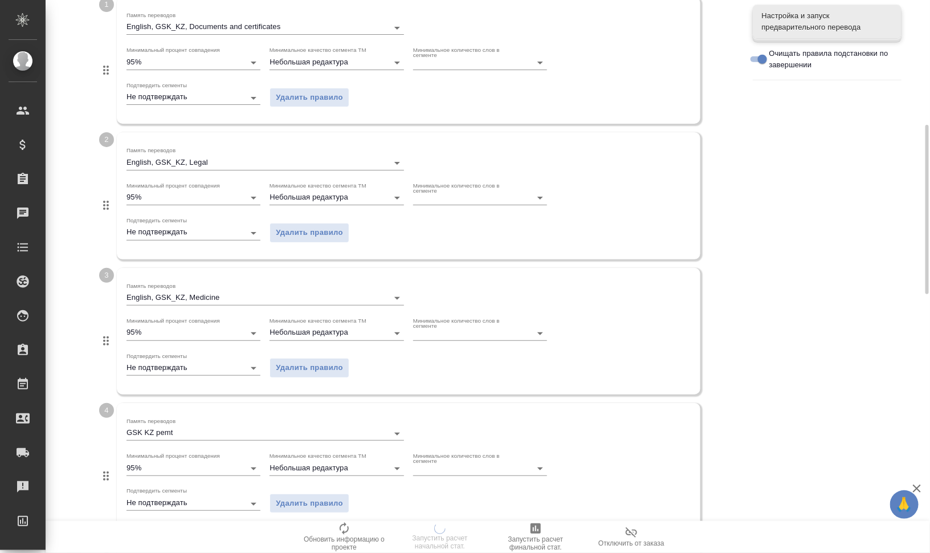
scroll to position [123, 0]
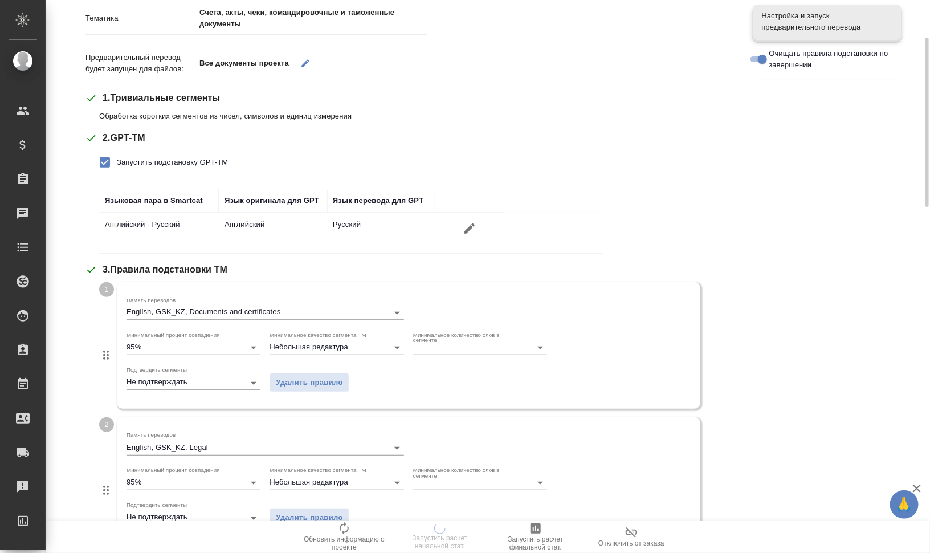
click at [148, 165] on span "Запустить подстановку GPT-TM" at bounding box center [172, 162] width 111 height 11
click at [117, 165] on input "Запустить подстановку GPT-TM" at bounding box center [105, 163] width 24 height 24
checkbox input "false"
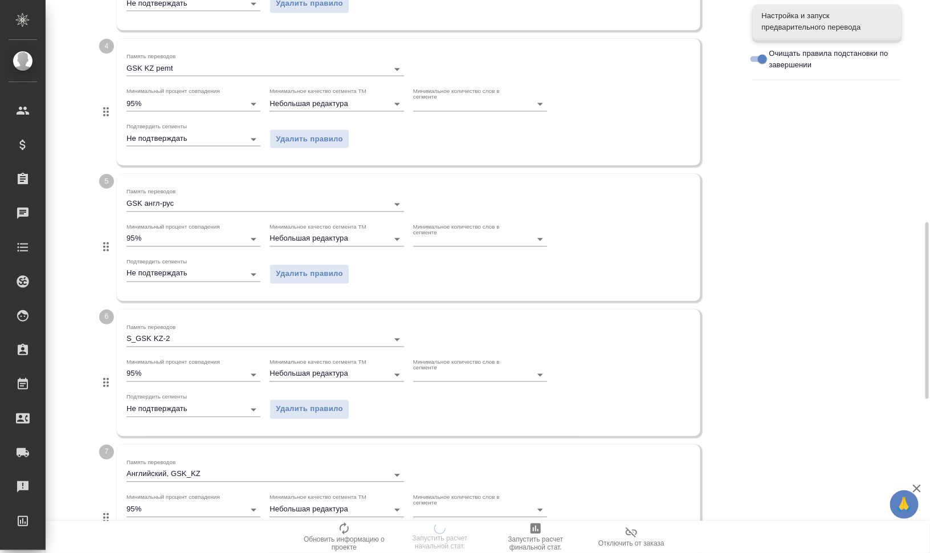
scroll to position [1172, 0]
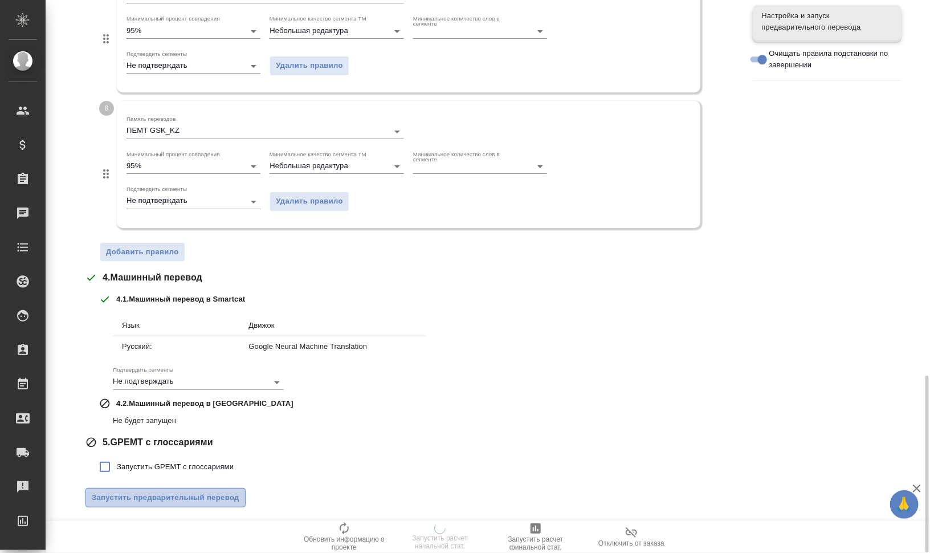
click at [184, 502] on button "Запустить предварительный перевод" at bounding box center [166, 498] width 160 height 20
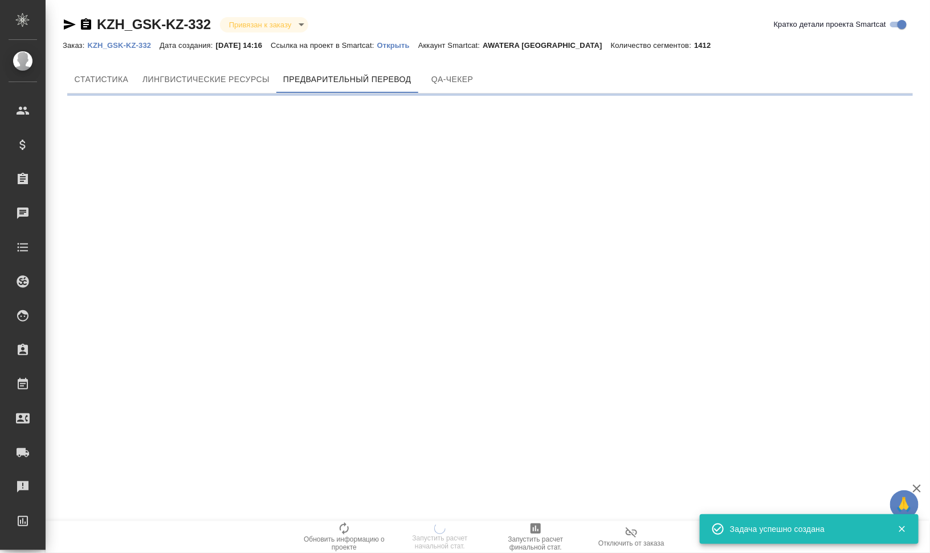
scroll to position [0, 0]
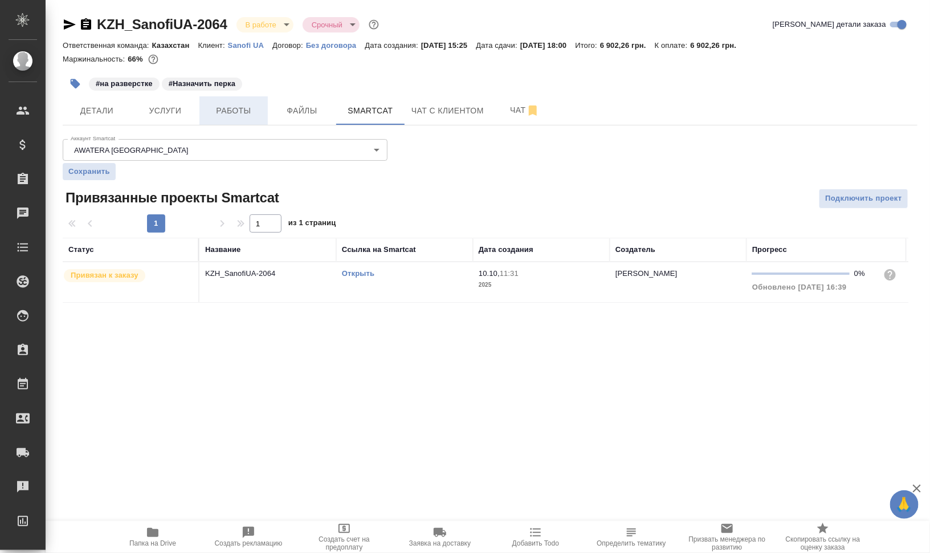
click at [240, 112] on span "Работы" at bounding box center [233, 111] width 55 height 14
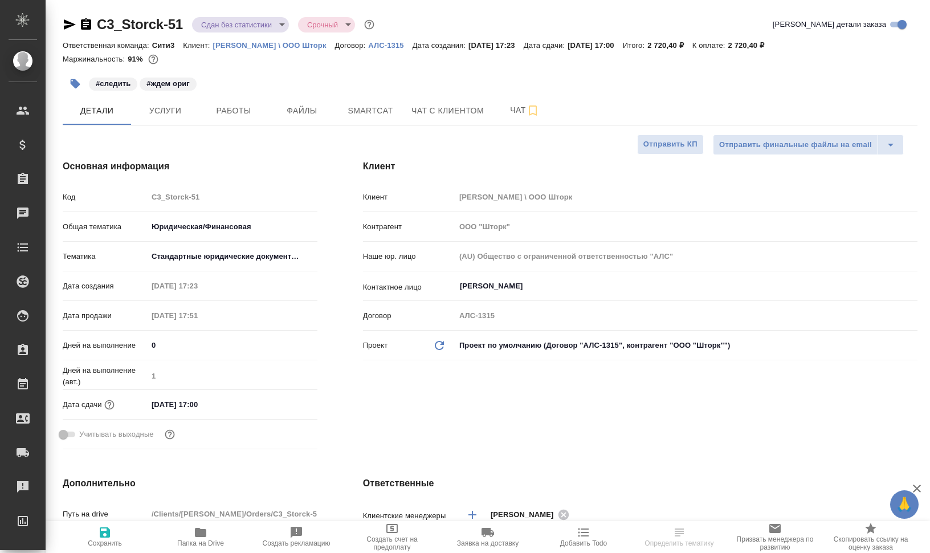
select select "RU"
type textarea "x"
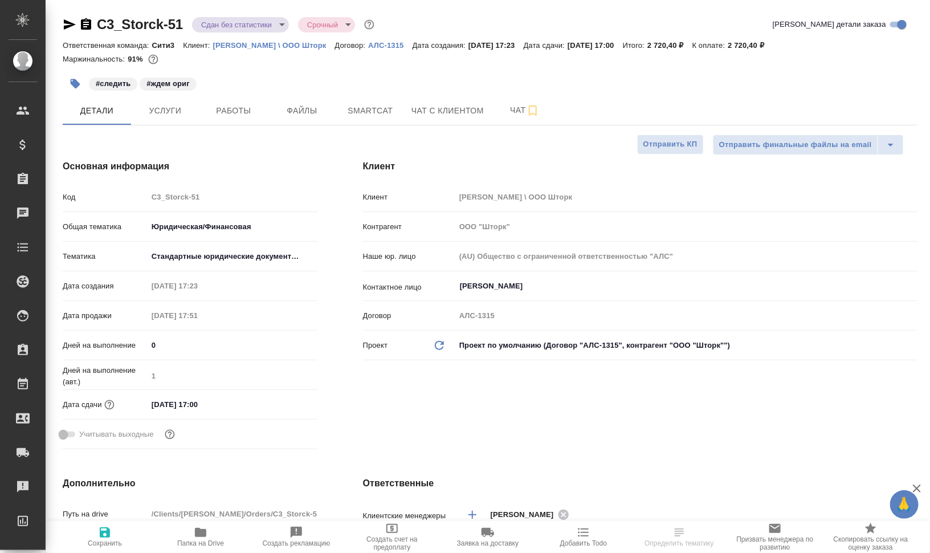
type textarea "x"
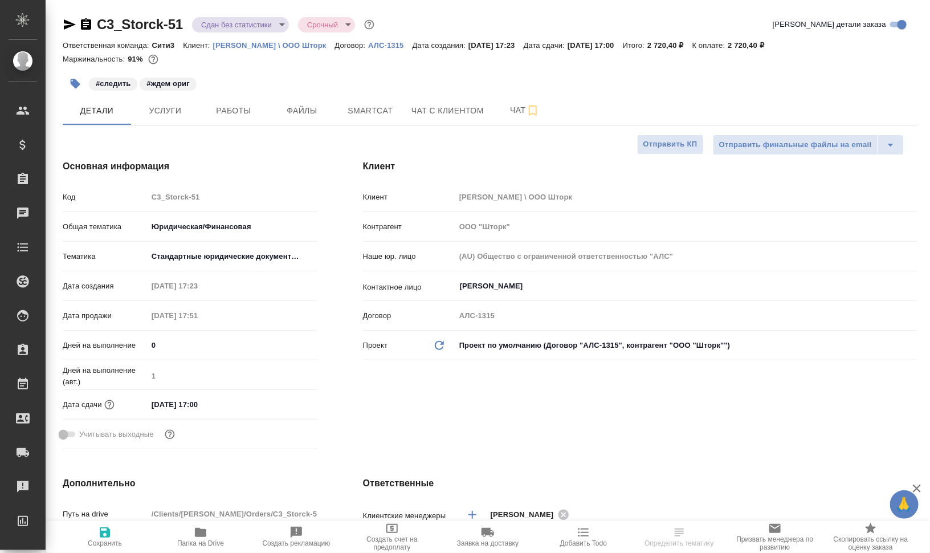
type textarea "x"
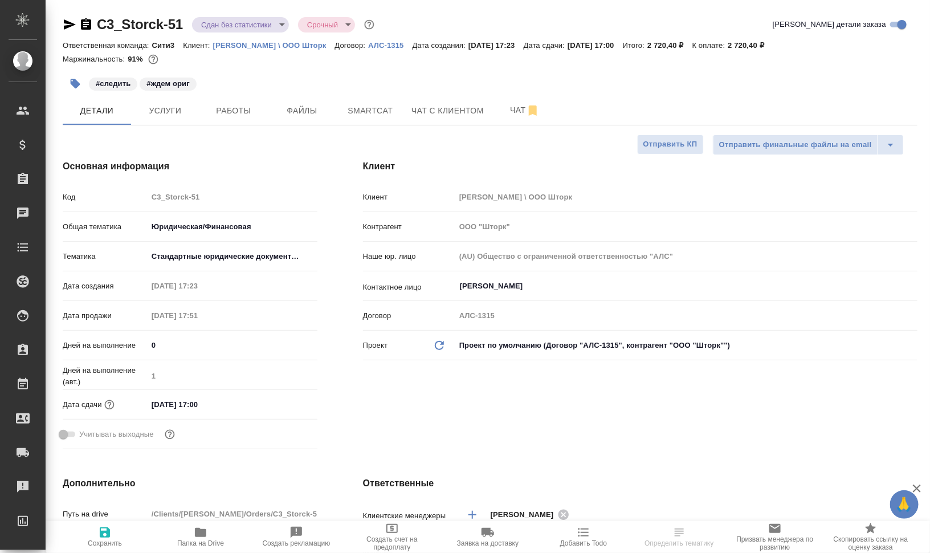
type textarea "x"
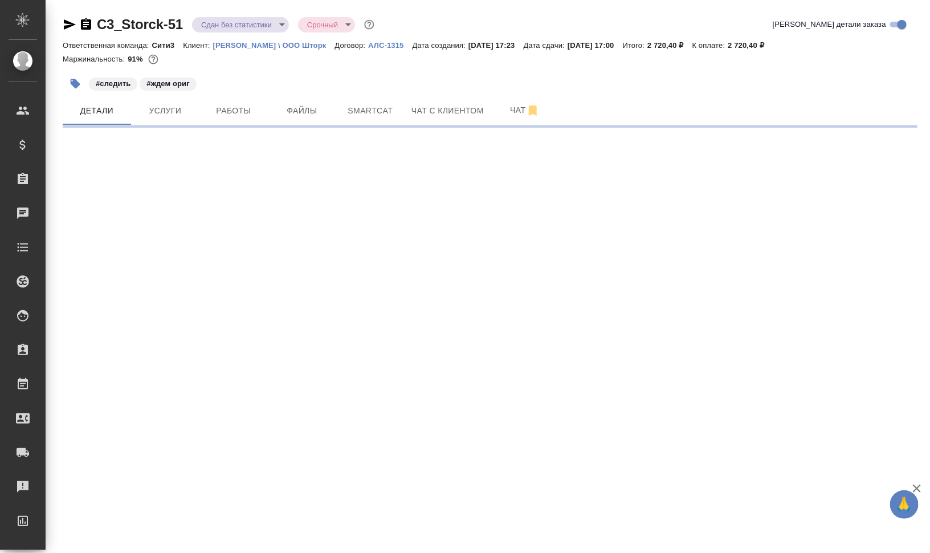
select select "RU"
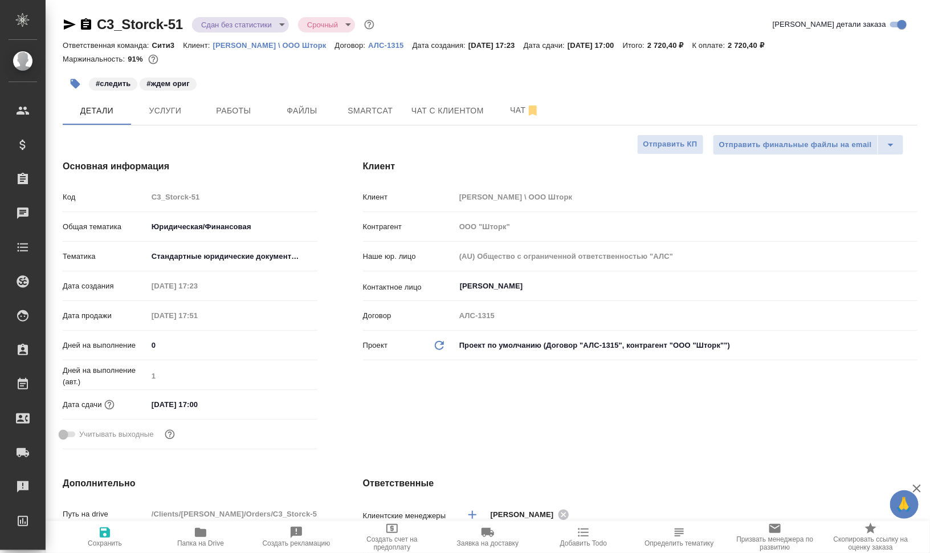
type textarea "x"
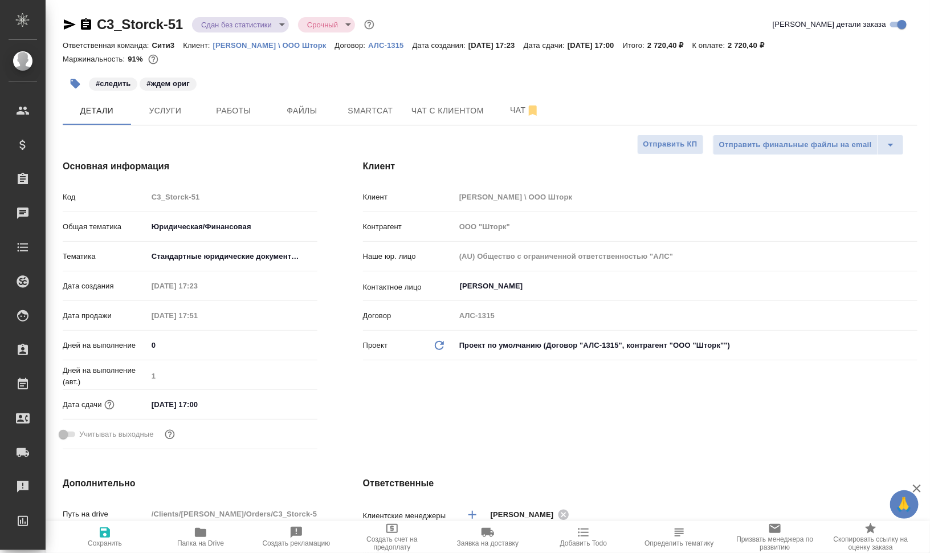
type textarea "x"
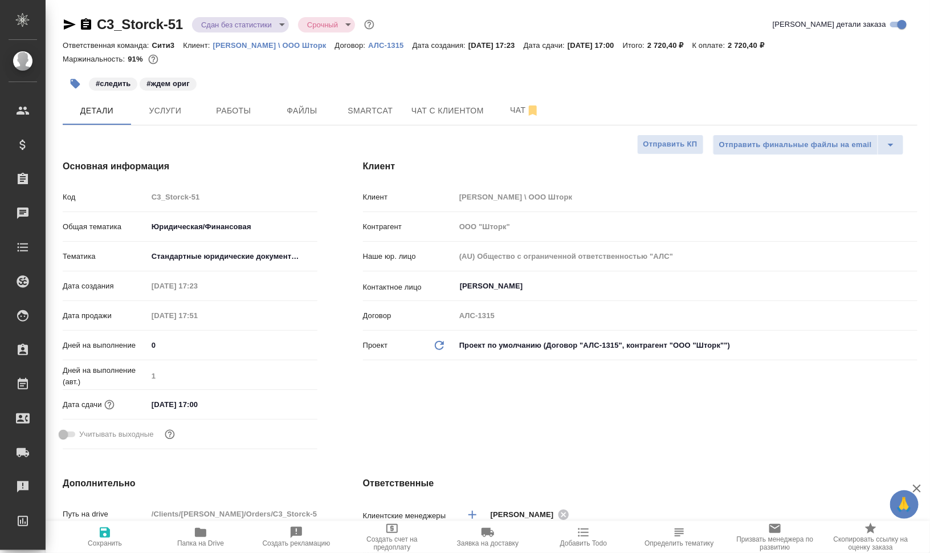
type textarea "x"
click at [220, 115] on span "Работы" at bounding box center [233, 111] width 55 height 14
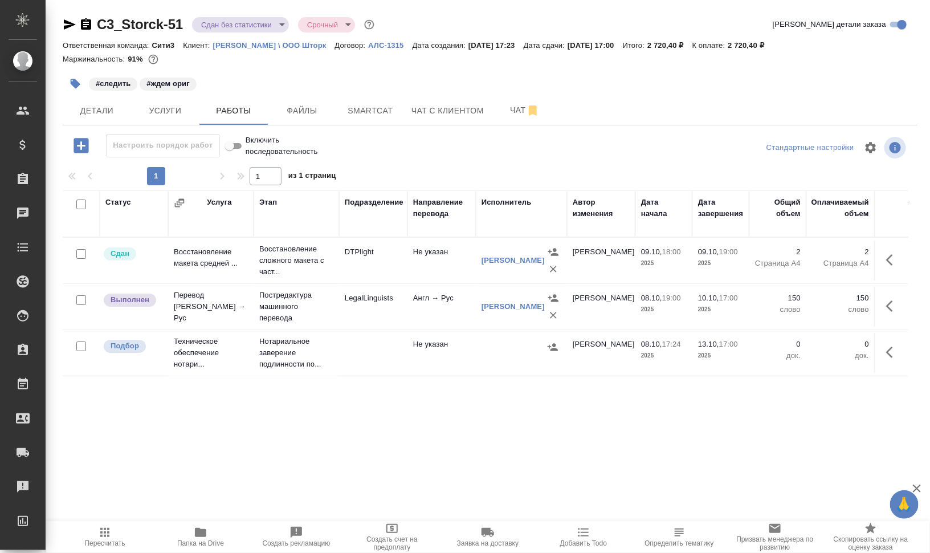
click at [113, 534] on span "Пересчитать" at bounding box center [105, 537] width 82 height 22
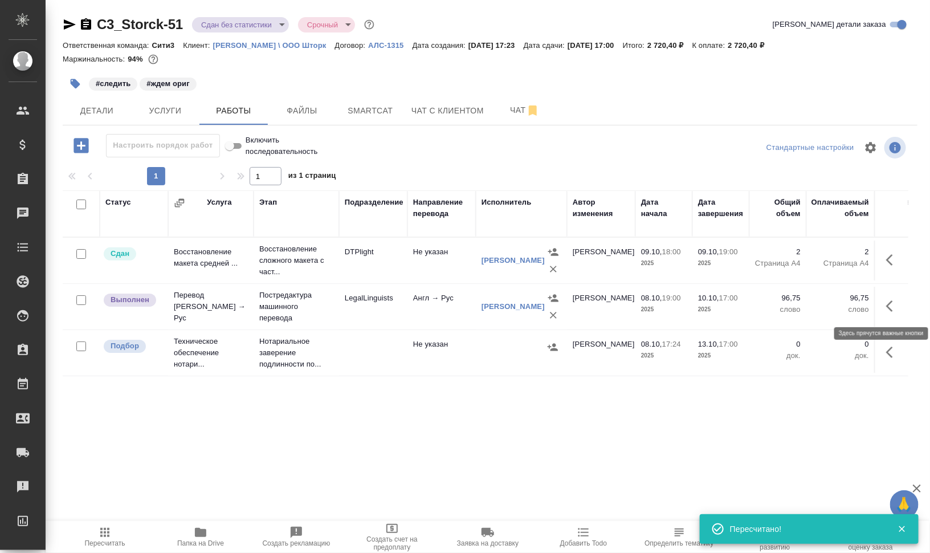
click at [901, 305] on button "button" at bounding box center [893, 305] width 27 height 27
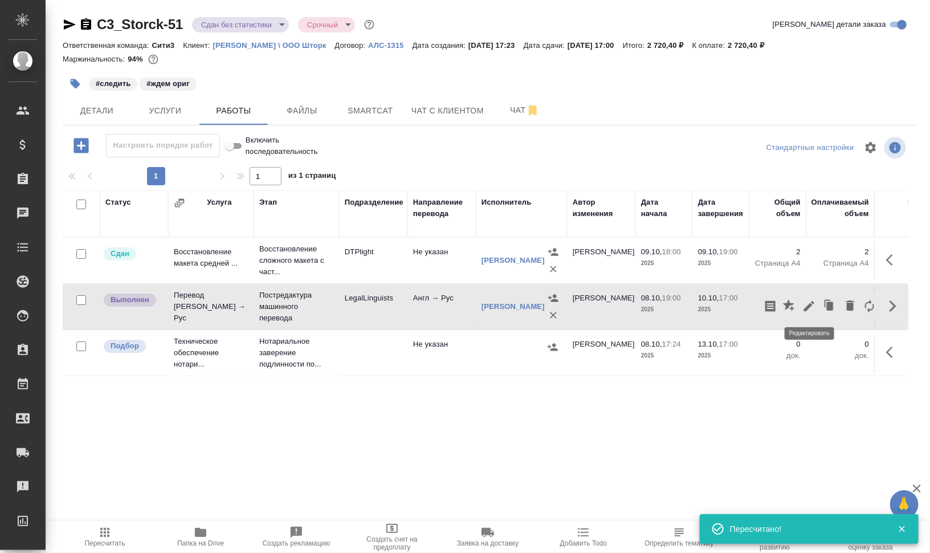
click at [814, 310] on icon "button" at bounding box center [810, 306] width 14 height 14
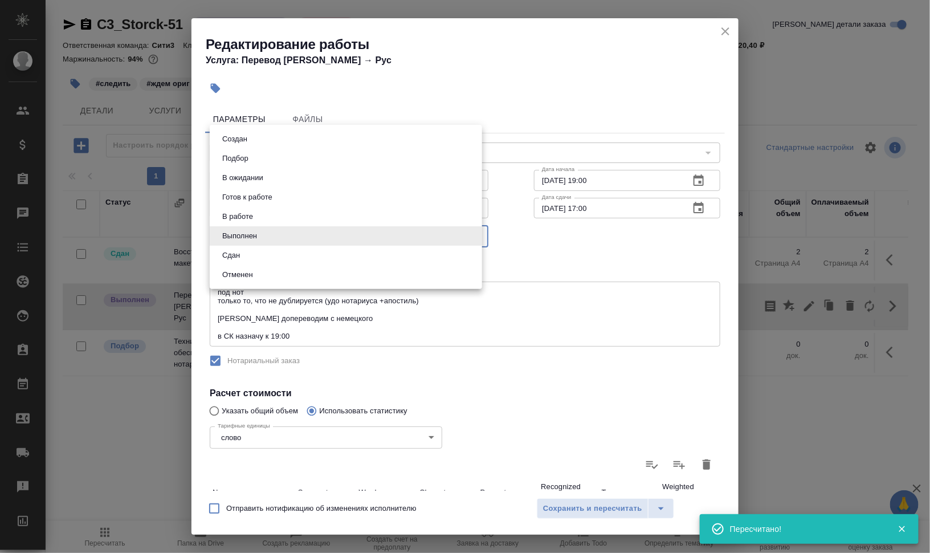
click at [330, 246] on body "🙏 .cls-1 fill:#fff; AWATERA Валеев Динар Клиенты Спецификации Заказы 0 Чаты Tod…" at bounding box center [465, 276] width 930 height 553
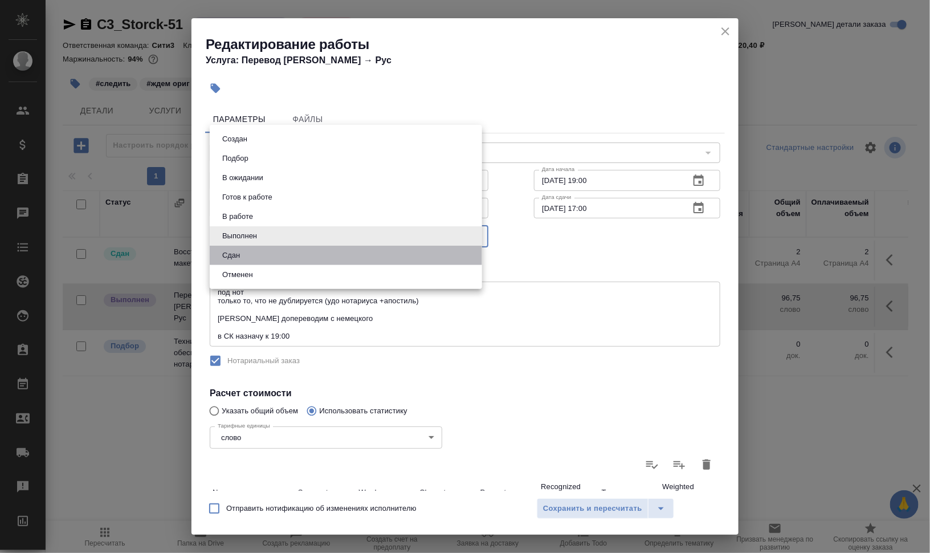
click at [325, 254] on li "Сдан" at bounding box center [346, 255] width 273 height 19
type input "closed"
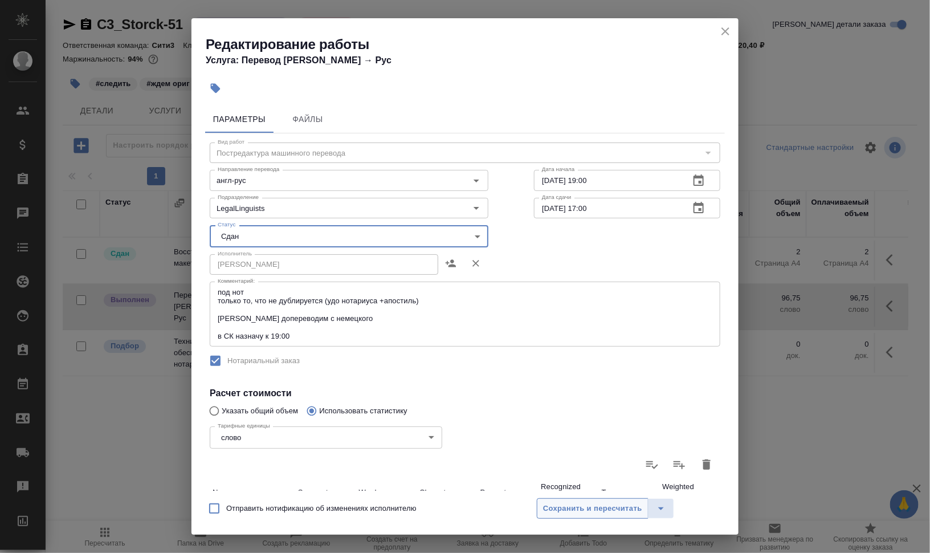
click at [593, 508] on span "Сохранить и пересчитать" at bounding box center [592, 508] width 99 height 13
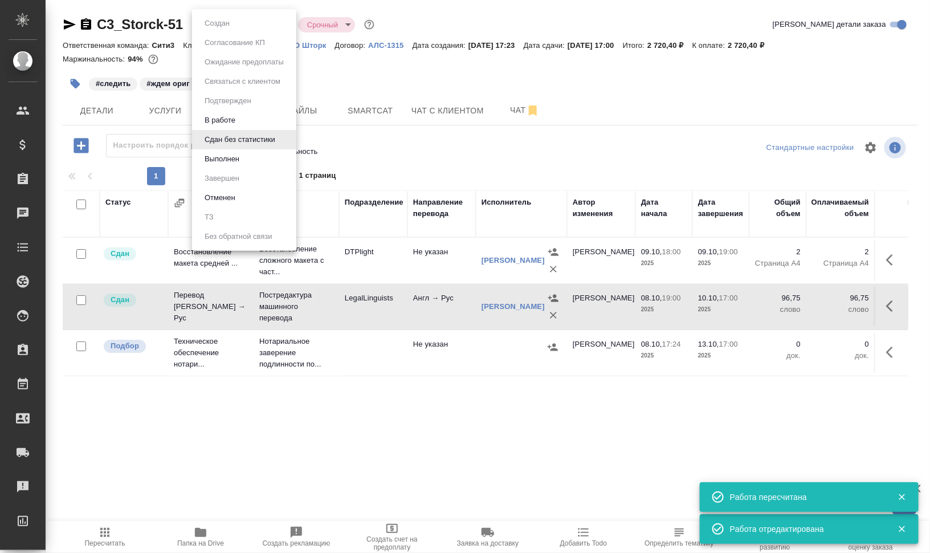
click at [249, 21] on body "🙏 .cls-1 fill:#fff; AWATERA Валеев Динар Клиенты Спецификации Заказы 0 Чаты Tod…" at bounding box center [465, 276] width 930 height 553
click at [212, 152] on li "Выполнен" at bounding box center [244, 158] width 104 height 19
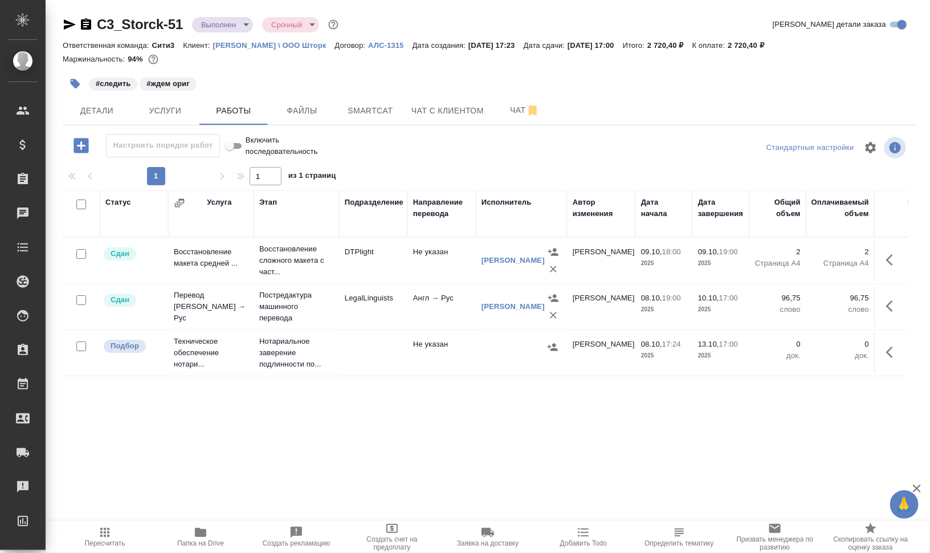
click at [74, 87] on icon "button" at bounding box center [75, 83] width 11 height 11
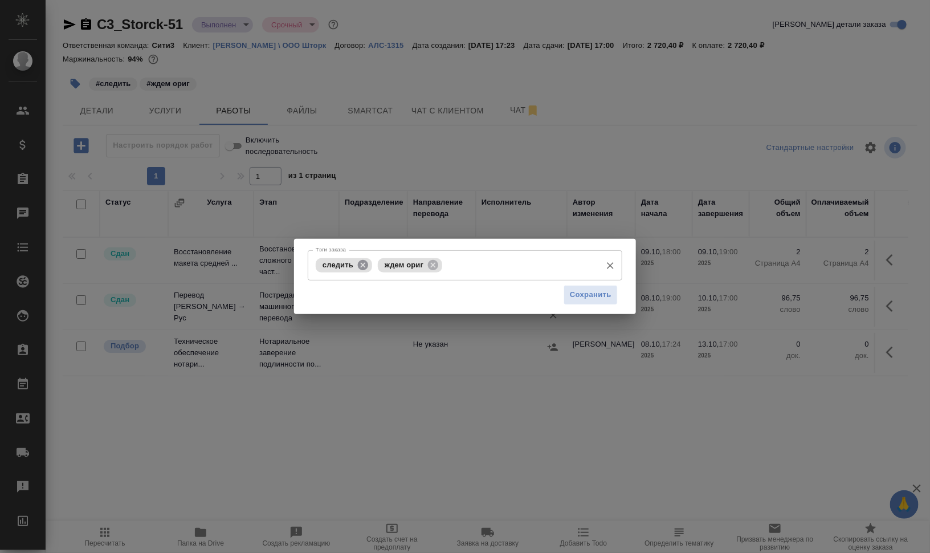
click at [362, 267] on icon at bounding box center [363, 264] width 10 height 10
click at [587, 285] on button "Сохранить" at bounding box center [591, 295] width 54 height 20
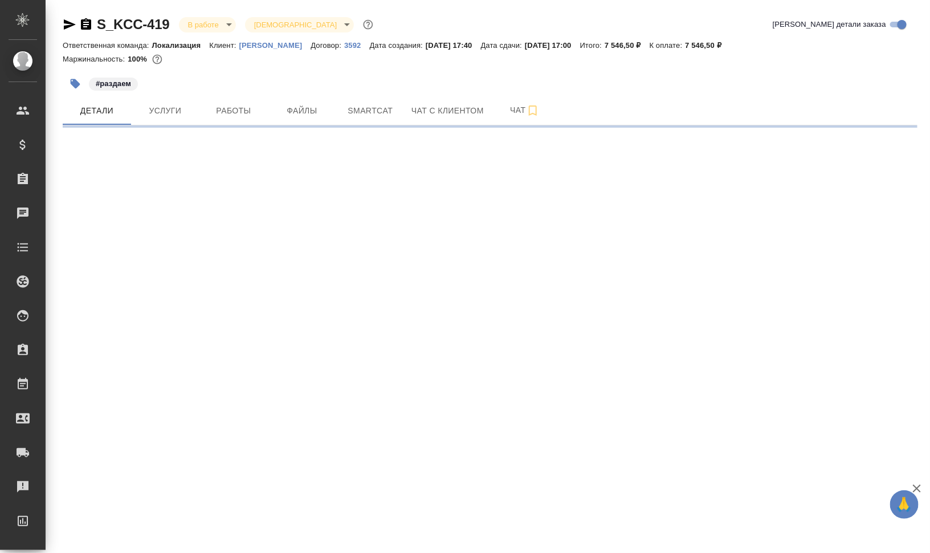
select select "RU"
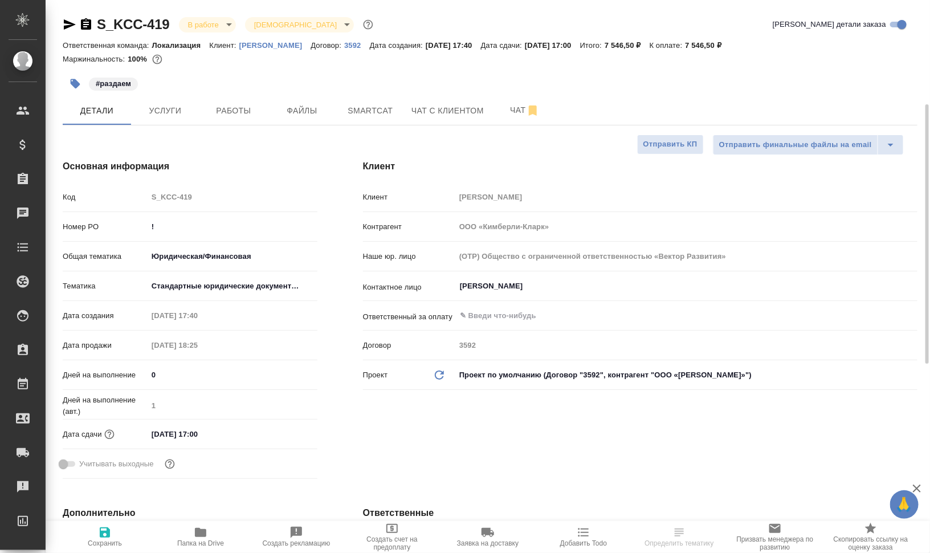
type textarea "x"
click at [221, 113] on span "Работы" at bounding box center [233, 111] width 55 height 14
